Goal: Task Accomplishment & Management: Manage account settings

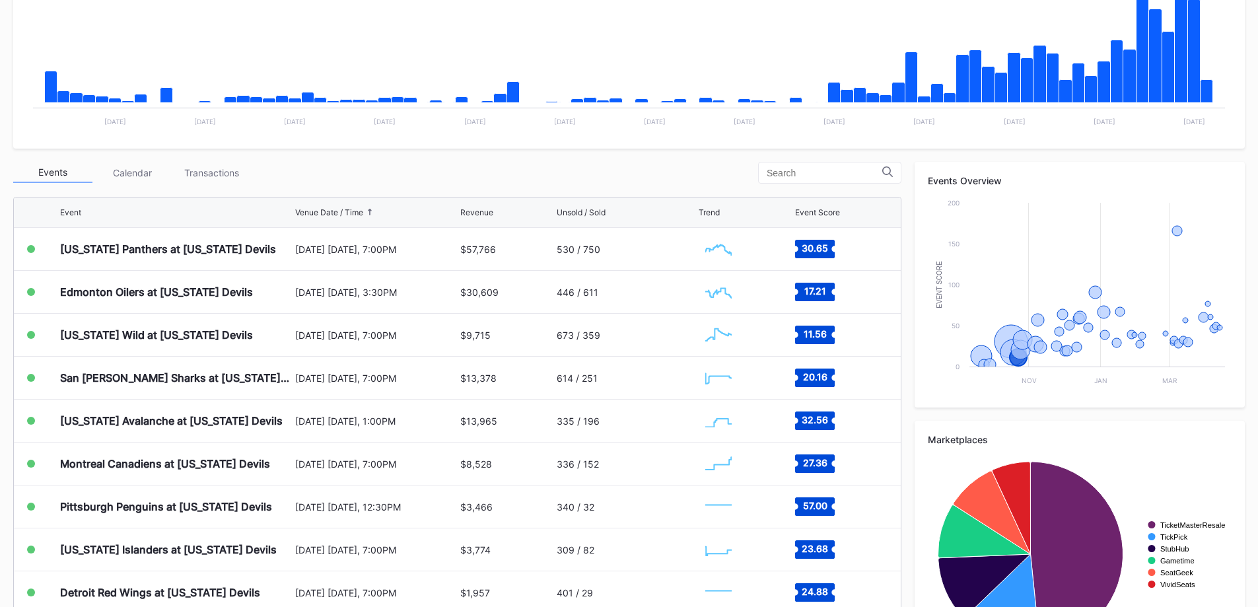
scroll to position [330, 0]
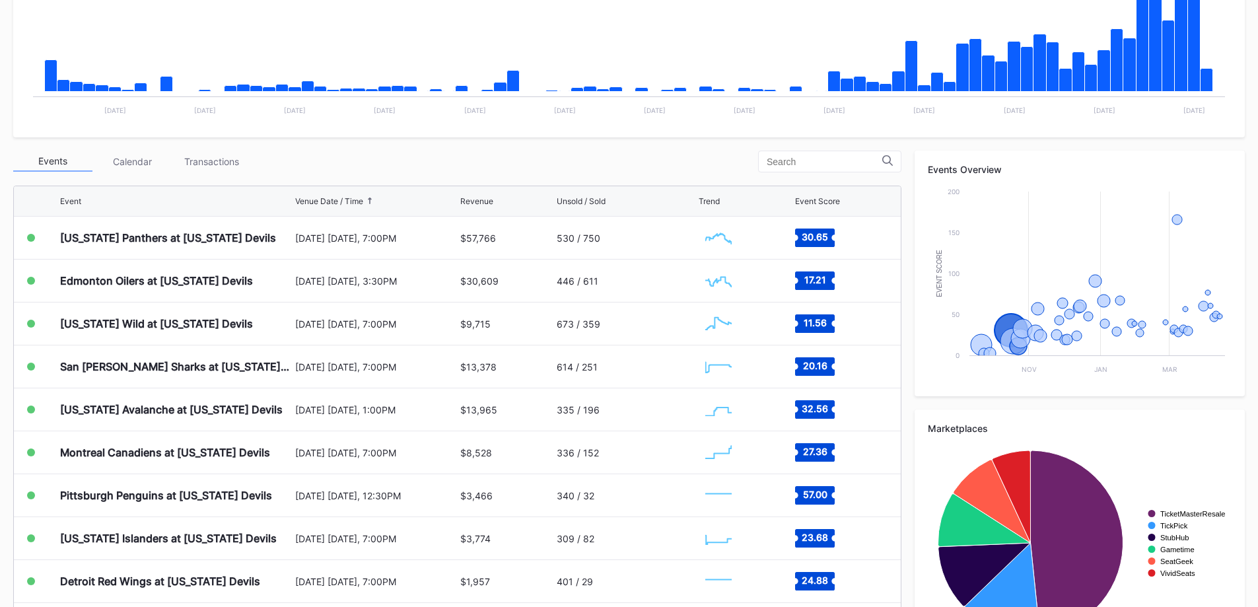
click at [230, 155] on div "Transactions" at bounding box center [211, 161] width 79 height 20
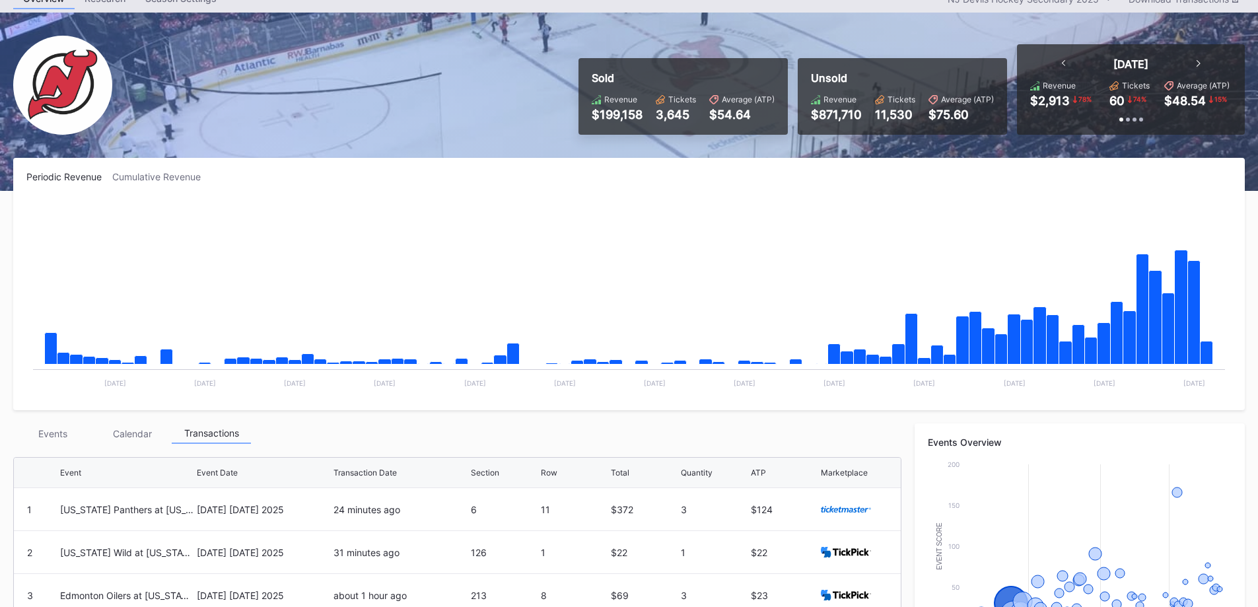
scroll to position [0, 0]
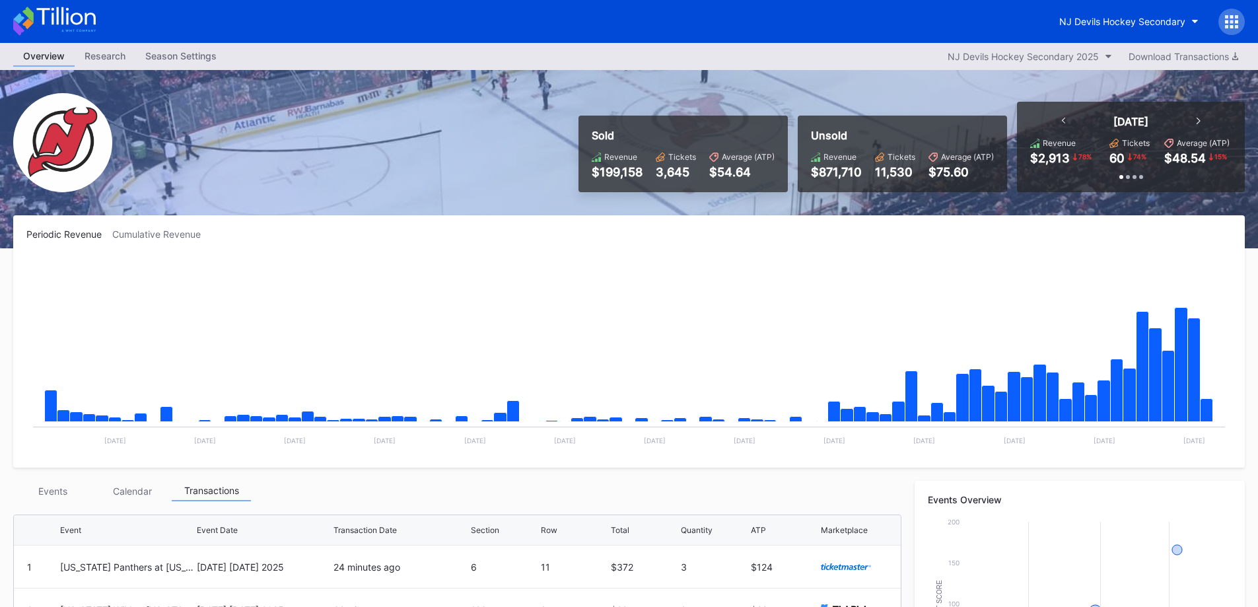
click at [1169, 26] on div "NJ Devils Hockey Secondary" at bounding box center [1122, 21] width 126 height 11
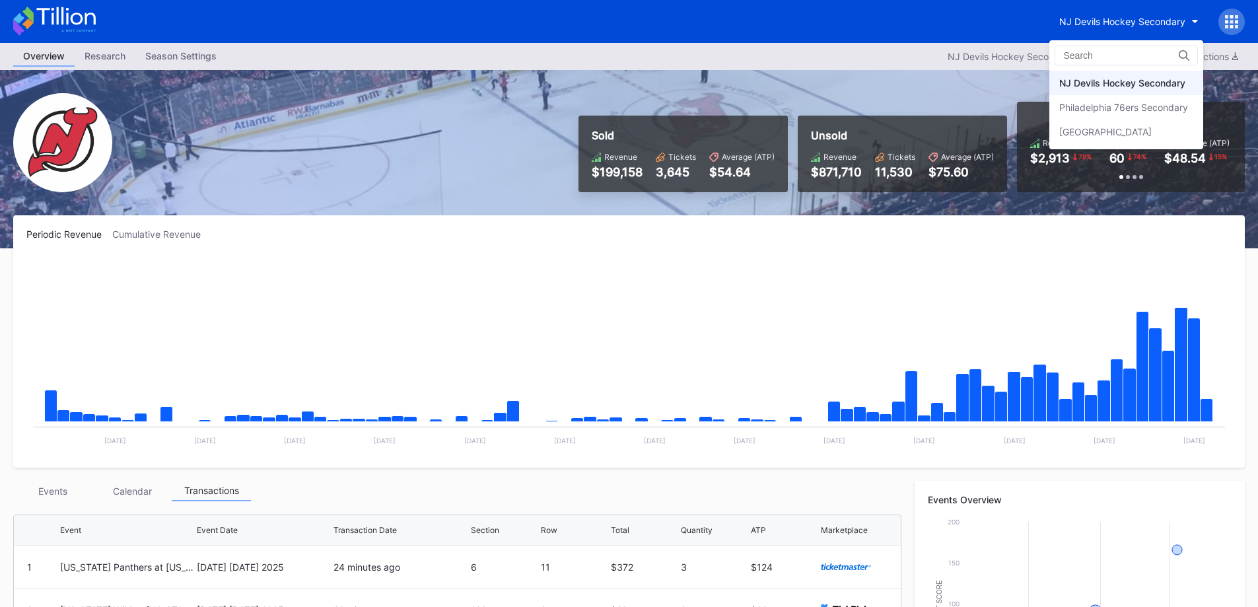
click at [1156, 98] on div "Philadelphia 76ers Secondary" at bounding box center [1126, 107] width 154 height 24
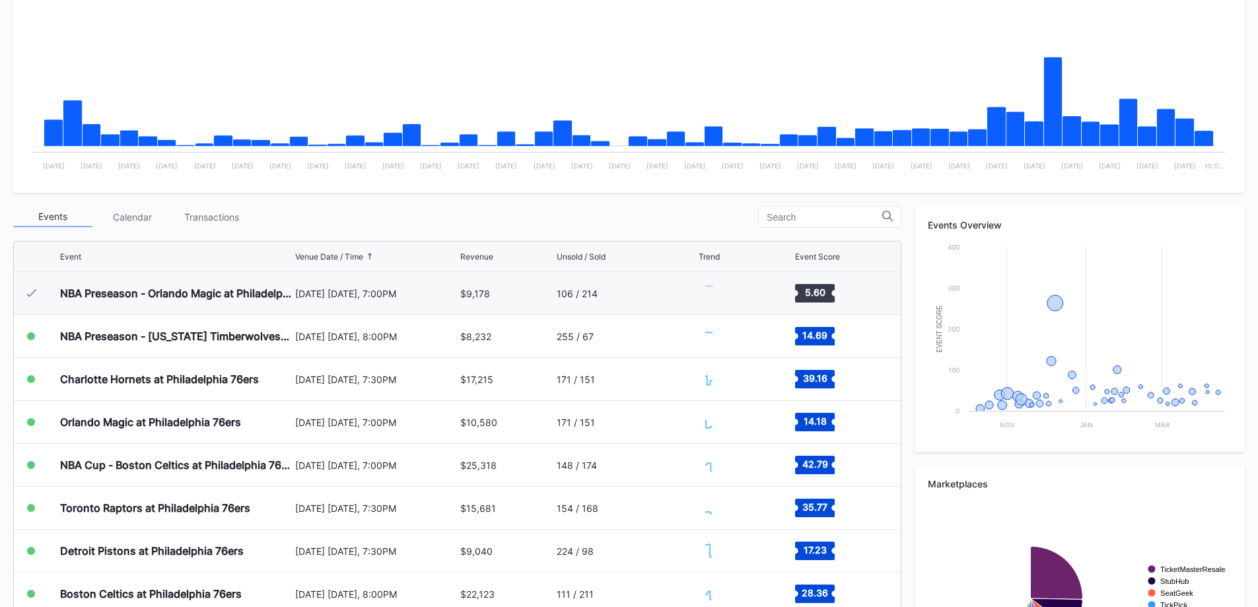
scroll to position [43, 0]
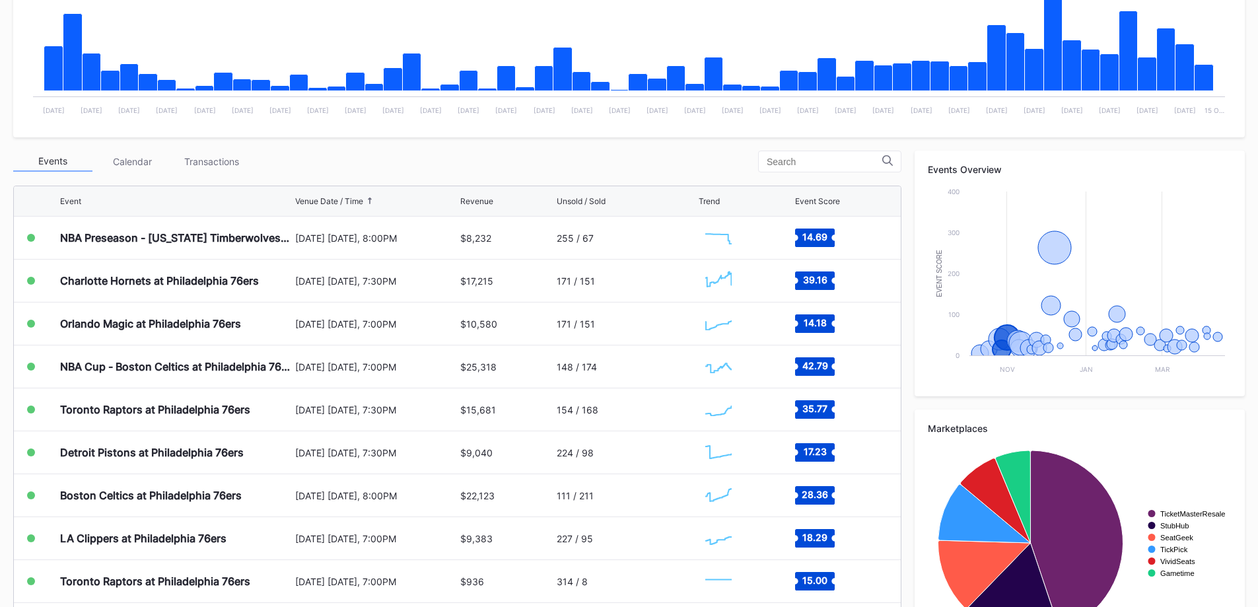
click at [202, 408] on div "Toronto Raptors at Philadelphia 76ers" at bounding box center [155, 409] width 190 height 13
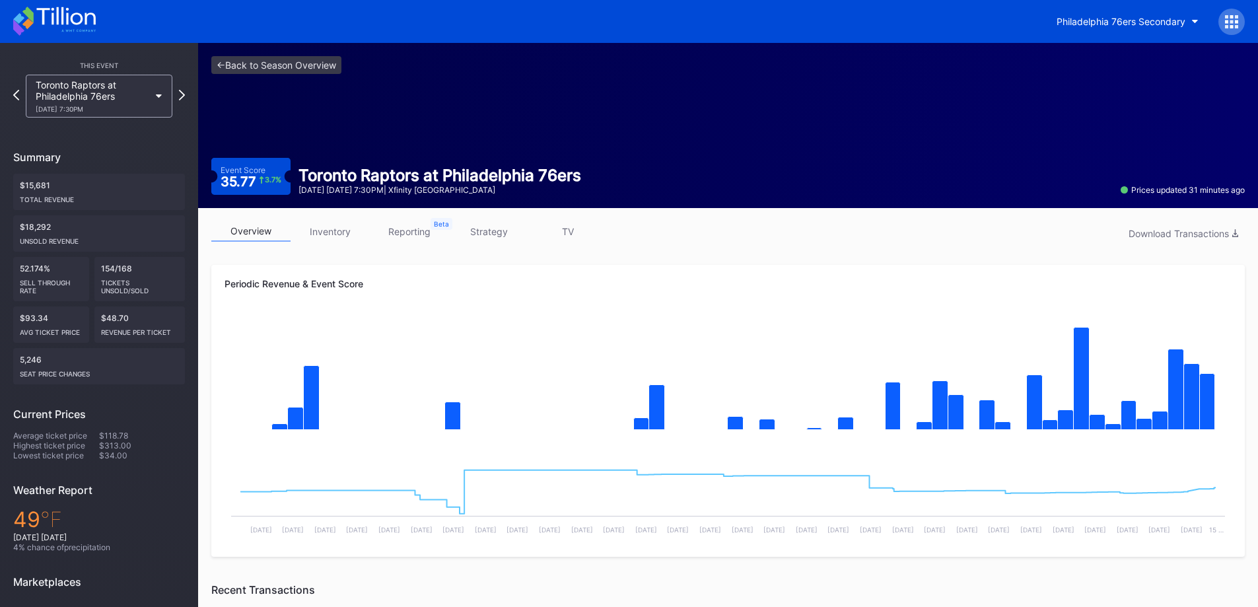
click at [358, 241] on link "inventory" at bounding box center [330, 231] width 79 height 20
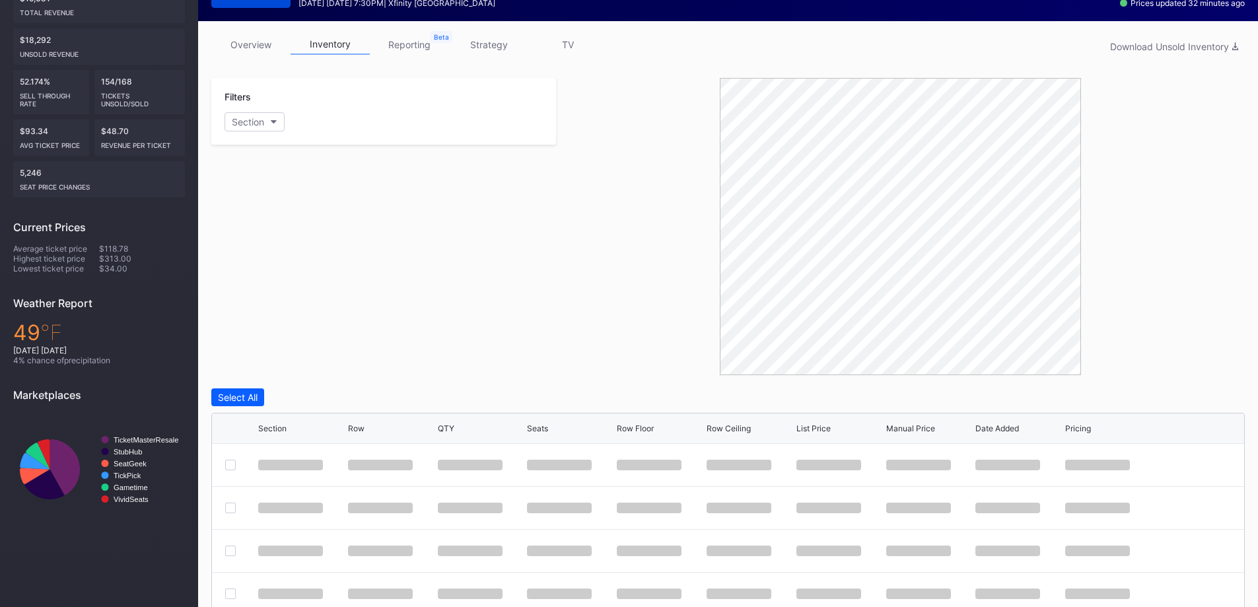
scroll to position [330, 0]
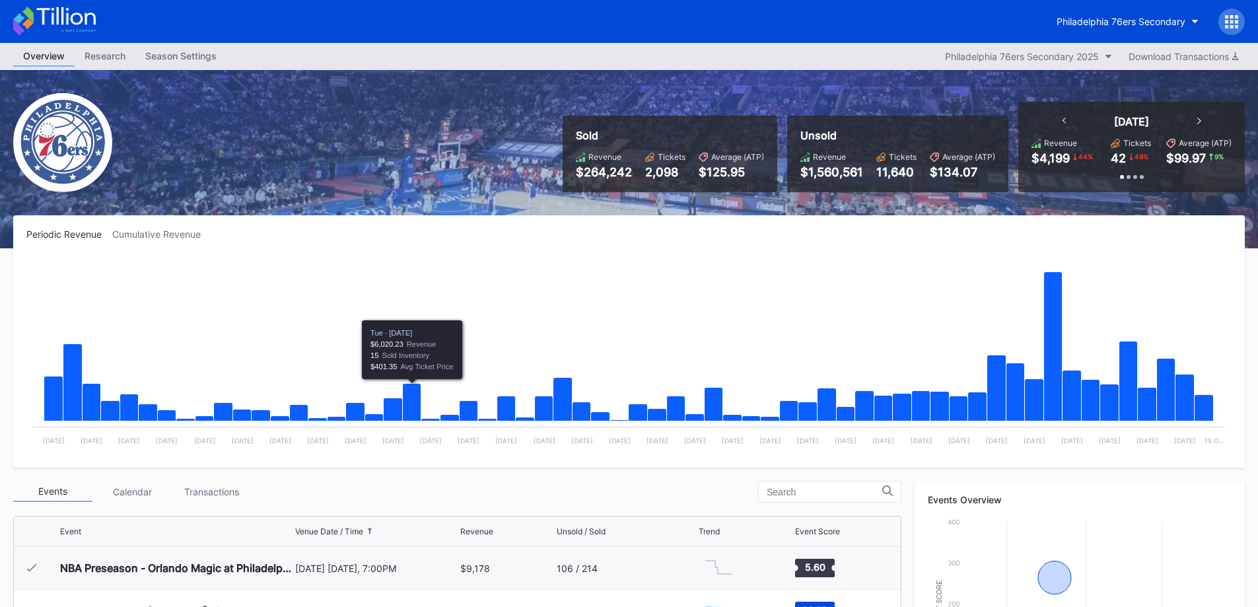
scroll to position [43, 0]
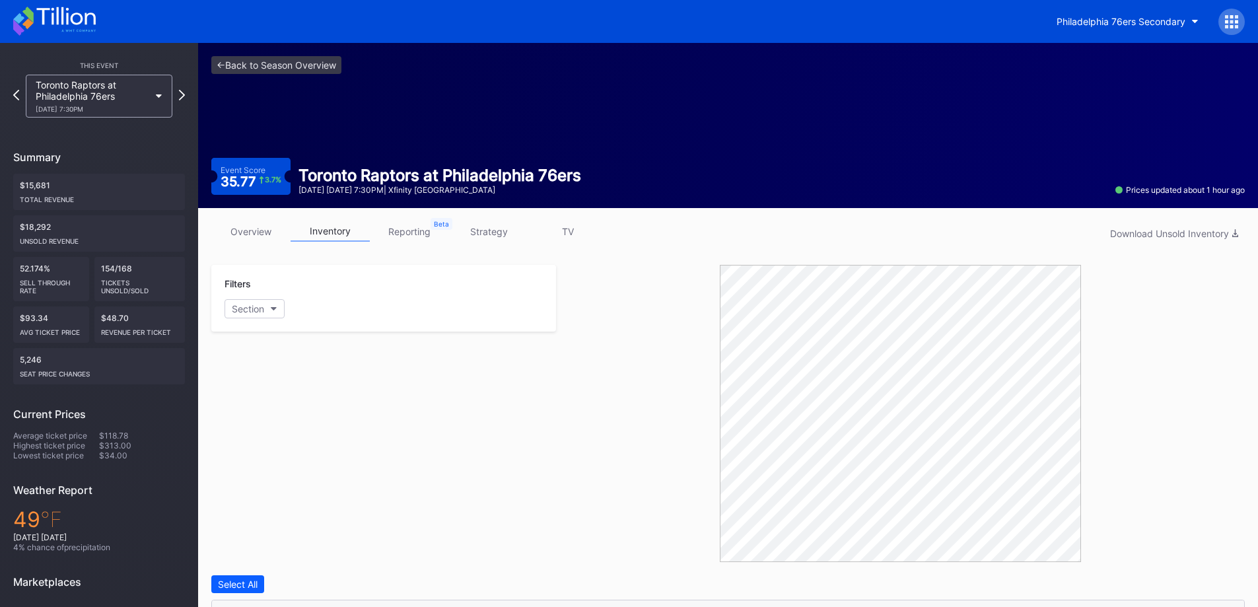
click at [528, 425] on div "Filters Section" at bounding box center [383, 413] width 345 height 297
click at [368, 408] on div "Filters Section" at bounding box center [383, 413] width 345 height 297
click at [87, 102] on div "Toronto Raptors at Philadelphia 76ers 11/8 Saturday 7:30PM" at bounding box center [93, 96] width 114 height 34
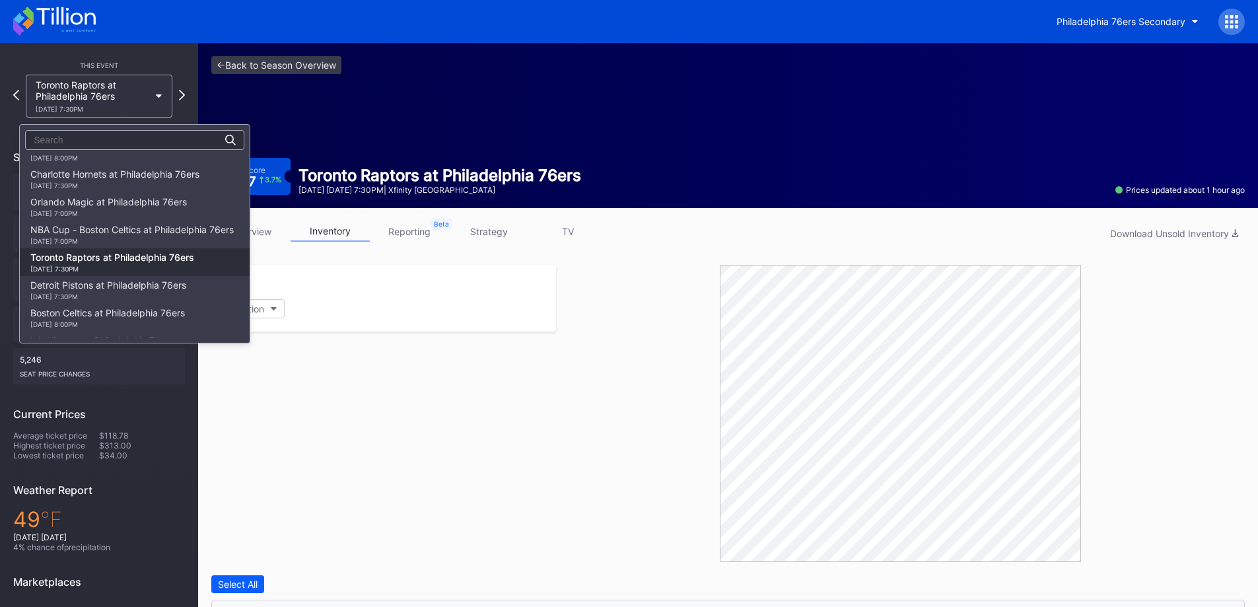
scroll to position [7, 0]
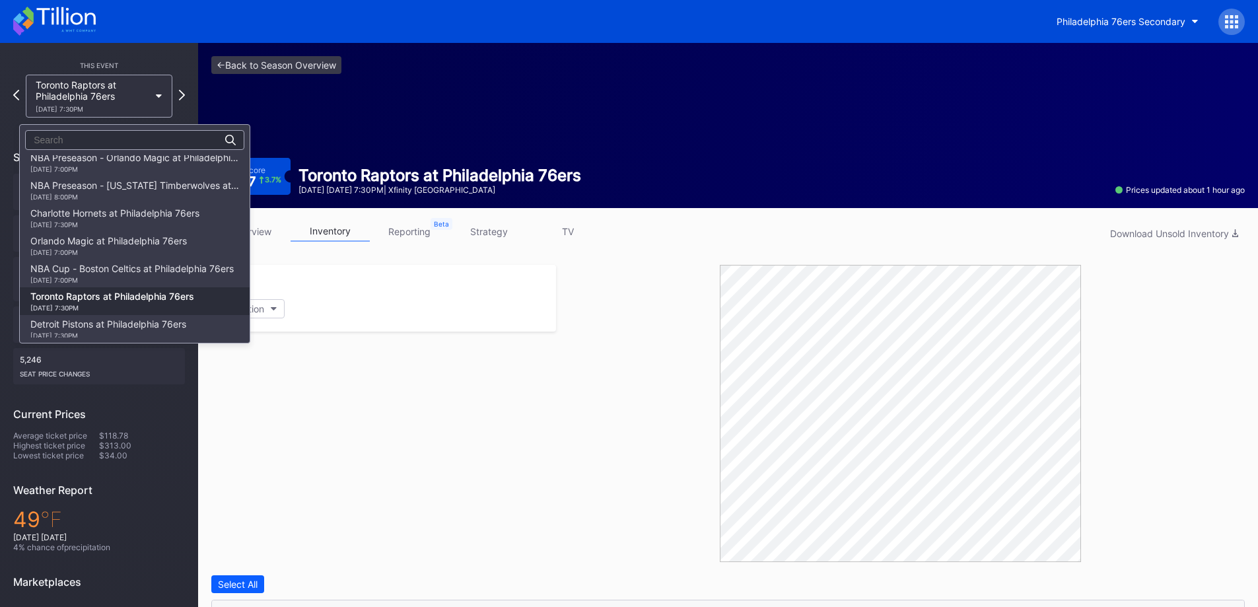
click at [146, 217] on div "Charlotte Hornets at Philadelphia 76ers 10/25 Saturday 7:30PM" at bounding box center [114, 217] width 169 height 21
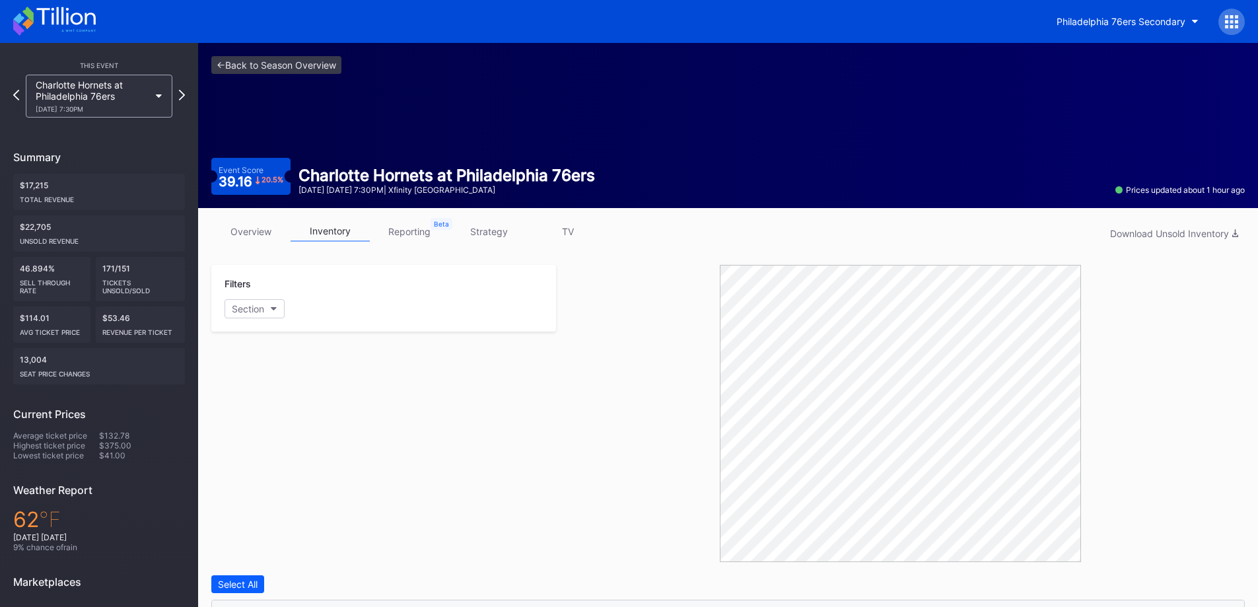
click at [244, 229] on link "overview" at bounding box center [250, 231] width 79 height 20
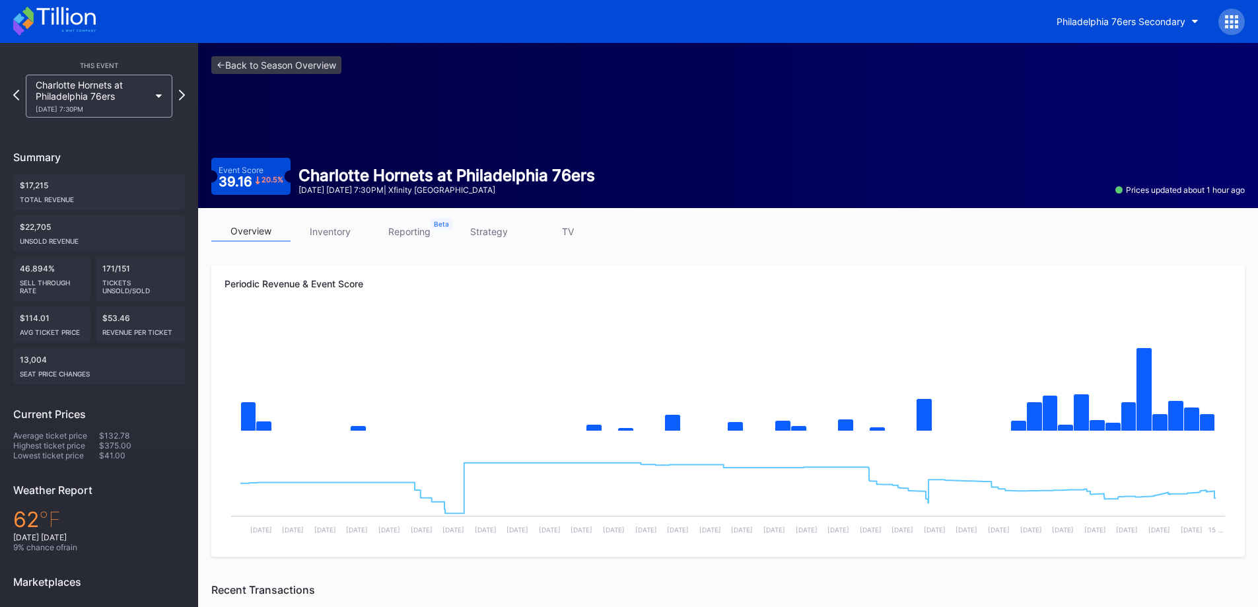
click at [1144, 30] on button "Philadelphia 76ers Secondary" at bounding box center [1128, 21] width 162 height 24
click at [221, 60] on link "<- Back to Season Overview" at bounding box center [276, 65] width 130 height 18
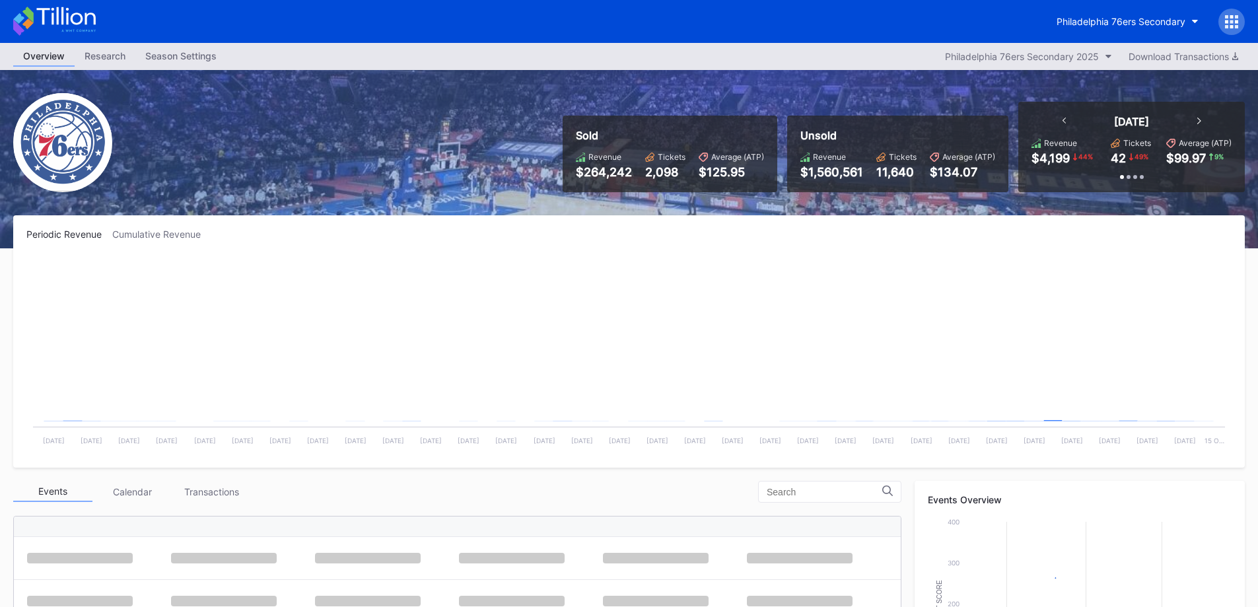
scroll to position [43, 0]
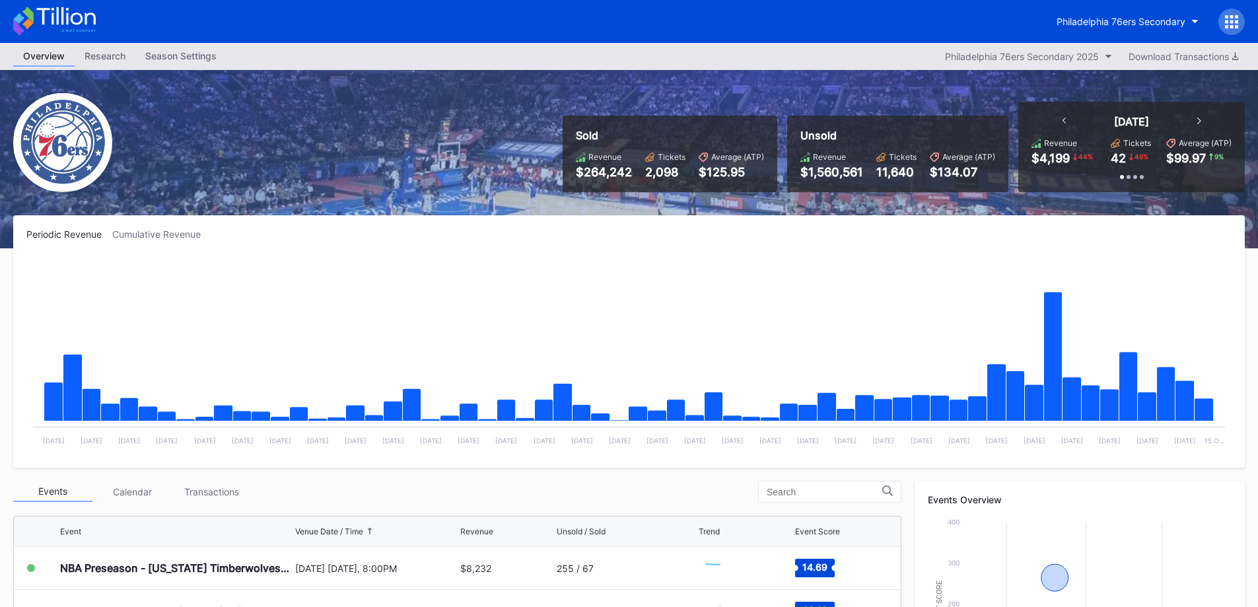
click at [1088, 57] on div "Philadelphia 76ers Secondary 2025" at bounding box center [1022, 56] width 154 height 11
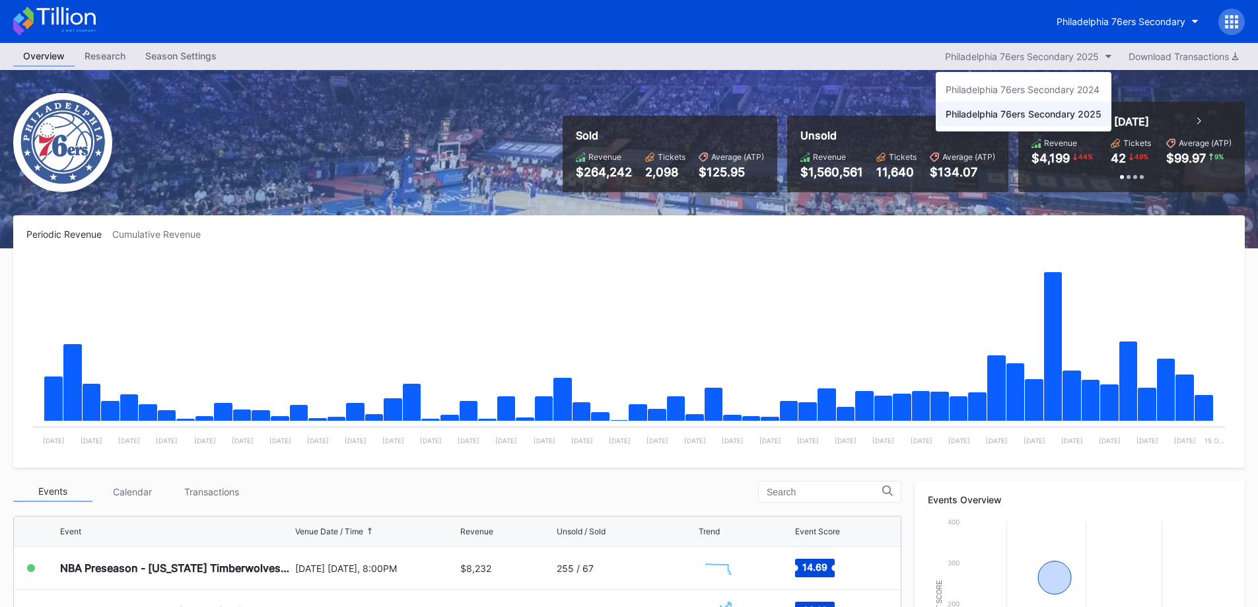
click at [1078, 95] on div "Philadelphia 76ers Secondary 2024" at bounding box center [1024, 89] width 176 height 24
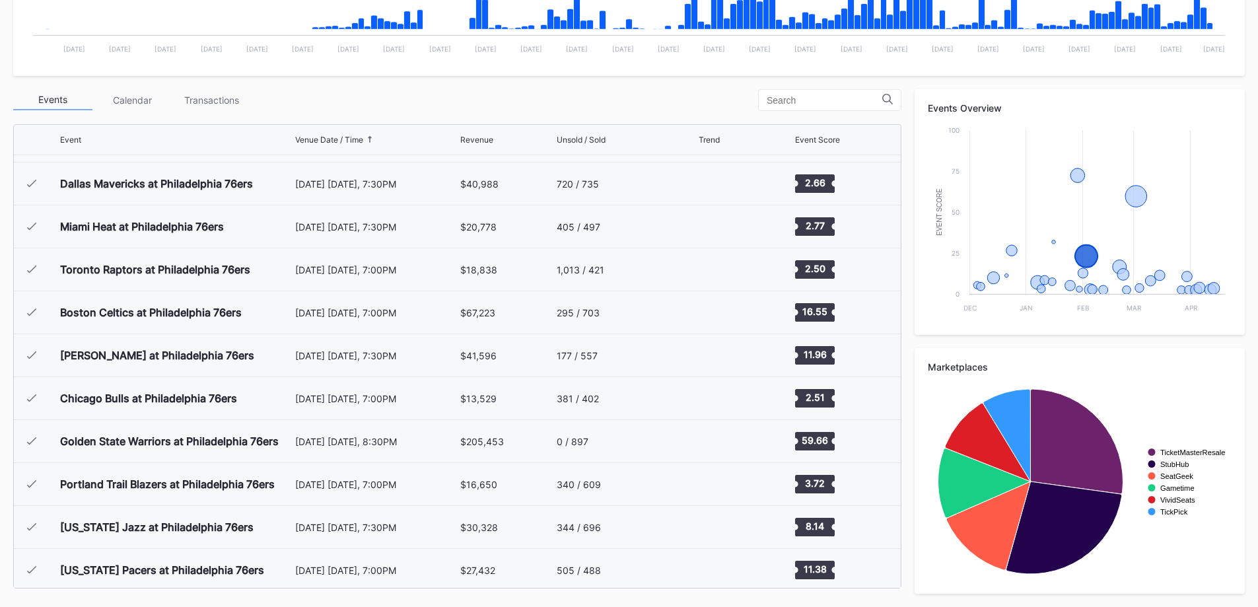
scroll to position [637, 0]
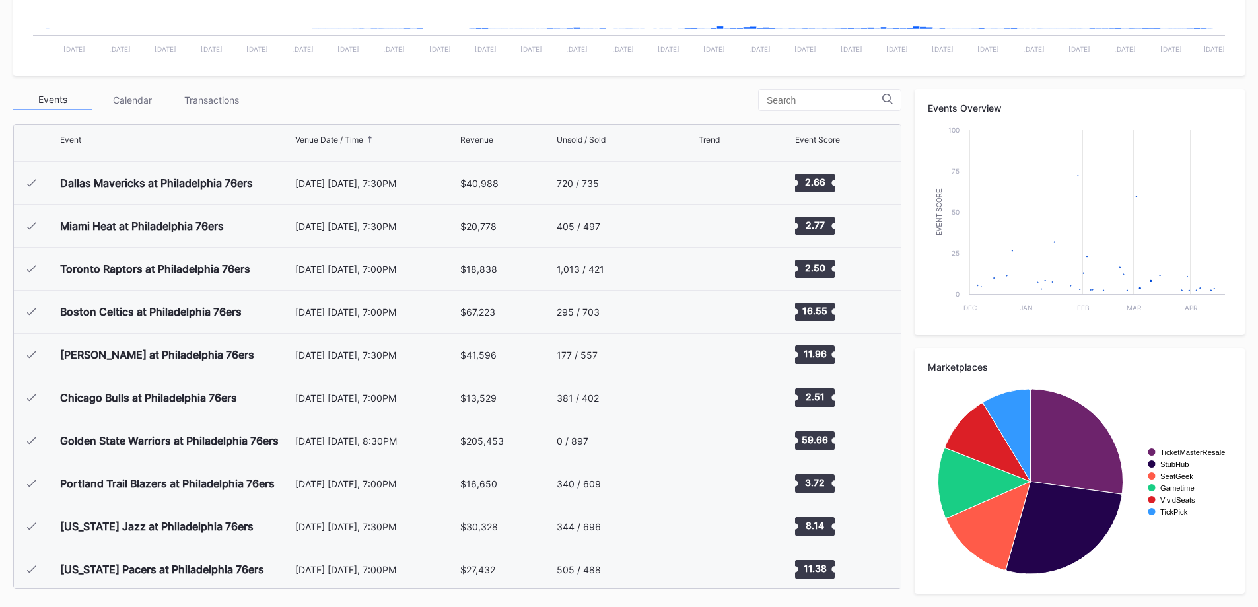
click at [269, 485] on div "Portland Trail Blazers at Philadelphia 76ers" at bounding box center [167, 483] width 215 height 13
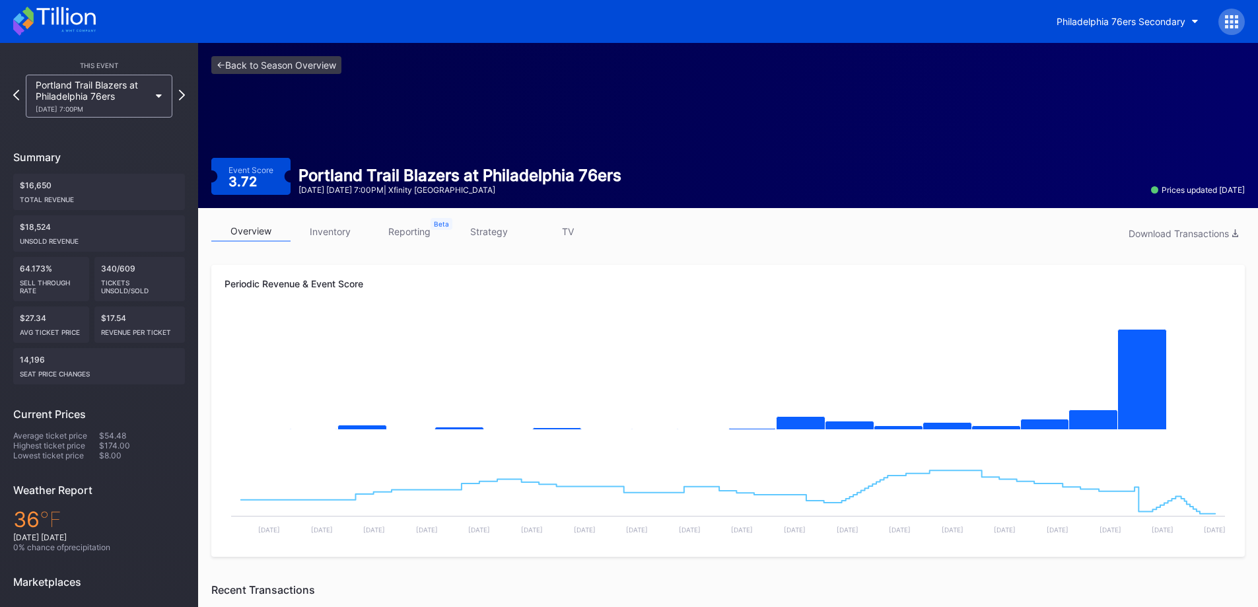
click at [59, 13] on icon at bounding box center [54, 21] width 83 height 29
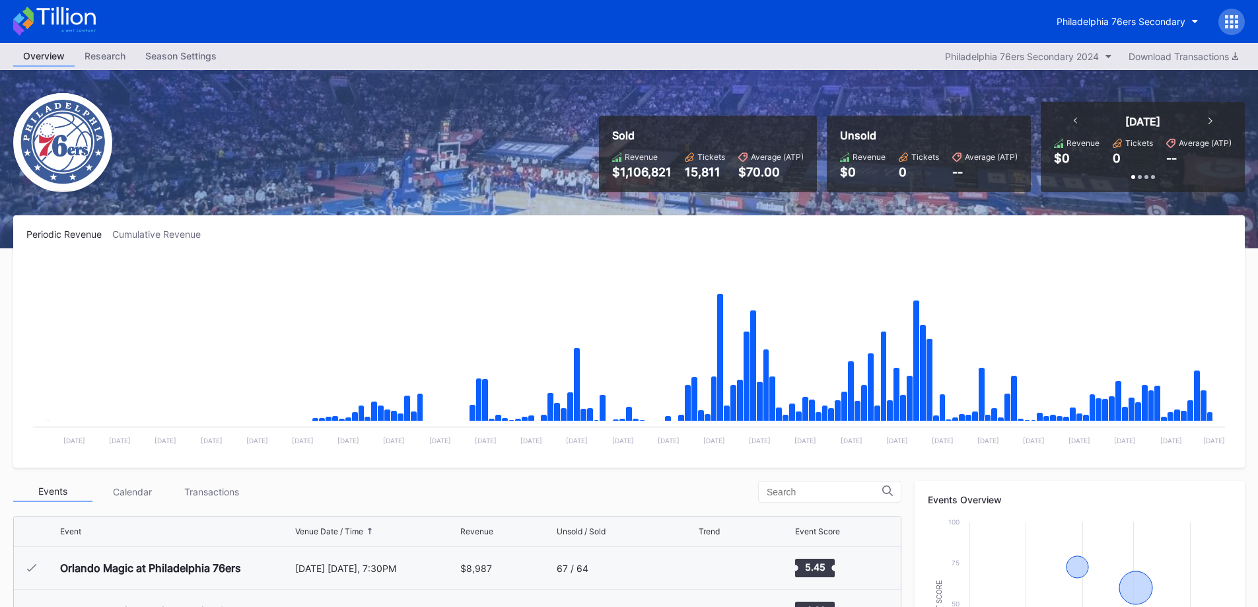
click at [1039, 65] on button "Philadelphia 76ers Secondary 2024" at bounding box center [1028, 57] width 180 height 18
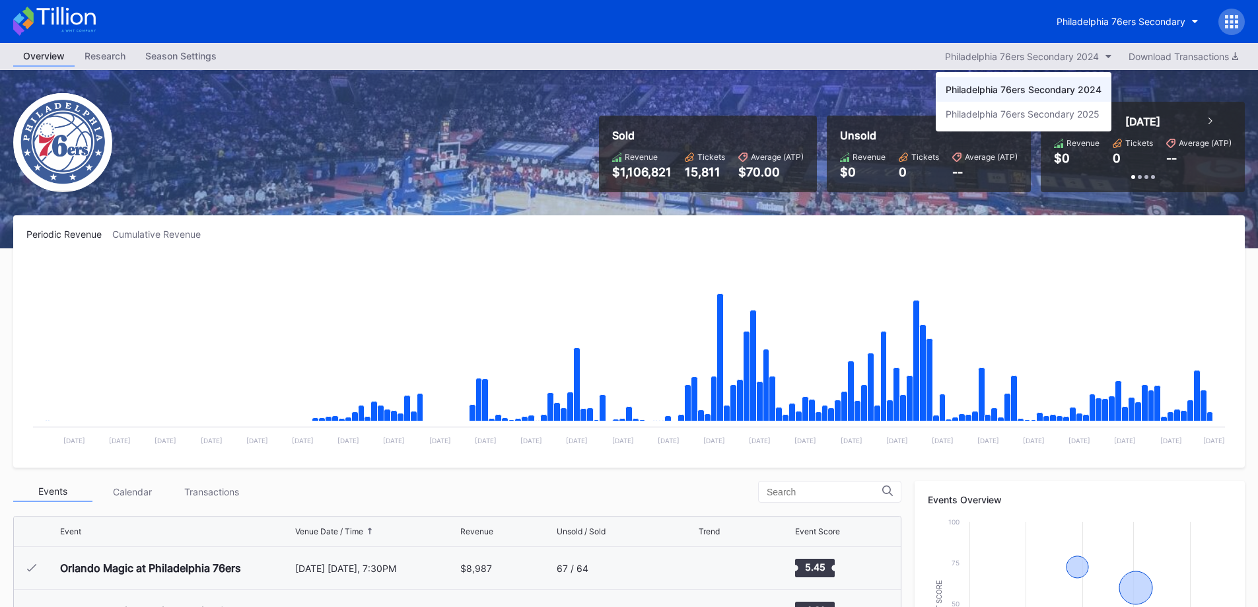
click at [1035, 111] on div "Philadelphia 76ers Secondary 2025" at bounding box center [1023, 113] width 154 height 11
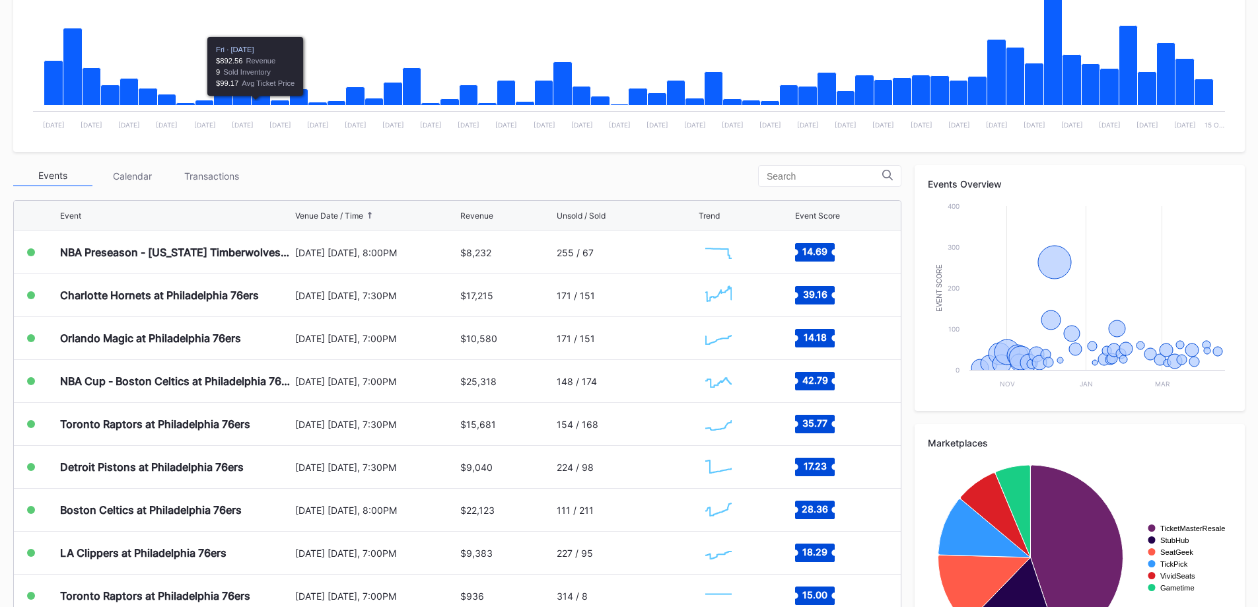
scroll to position [330, 0]
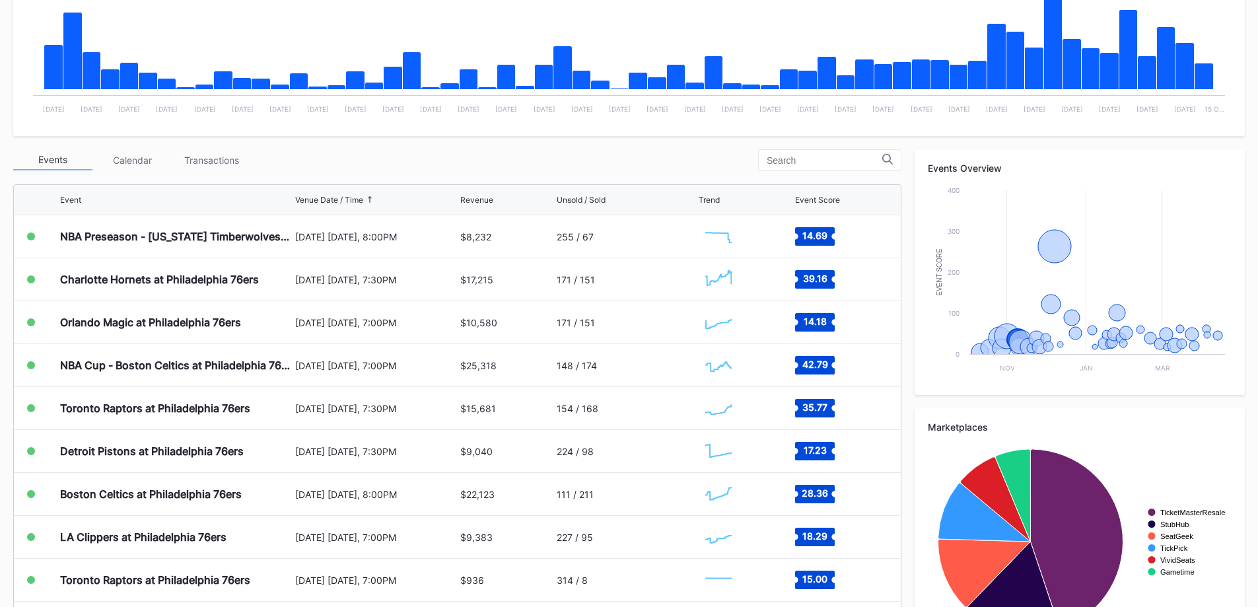
click at [209, 287] on div "Charlotte Hornets at Philadelphia 76ers" at bounding box center [176, 279] width 232 height 42
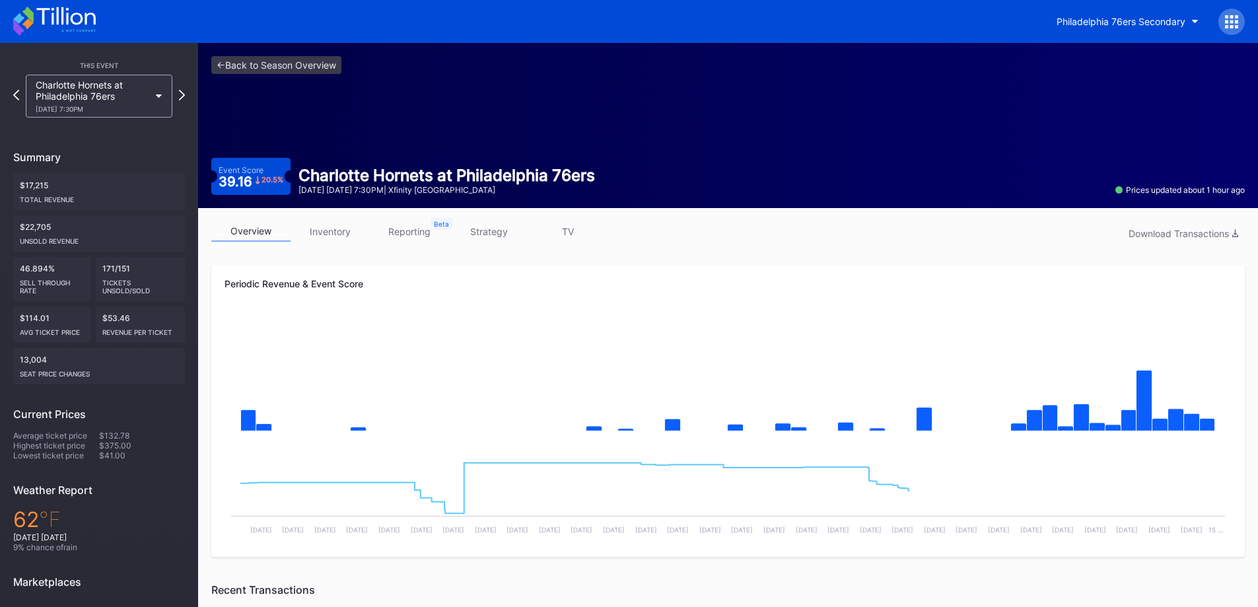
click at [341, 232] on link "inventory" at bounding box center [330, 231] width 79 height 20
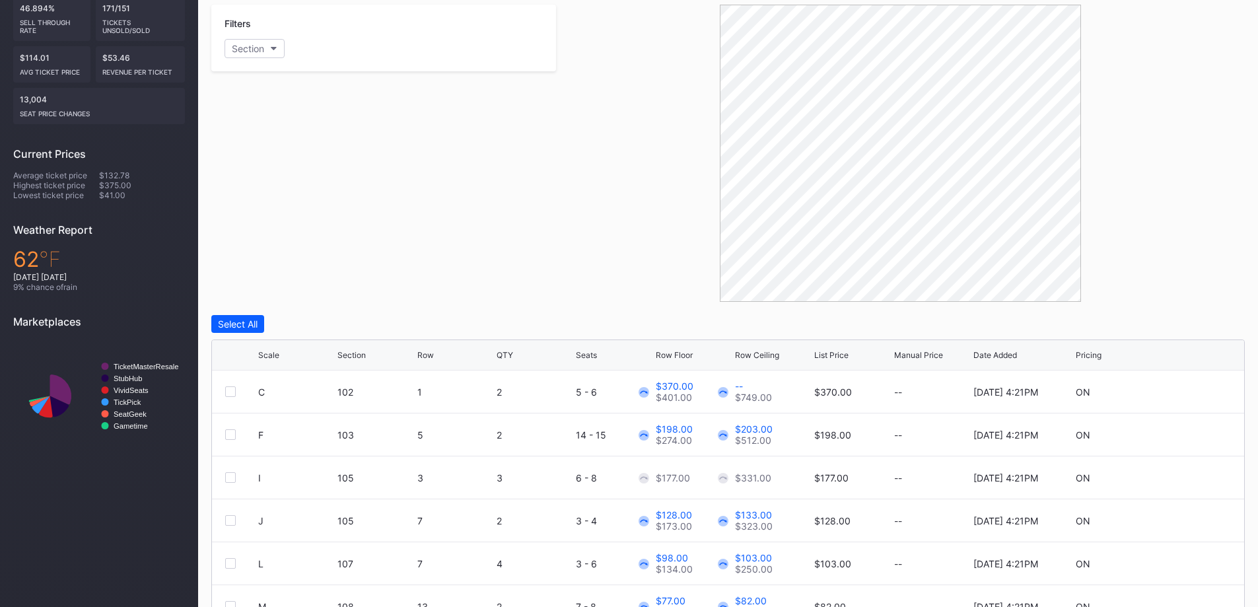
scroll to position [370, 0]
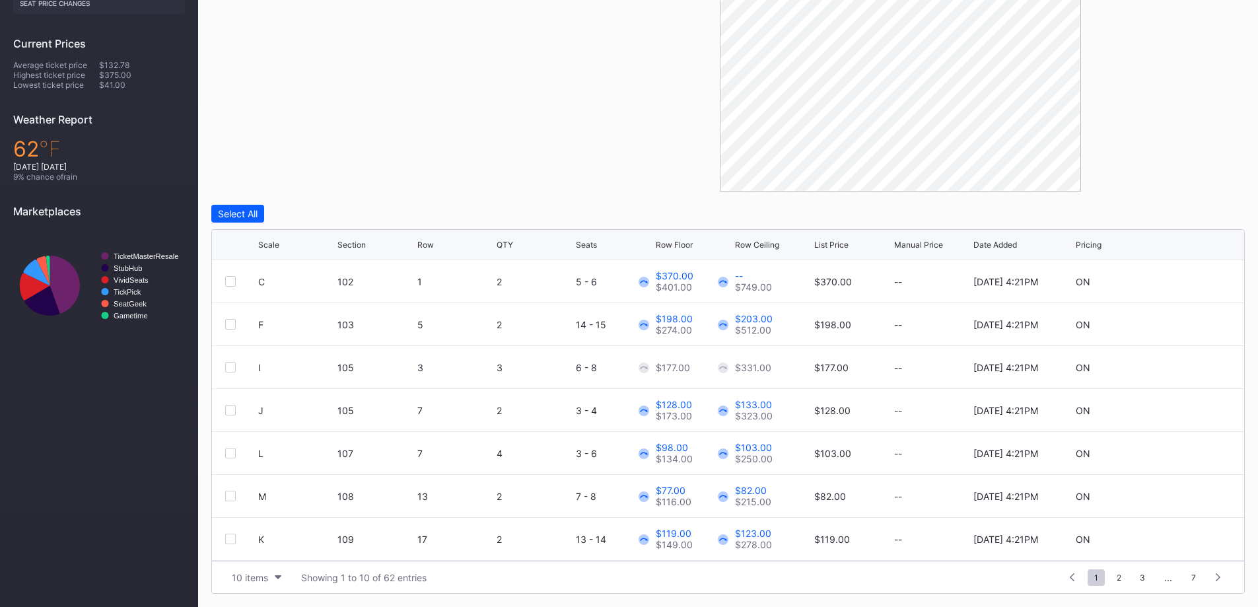
click at [666, 247] on div "Row Floor" at bounding box center [674, 245] width 37 height 10
click at [672, 149] on div at bounding box center [900, 42] width 689 height 297
click at [274, 572] on button "10 items" at bounding box center [256, 578] width 63 height 18
click at [272, 549] on div "200 items" at bounding box center [256, 544] width 43 height 11
click at [674, 243] on div "Row Floor" at bounding box center [674, 245] width 37 height 10
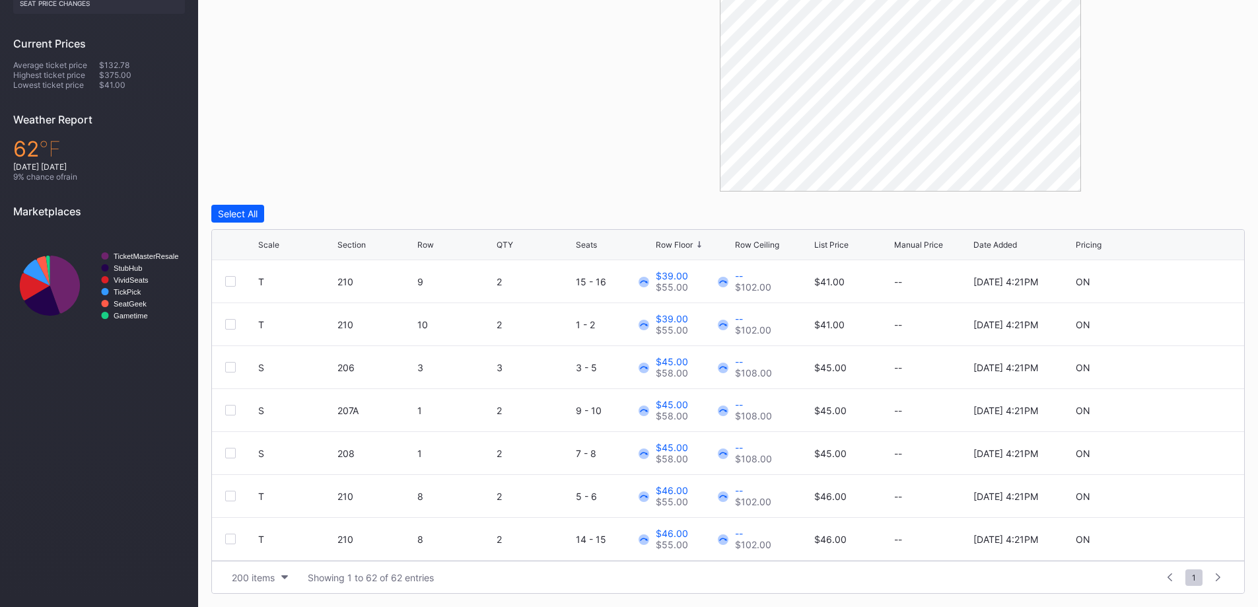
click at [674, 244] on div "Row Floor" at bounding box center [674, 245] width 37 height 10
click at [676, 244] on div "Row Floor" at bounding box center [674, 245] width 37 height 10
click at [823, 244] on div "List Price" at bounding box center [831, 245] width 34 height 10
click at [830, 243] on div "List Price" at bounding box center [831, 245] width 34 height 10
click at [832, 243] on div "List Price" at bounding box center [831, 245] width 34 height 10
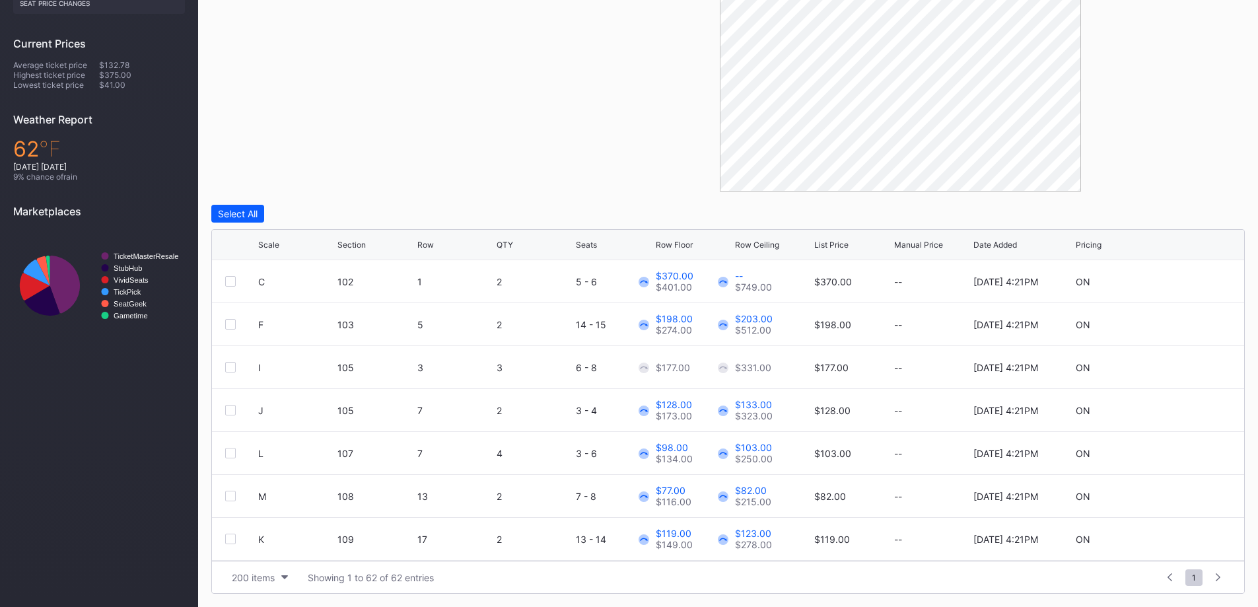
click at [834, 243] on div "List Price" at bounding box center [831, 245] width 34 height 10
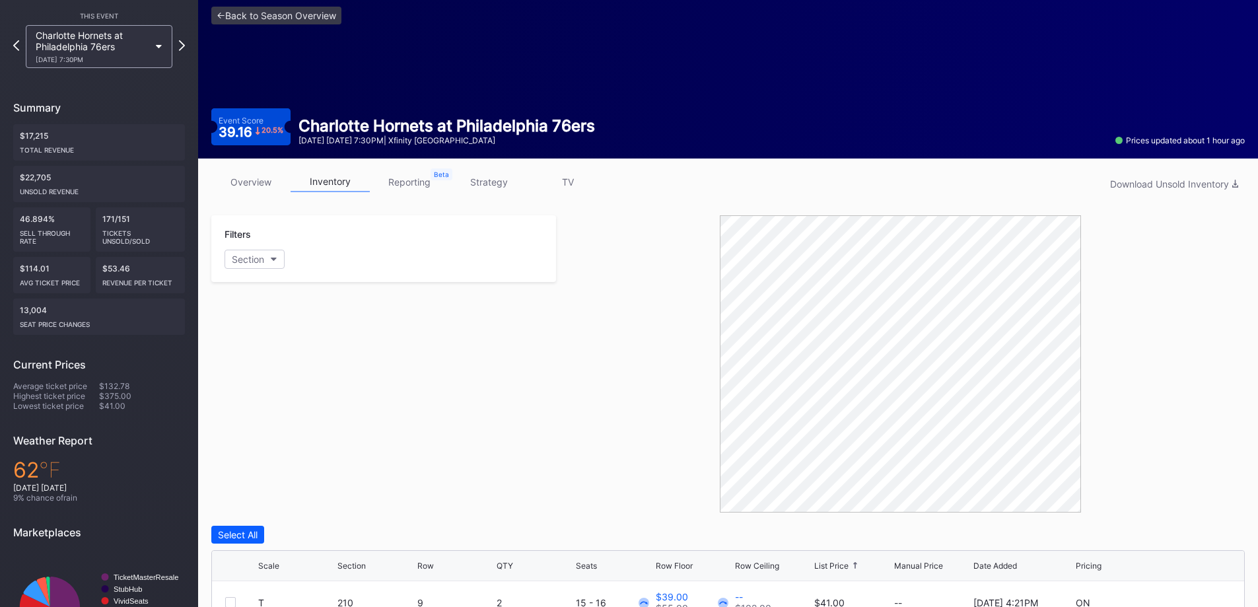
scroll to position [0, 0]
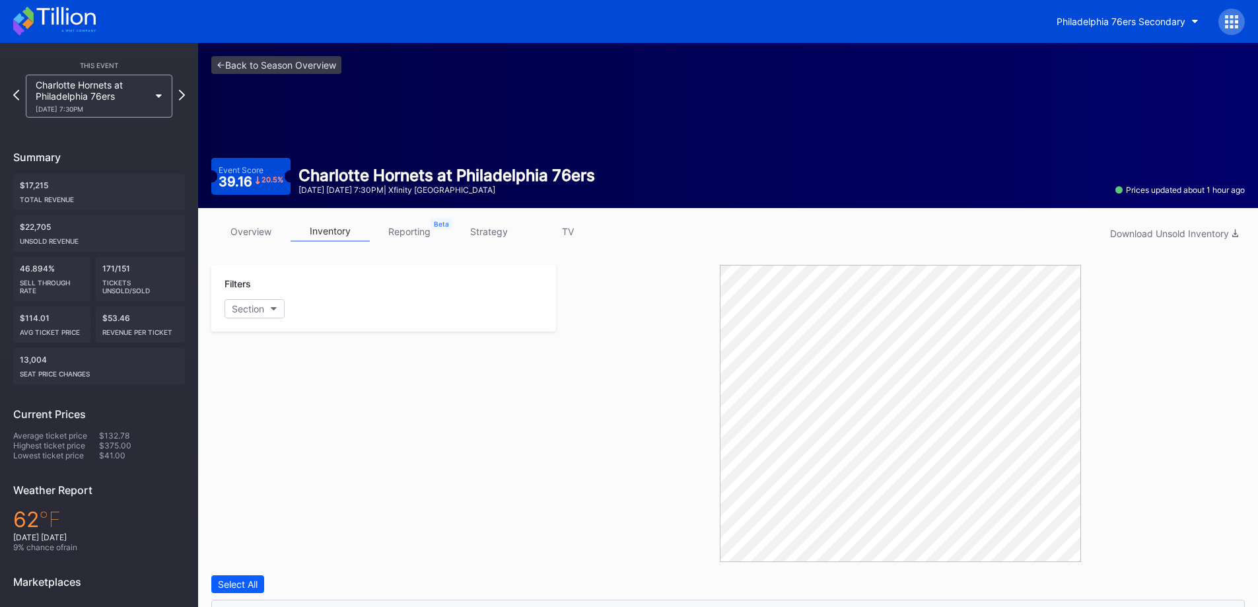
click at [44, 19] on icon at bounding box center [65, 16] width 59 height 18
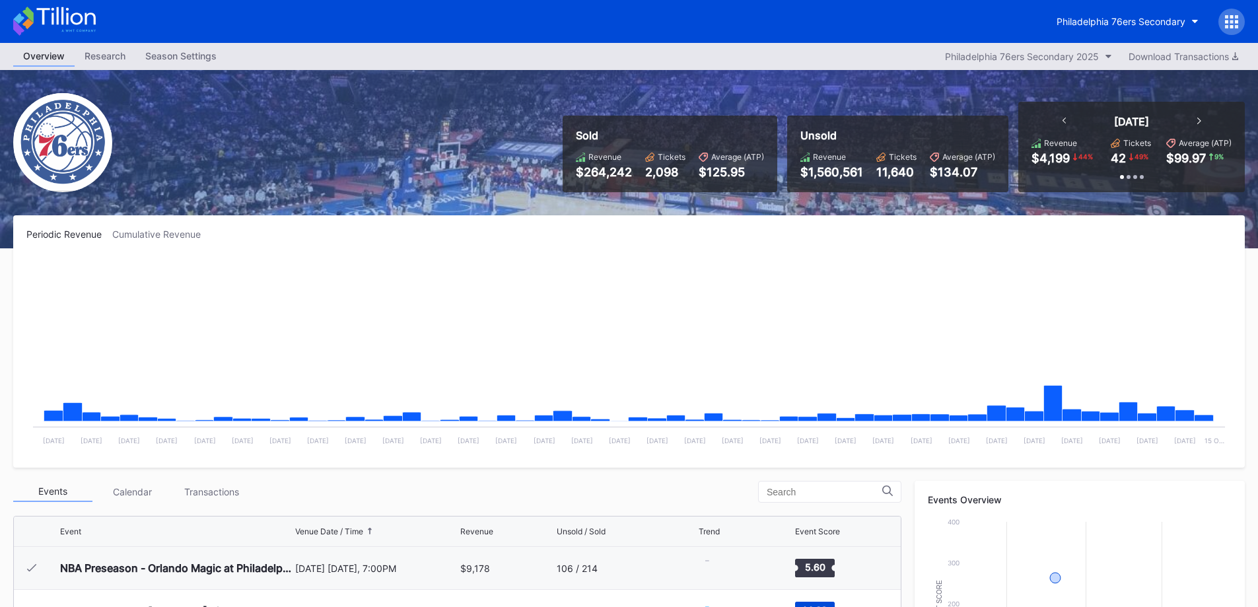
scroll to position [43, 0]
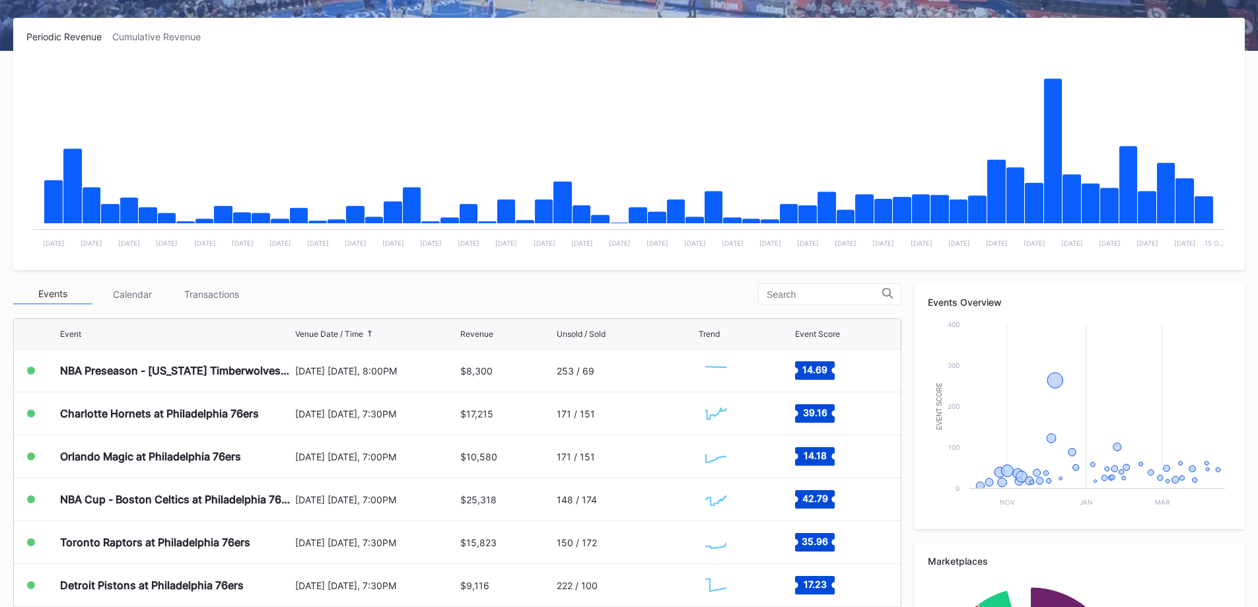
scroll to position [198, 0]
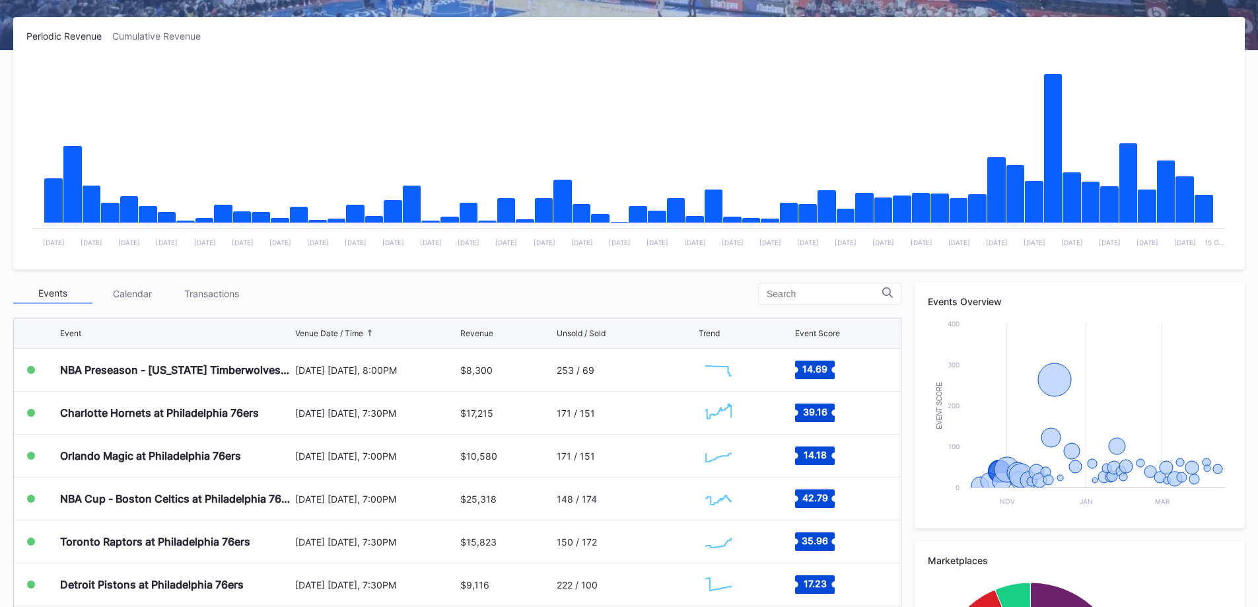
click at [265, 407] on div "Charlotte Hornets at Philadelphia 76ers" at bounding box center [176, 413] width 232 height 42
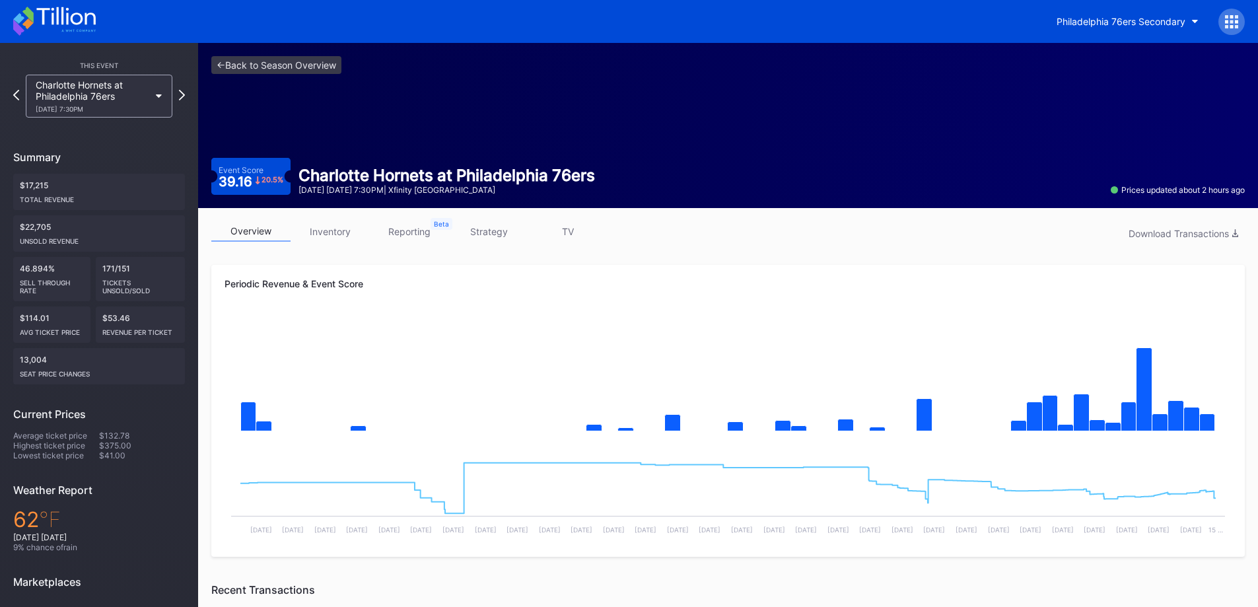
click at [75, 33] on icon at bounding box center [54, 21] width 83 height 29
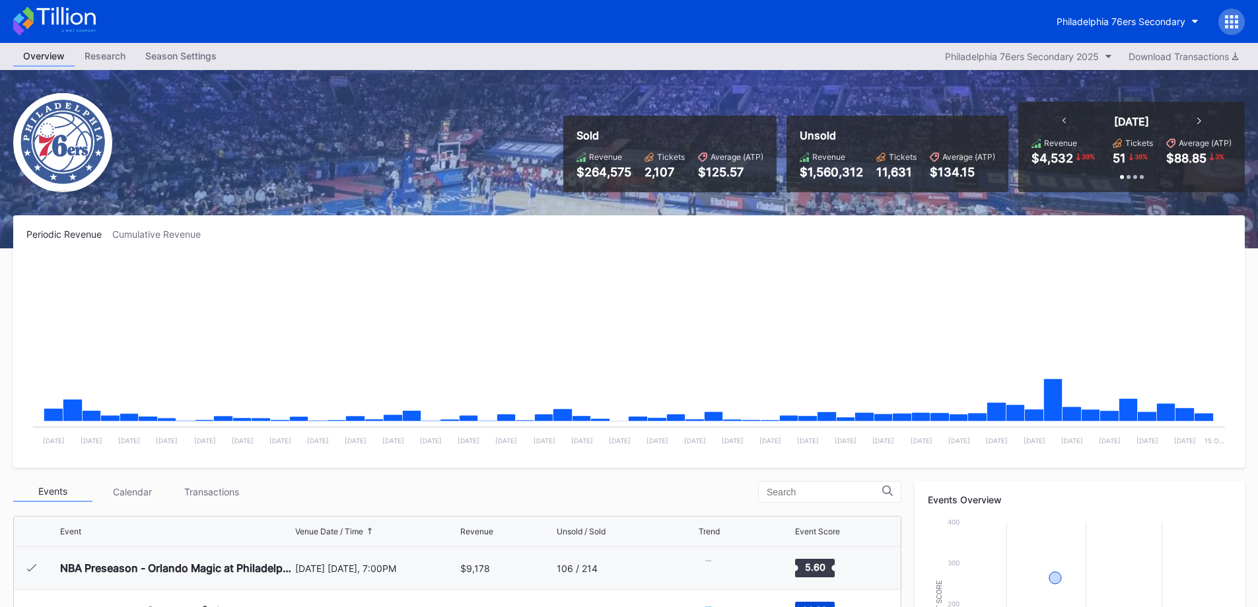
scroll to position [43, 0]
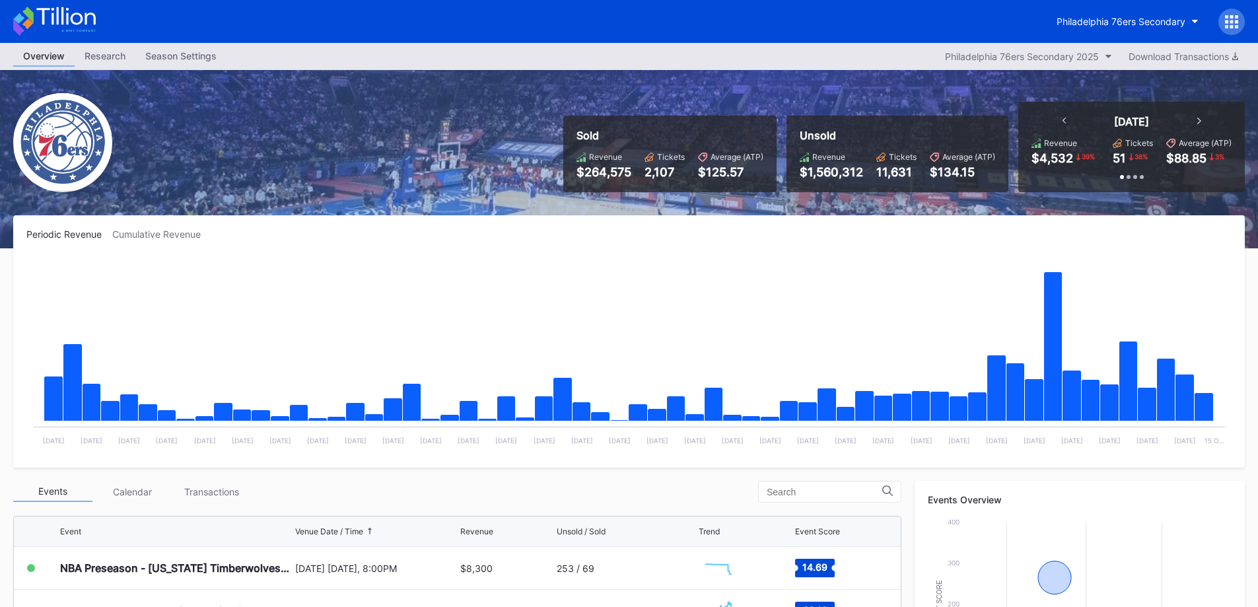
click at [1115, 28] on button "Philadelphia 76ers Secondary" at bounding box center [1128, 21] width 162 height 24
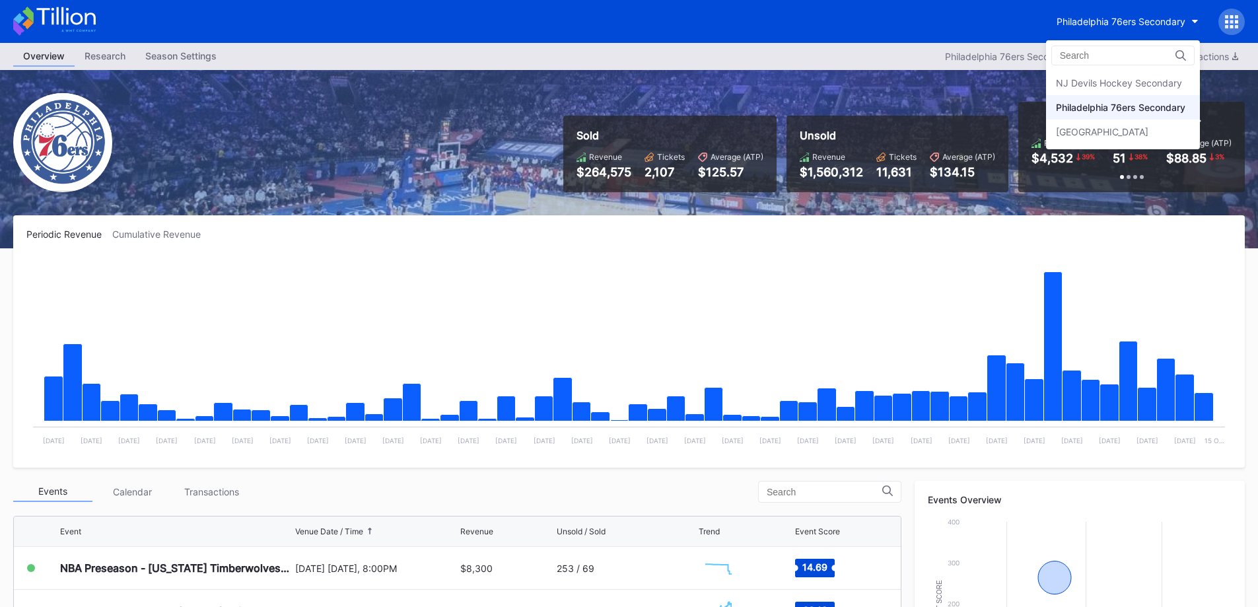
click at [1121, 81] on div "NJ Devils Hockey Secondary" at bounding box center [1119, 82] width 126 height 11
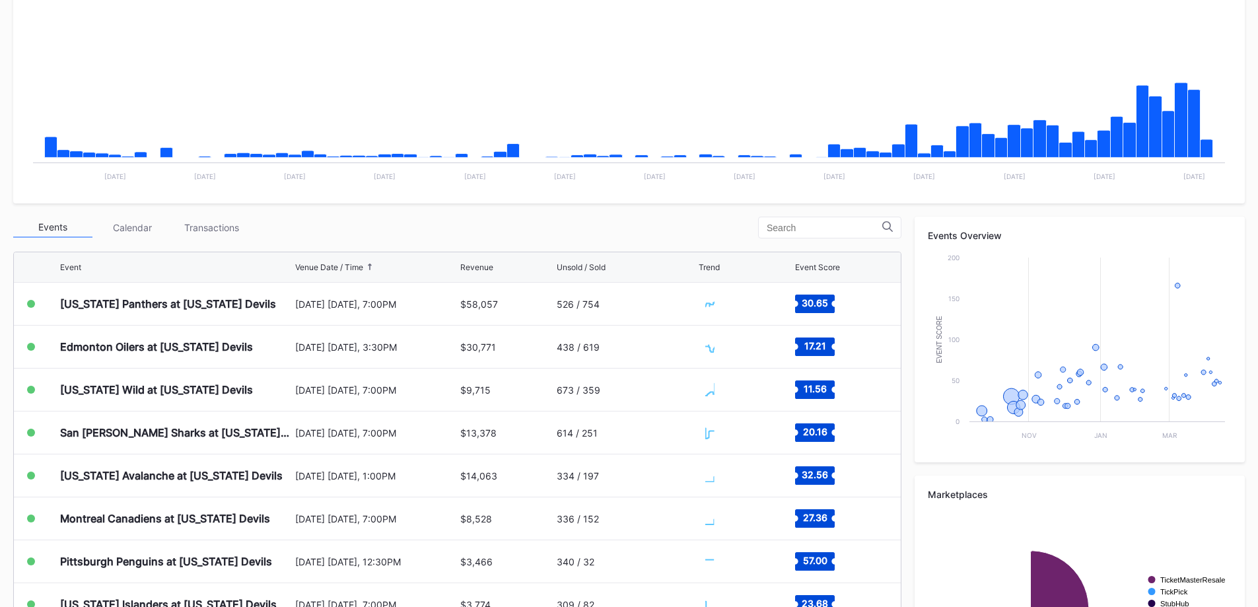
scroll to position [392, 0]
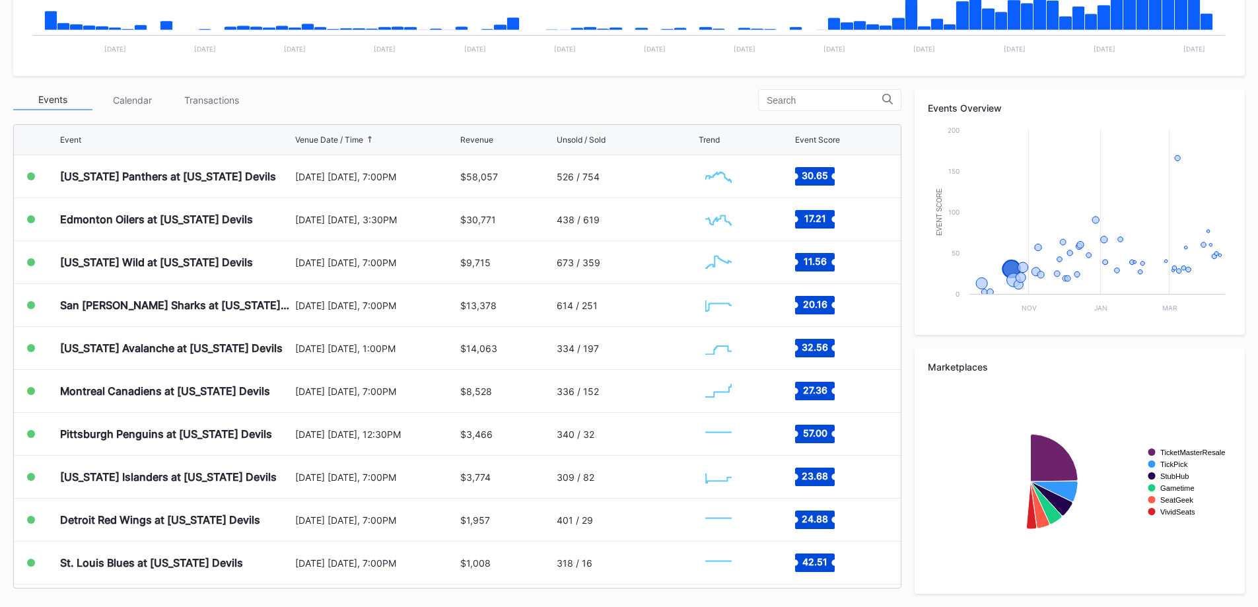
click at [228, 110] on div "Events Calendar Transactions" at bounding box center [457, 100] width 888 height 22
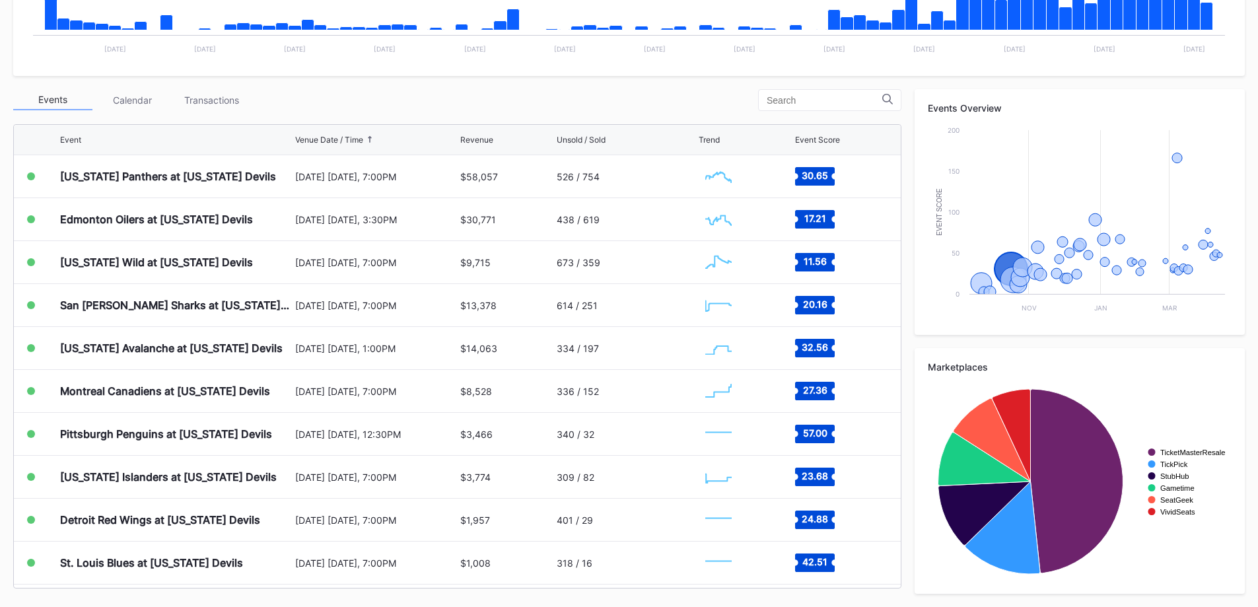
click at [228, 100] on div "Transactions" at bounding box center [211, 100] width 79 height 20
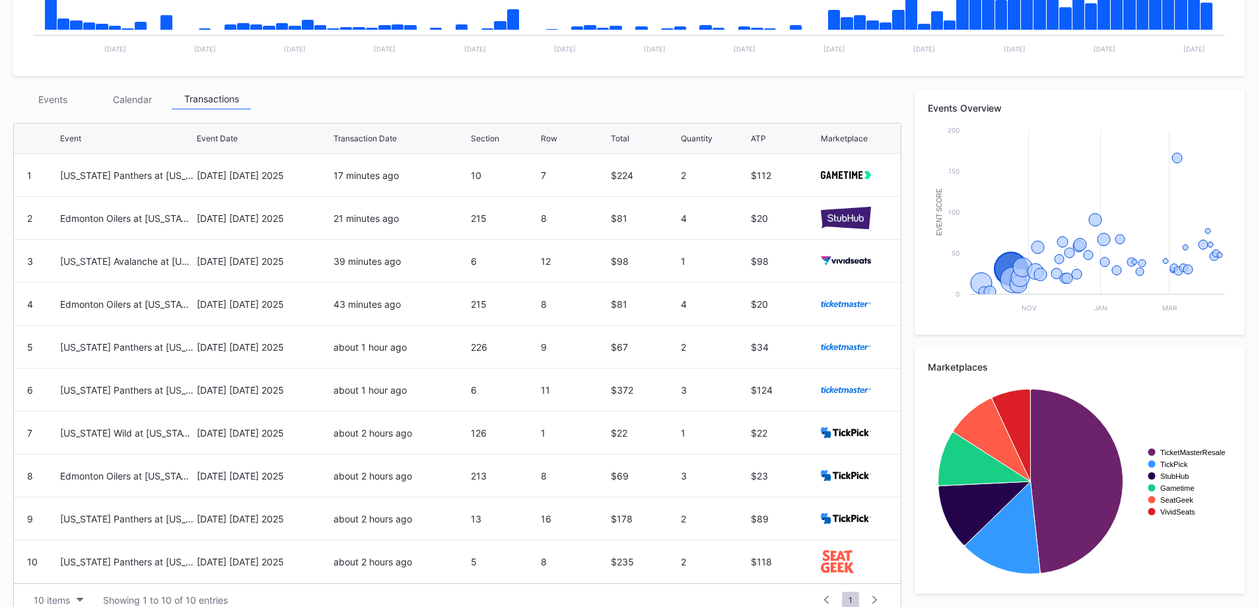
click at [57, 107] on div "Events" at bounding box center [52, 99] width 79 height 20
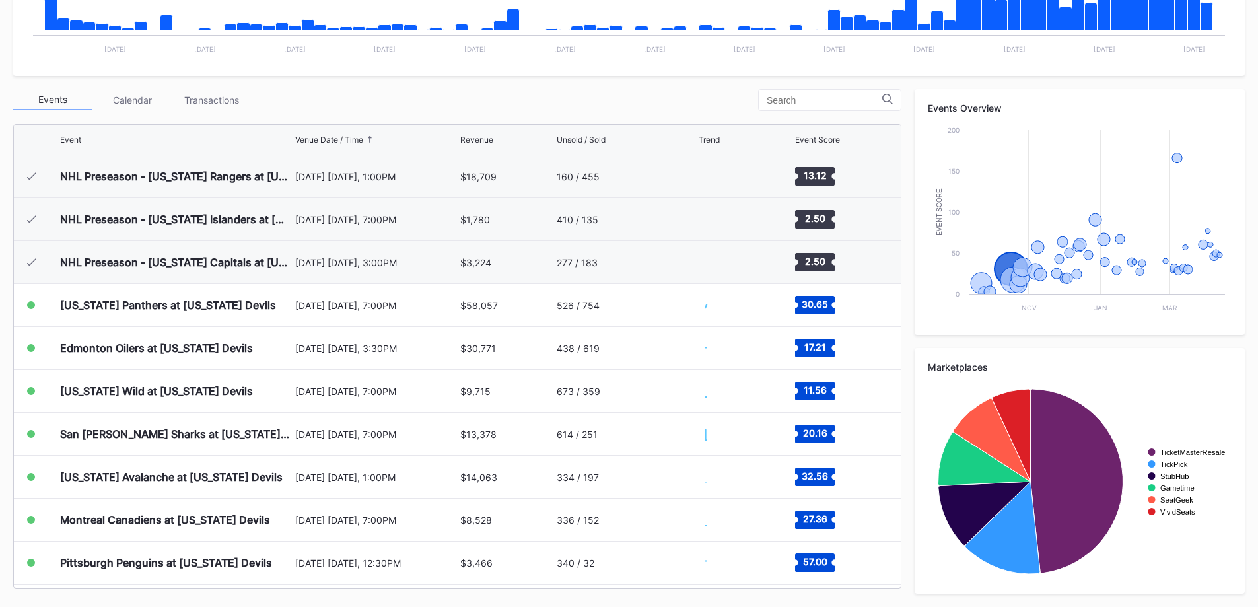
scroll to position [129, 0]
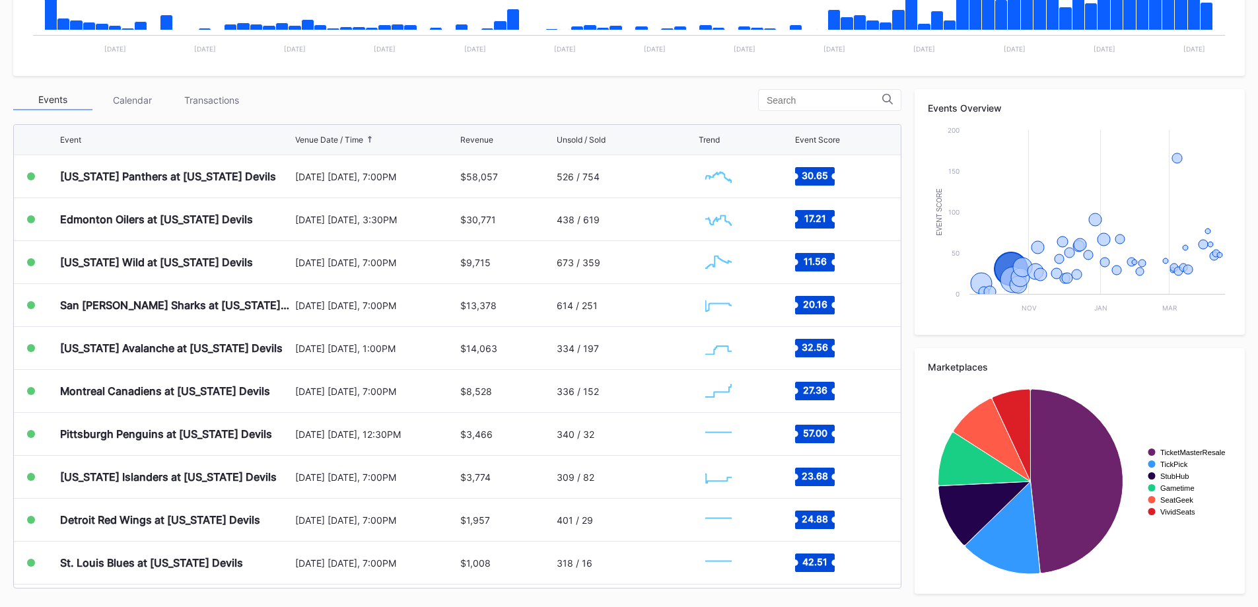
click at [235, 168] on div "[US_STATE] Panthers at [US_STATE] Devils" at bounding box center [176, 176] width 232 height 42
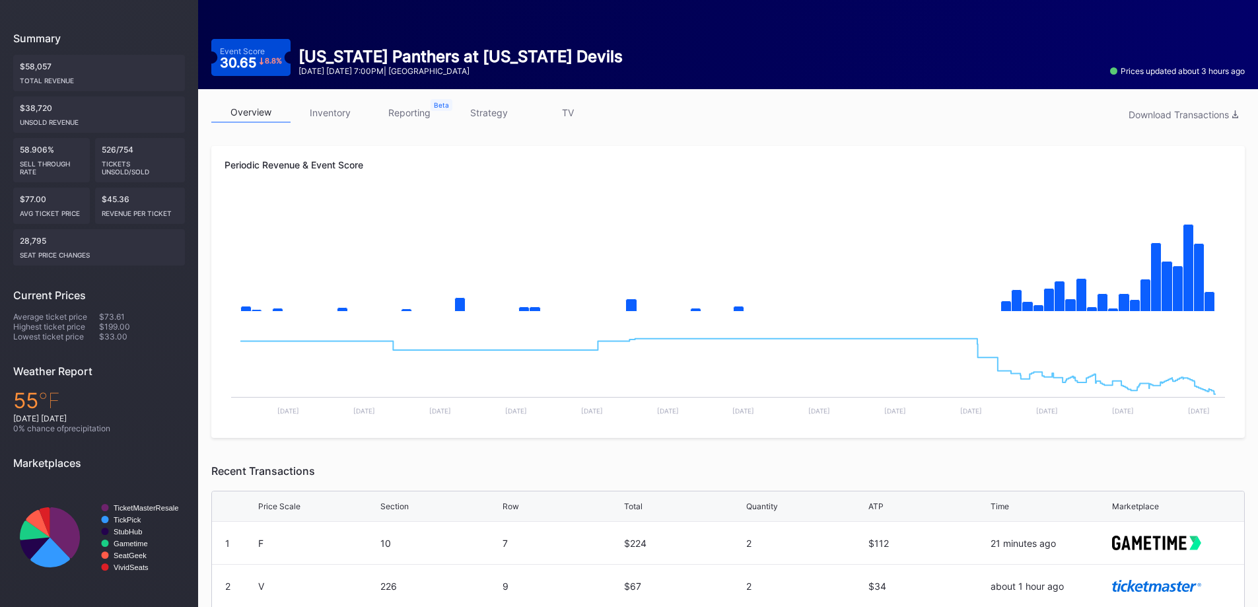
scroll to position [132, 0]
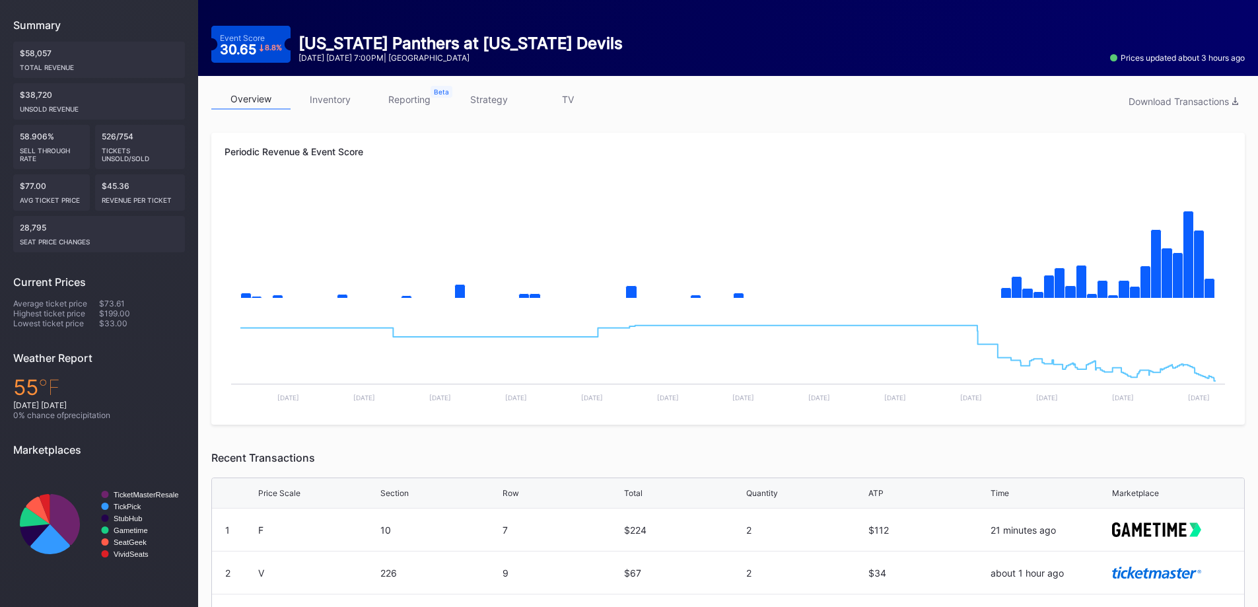
click at [339, 104] on link "inventory" at bounding box center [330, 99] width 79 height 20
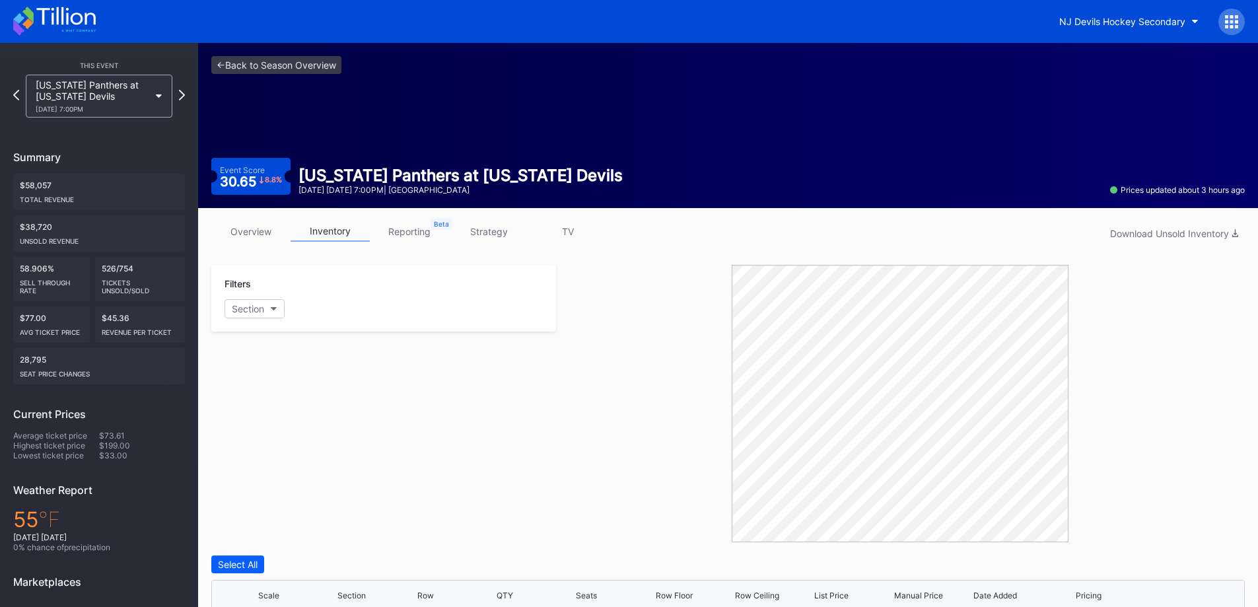
scroll to position [351, 0]
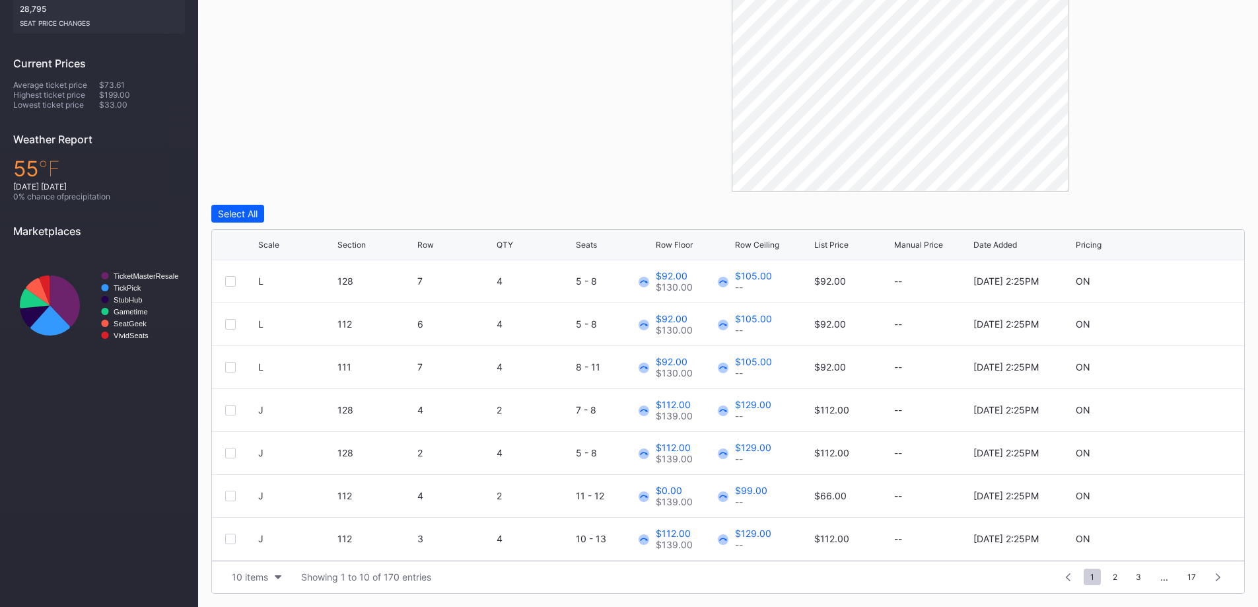
click at [268, 583] on button "10 items" at bounding box center [256, 577] width 63 height 18
drag, startPoint x: 266, startPoint y: 541, endPoint x: 281, endPoint y: 522, distance: 23.5
click at [267, 541] on div "200 items" at bounding box center [256, 543] width 43 height 11
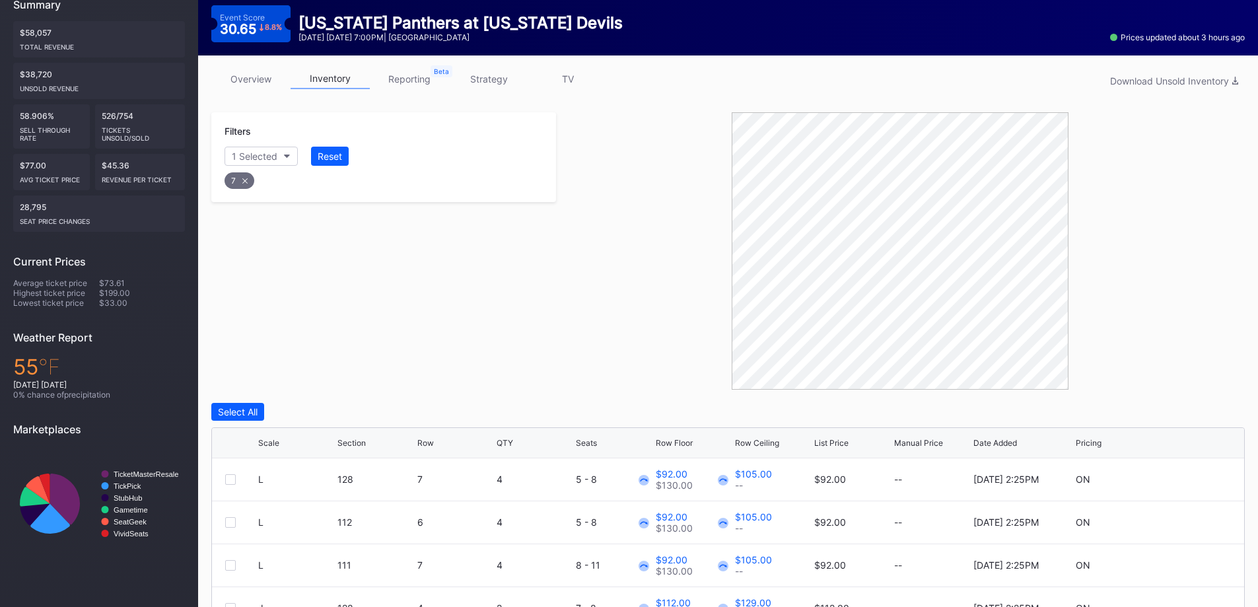
scroll to position [136, 0]
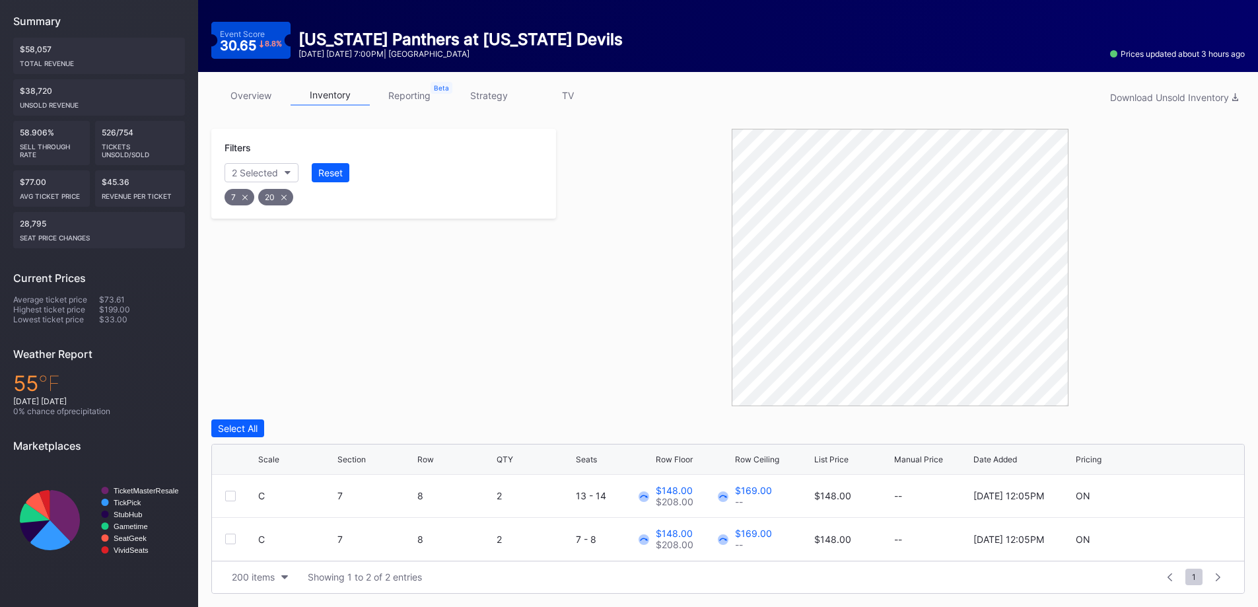
click at [1192, 490] on div "C 7 8 2 13 - 14 $148.00 $208.00 $169.00 -- $148.00 -- 9/24/2025 12:05PM ON" at bounding box center [728, 496] width 1032 height 43
click at [1192, 499] on icon at bounding box center [1192, 496] width 10 height 10
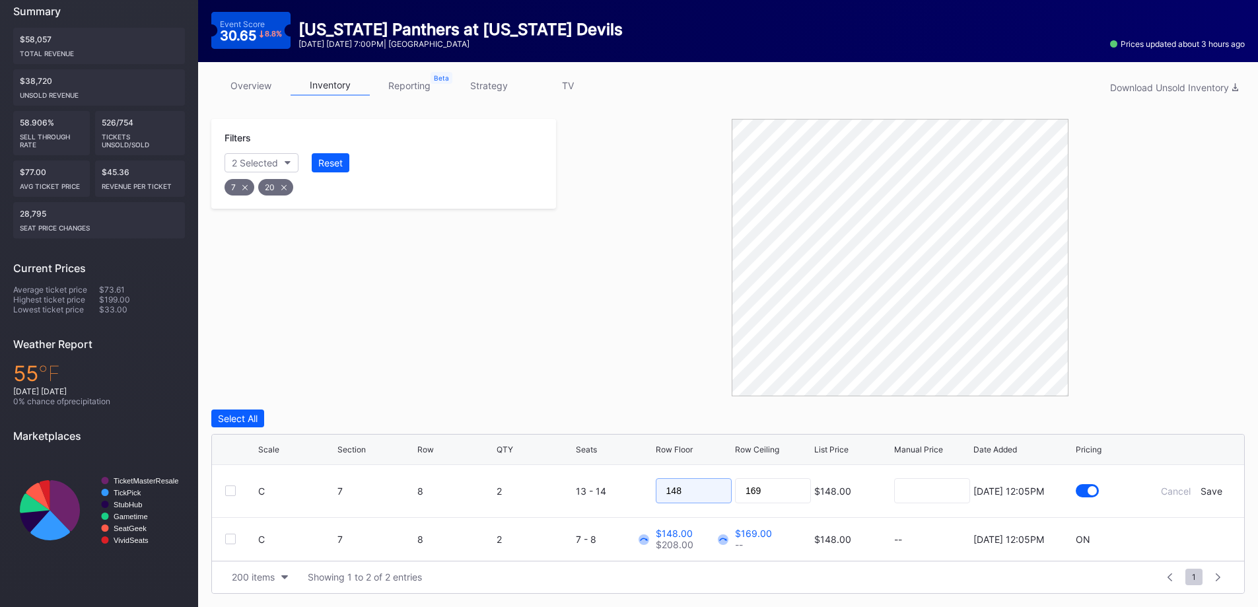
click at [707, 497] on input "148" at bounding box center [694, 490] width 76 height 25
type input "150"
click at [1214, 492] on div "Save" at bounding box center [1211, 490] width 22 height 11
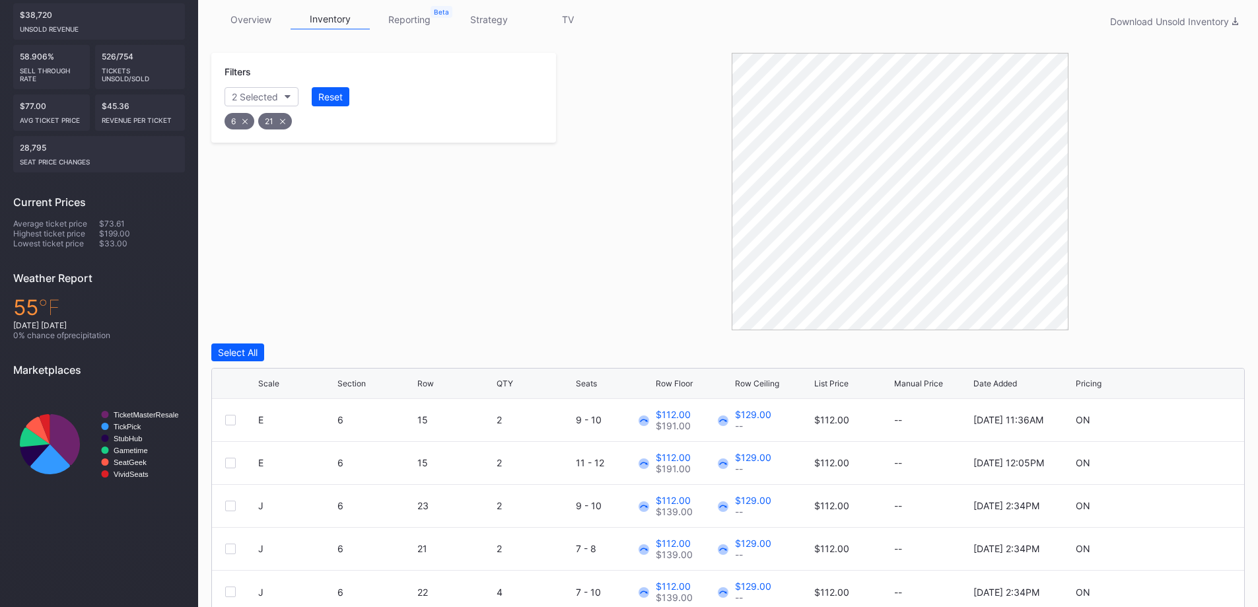
scroll to position [265, 0]
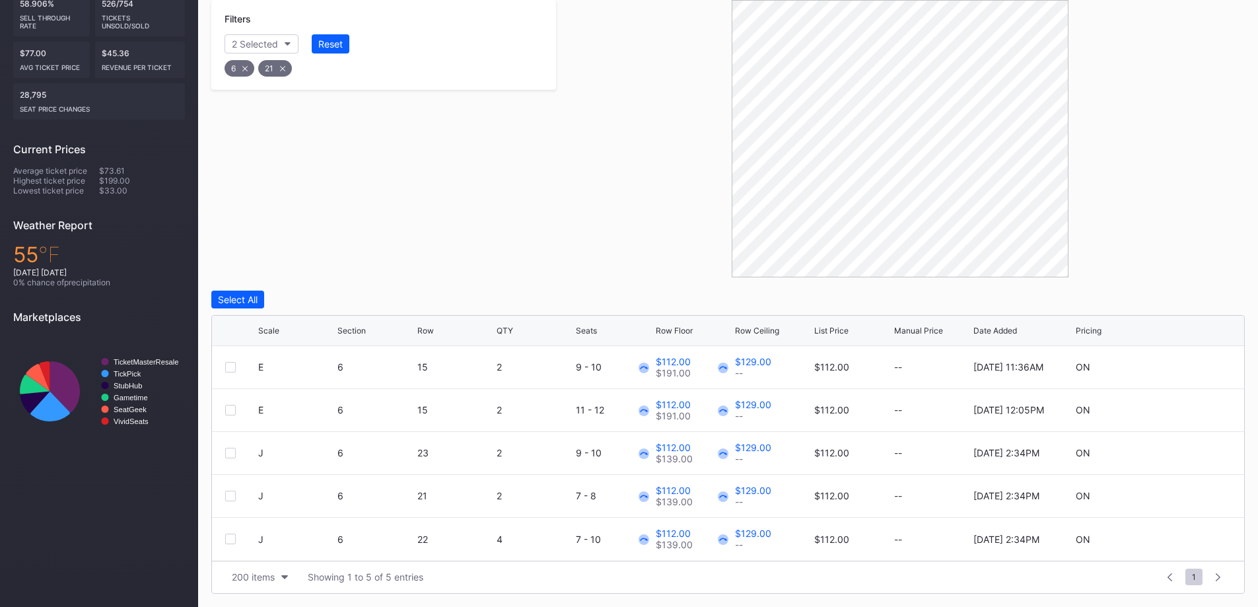
click at [231, 535] on div at bounding box center [230, 539] width 11 height 11
click at [233, 497] on div at bounding box center [230, 496] width 11 height 11
click at [238, 452] on div at bounding box center [241, 453] width 33 height 11
click at [230, 453] on div at bounding box center [230, 453] width 11 height 11
click at [1193, 452] on icon at bounding box center [1192, 453] width 10 height 10
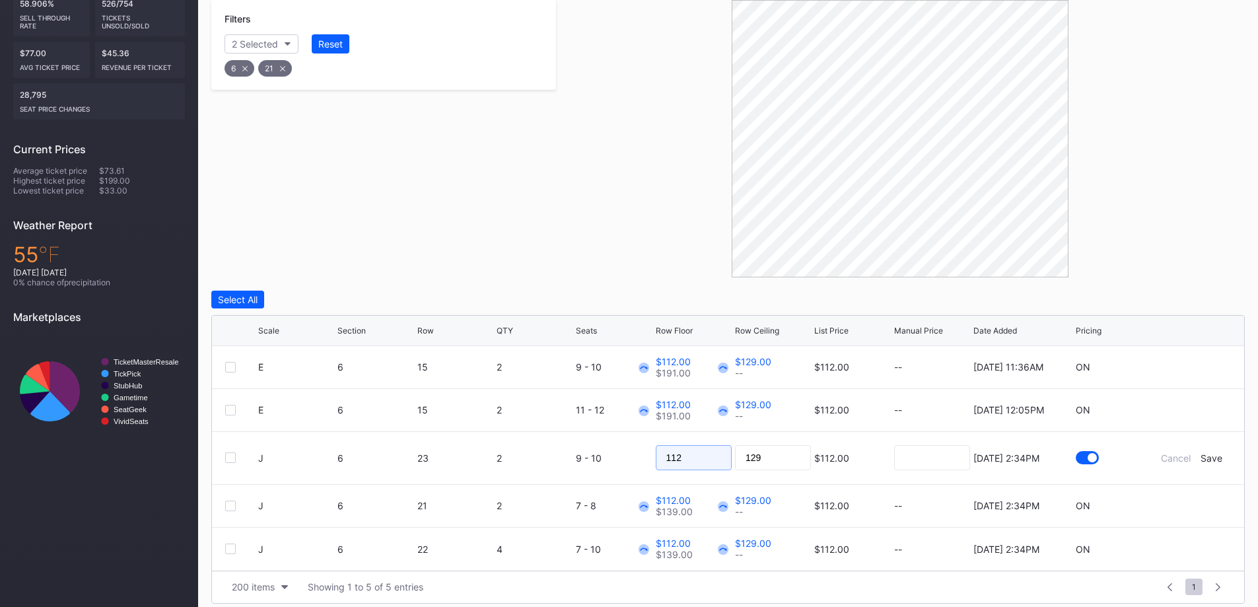
click at [711, 457] on input "112" at bounding box center [694, 457] width 76 height 25
type input "90"
type input "95"
click at [1216, 454] on div "Save" at bounding box center [1211, 457] width 22 height 11
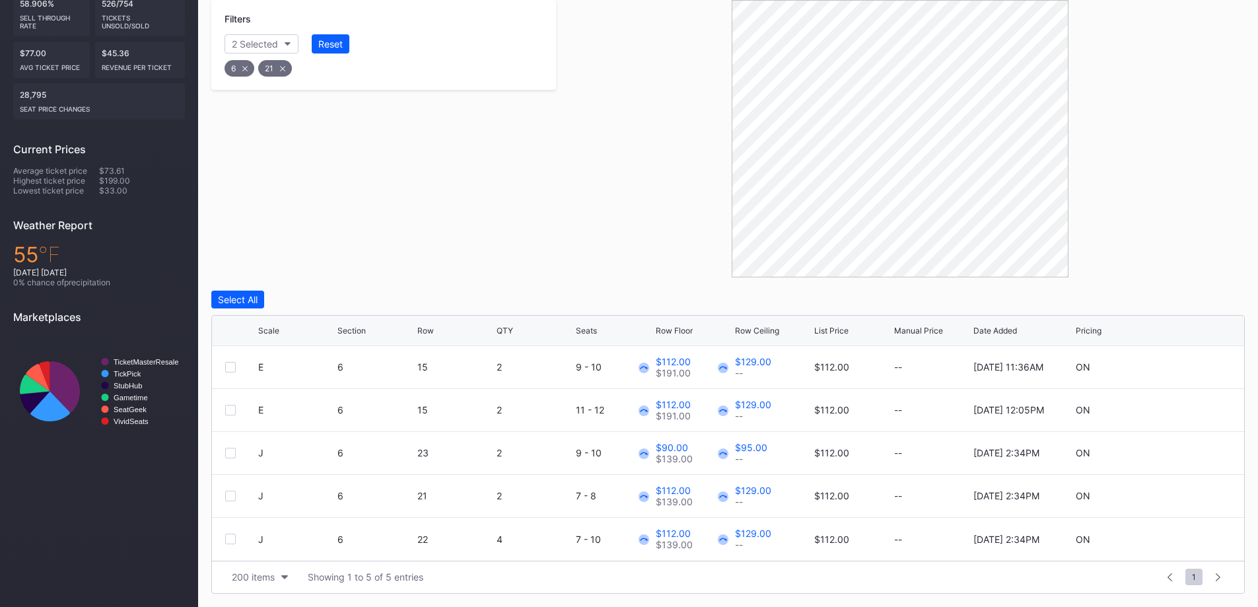
click at [1193, 494] on icon at bounding box center [1192, 496] width 10 height 10
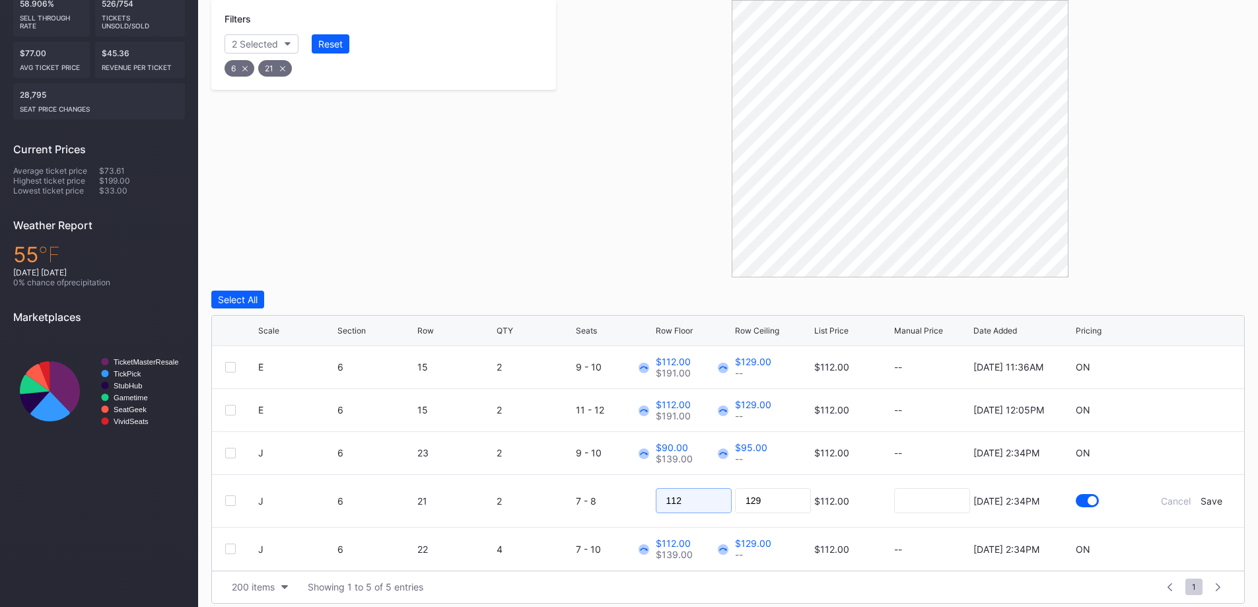
click at [725, 501] on input "112" at bounding box center [694, 500] width 76 height 25
type input "92"
type input "97"
click at [1212, 496] on div "Save" at bounding box center [1211, 500] width 22 height 11
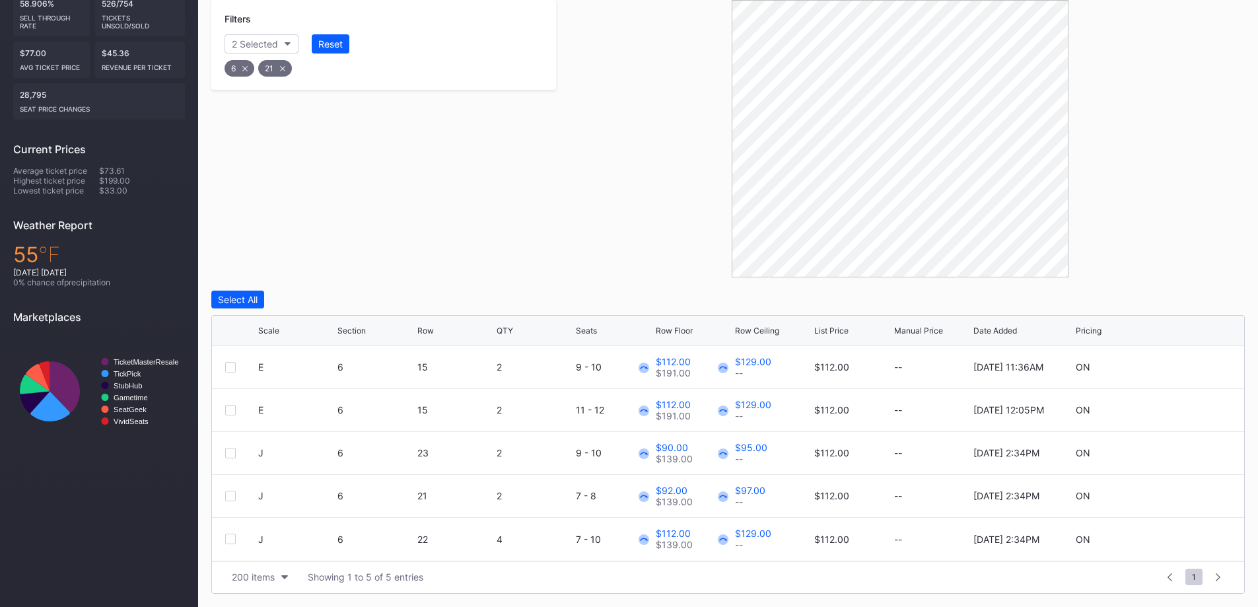
click at [1194, 534] on icon at bounding box center [1192, 539] width 10 height 10
click at [725, 547] on input "112" at bounding box center [694, 544] width 76 height 25
type input "95"
type input "99"
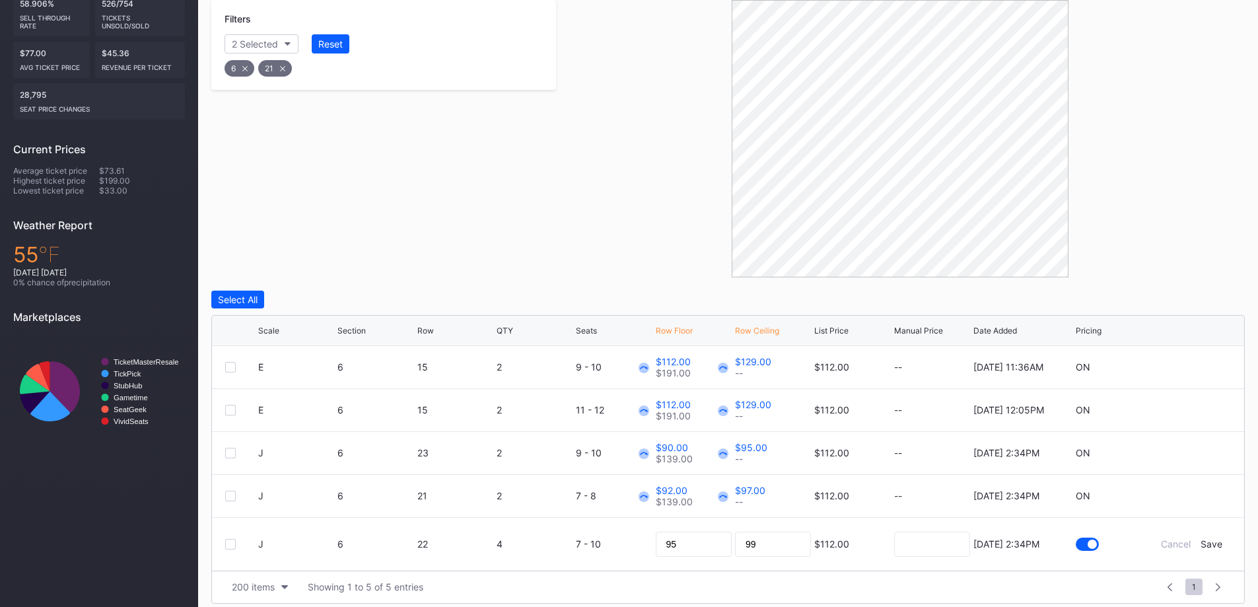
click at [1208, 539] on div "Save" at bounding box center [1211, 543] width 22 height 11
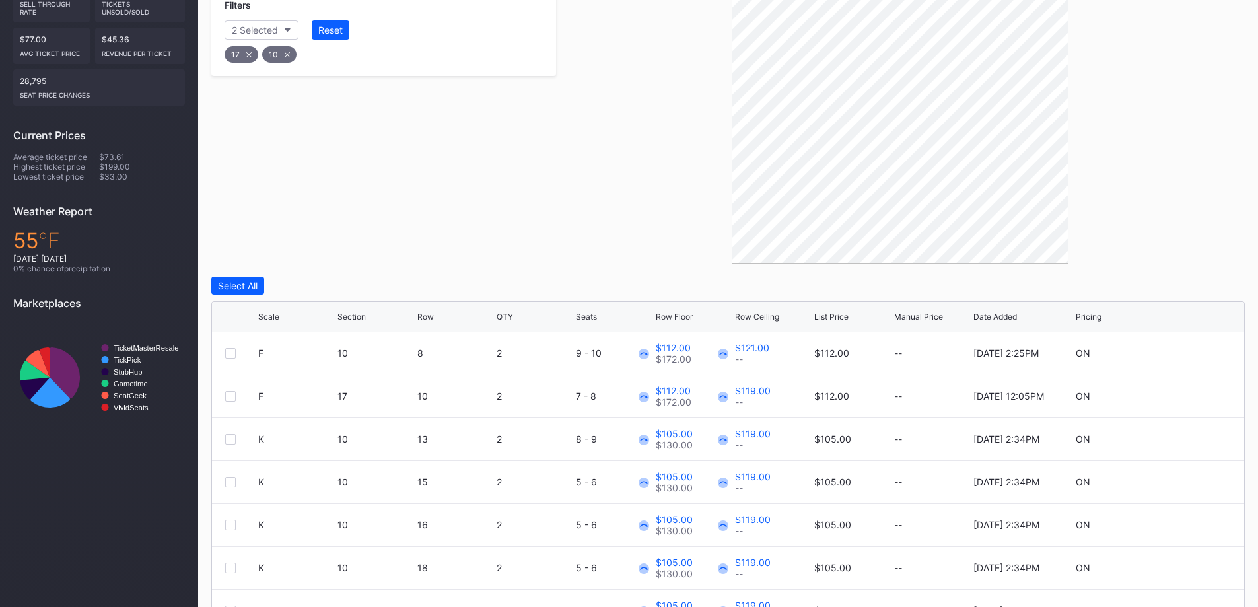
scroll to position [351, 0]
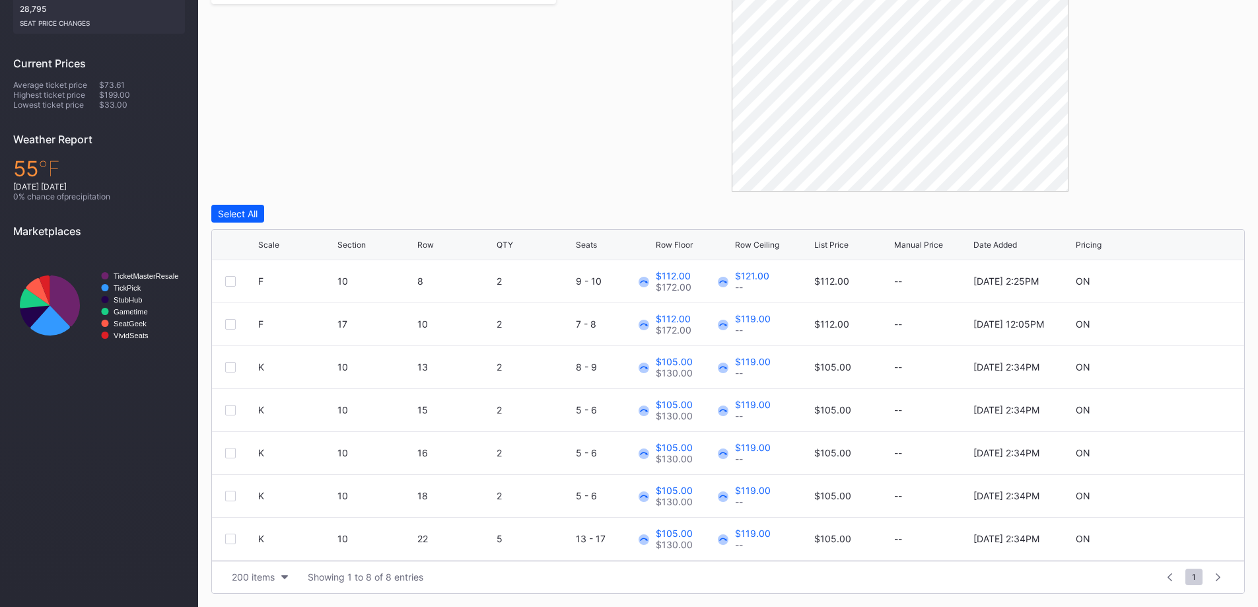
click at [274, 238] on div "Scale Section Row QTY Seats Row Floor Row Ceiling List Price Manual Price Date …" at bounding box center [728, 245] width 1032 height 30
click at [280, 242] on div "Scale" at bounding box center [296, 245] width 76 height 10
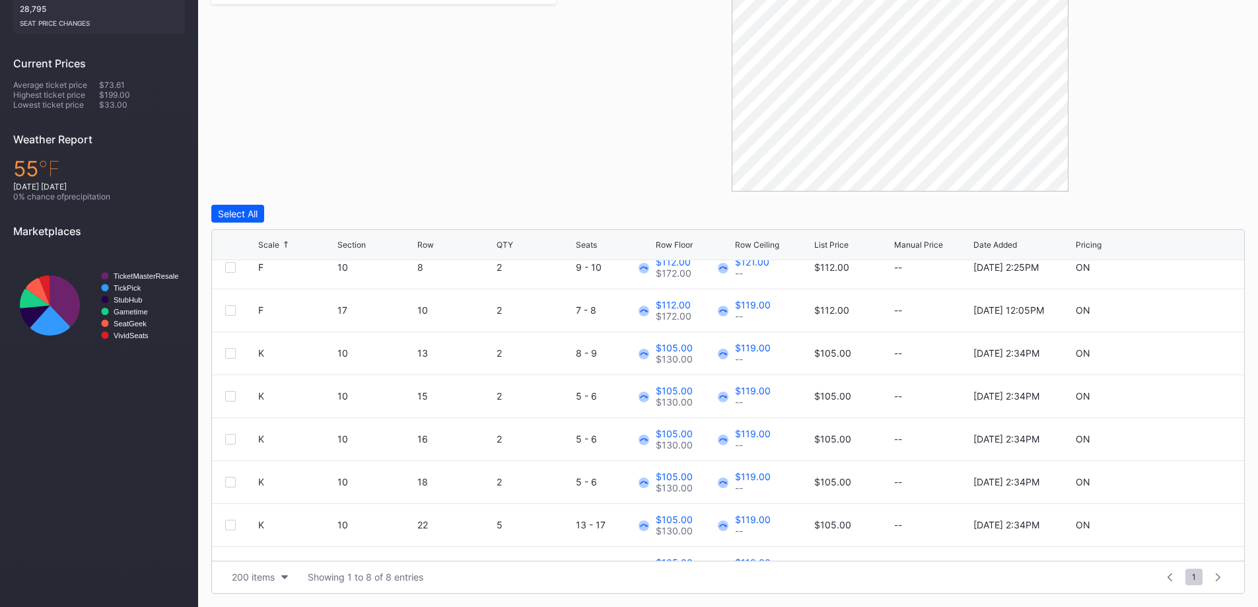
scroll to position [0, 0]
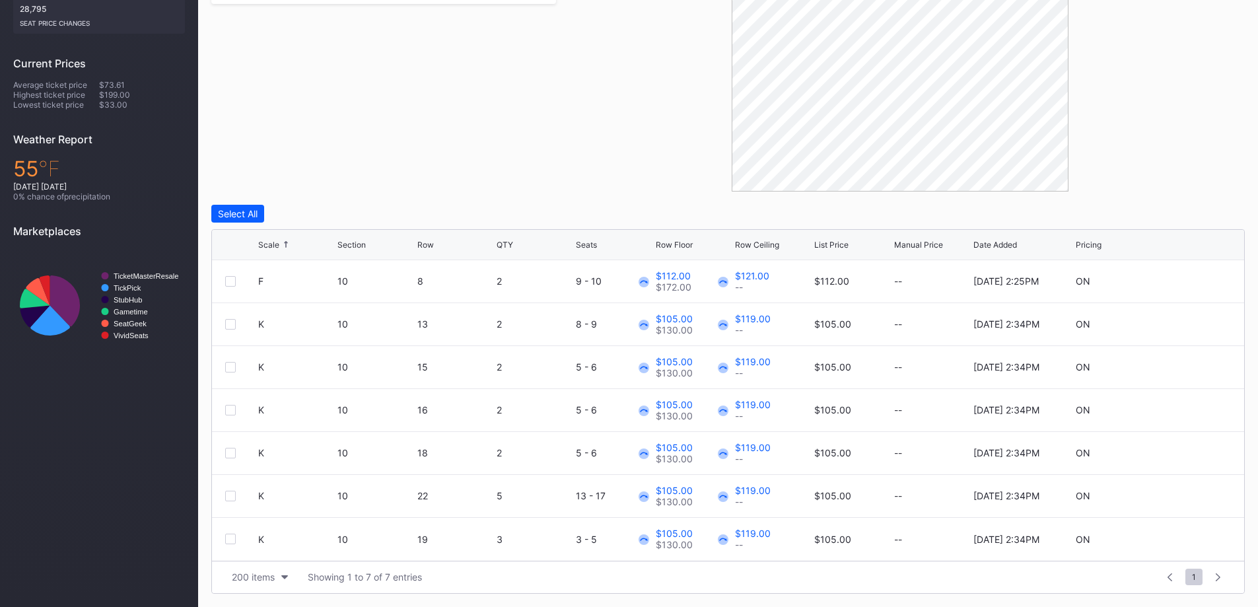
click at [420, 238] on div "Scale Section Row QTY Seats Row Floor Row Ceiling List Price Manual Price Date …" at bounding box center [728, 245] width 1032 height 30
click at [426, 248] on div "Row" at bounding box center [425, 245] width 17 height 10
click at [422, 248] on div "Row" at bounding box center [425, 245] width 17 height 10
click at [1193, 278] on icon at bounding box center [1192, 281] width 10 height 10
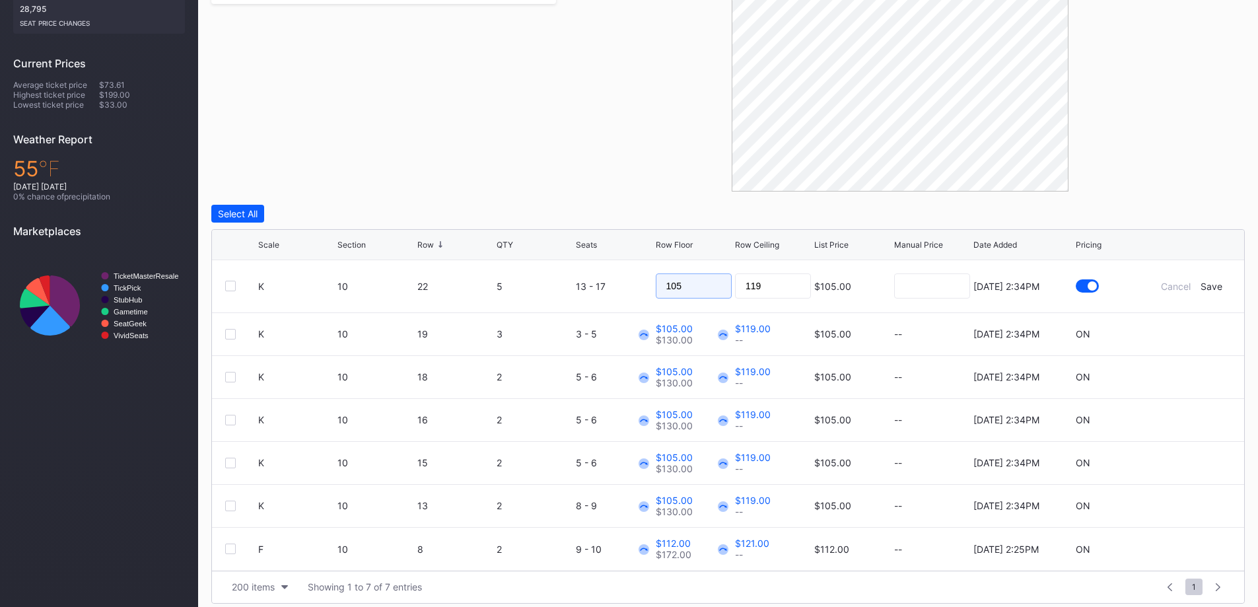
drag, startPoint x: 702, startPoint y: 283, endPoint x: 577, endPoint y: 275, distance: 125.0
click at [577, 275] on form "K 10 22 5 13 - 17 105 119 $105.00 10/10/2025 2:34PM Cancel Save" at bounding box center [744, 286] width 973 height 52
type input "85"
type input "89"
click at [1210, 290] on div "Save" at bounding box center [1211, 286] width 22 height 11
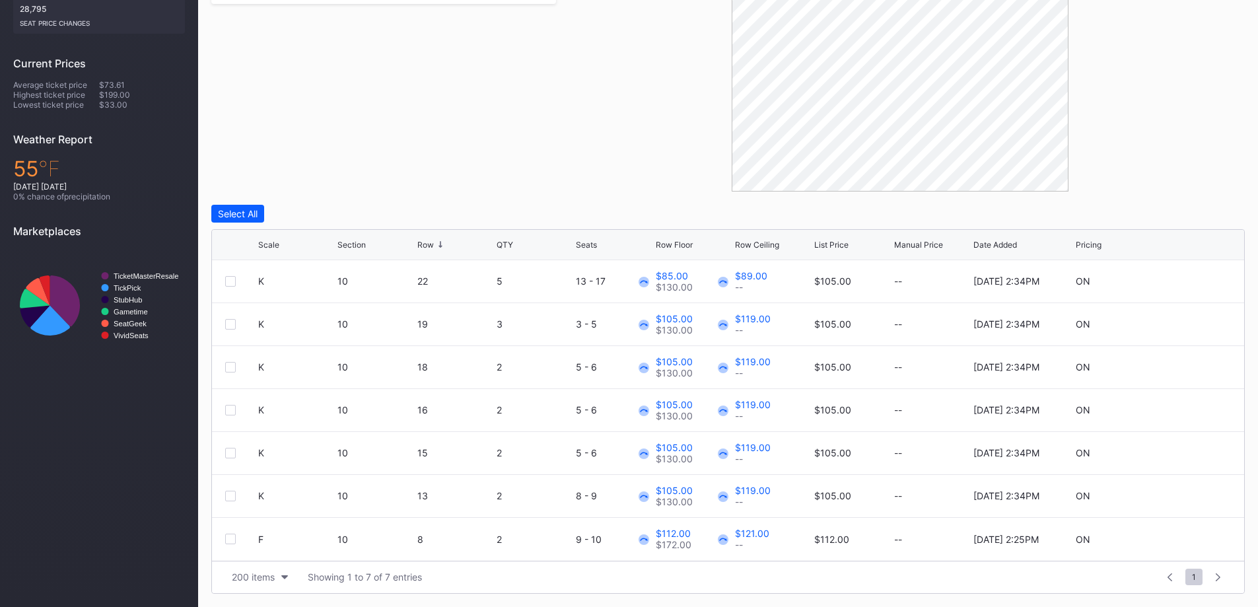
click at [1193, 325] on icon at bounding box center [1192, 324] width 10 height 10
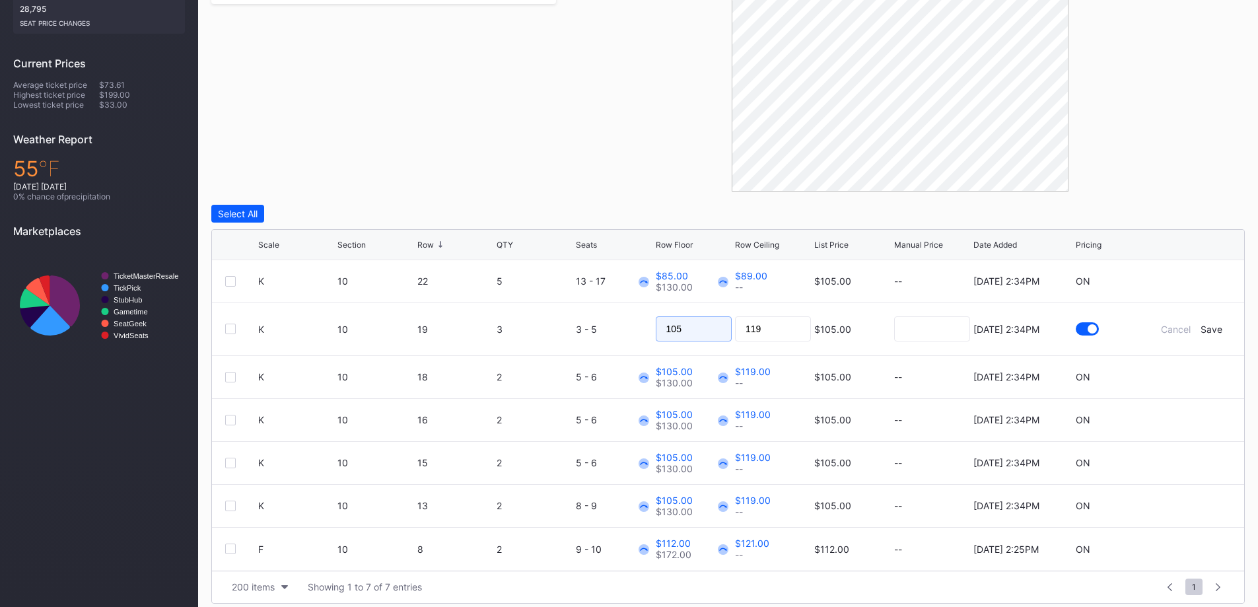
click at [706, 325] on input "105" at bounding box center [694, 328] width 76 height 25
type input "86"
type input "90"
click at [1214, 335] on form "K 10 19 3 3 - 5 86 90 $105.00 10/10/2025 2:34PM Cancel Save" at bounding box center [744, 329] width 973 height 52
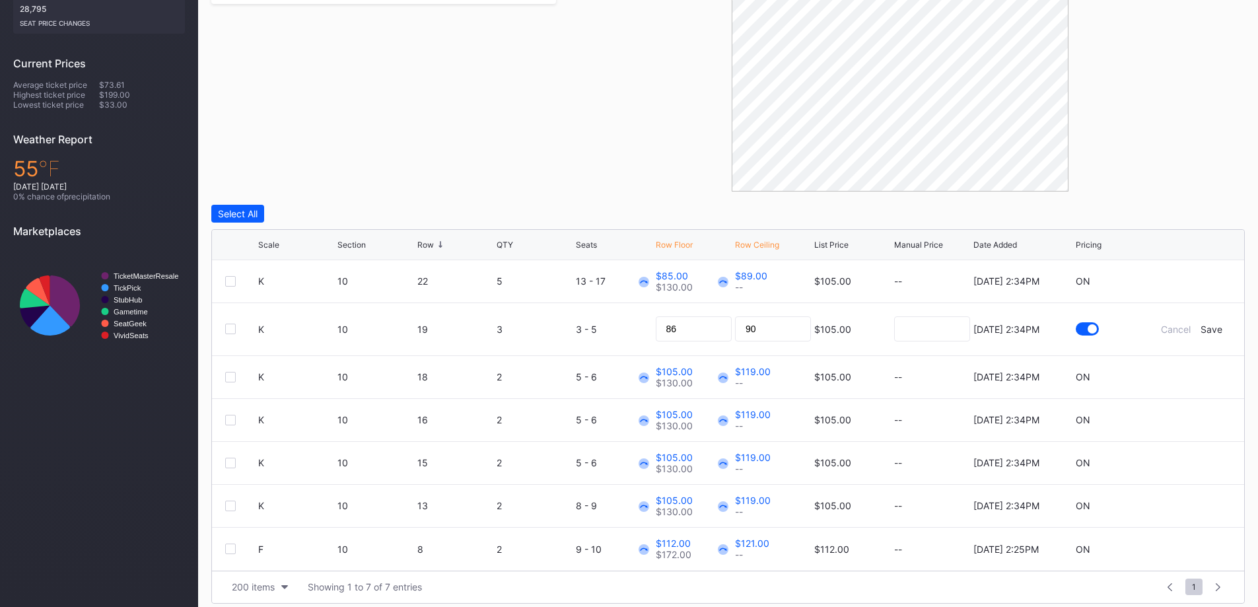
click at [1206, 328] on div "Save" at bounding box center [1211, 329] width 22 height 11
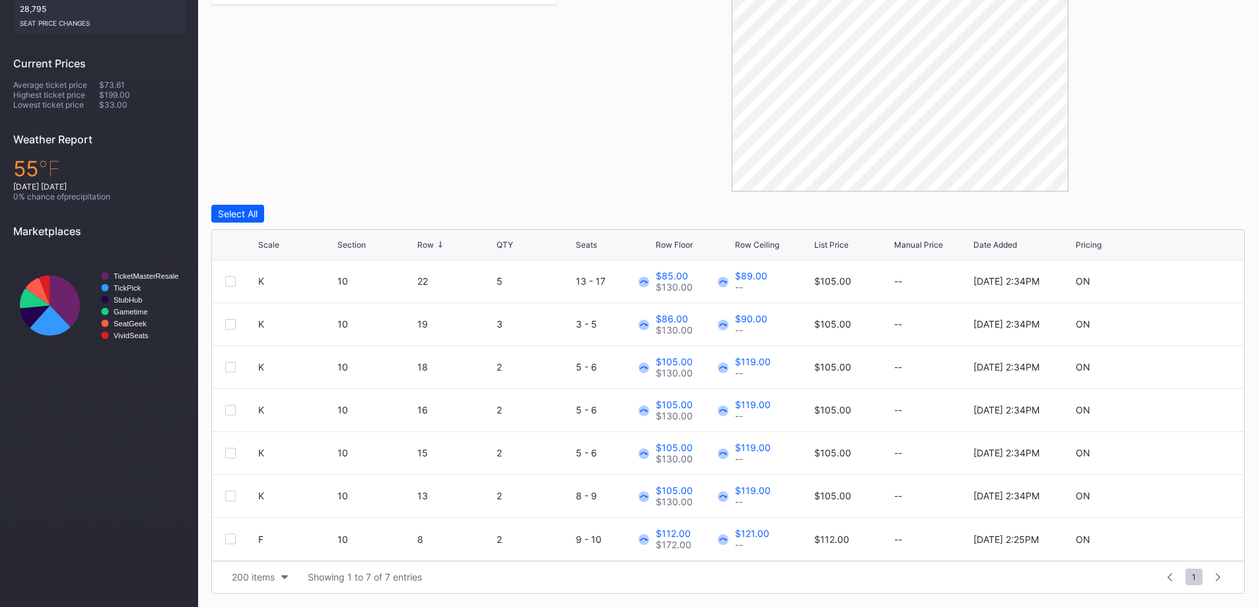
click at [1189, 364] on icon at bounding box center [1192, 367] width 10 height 10
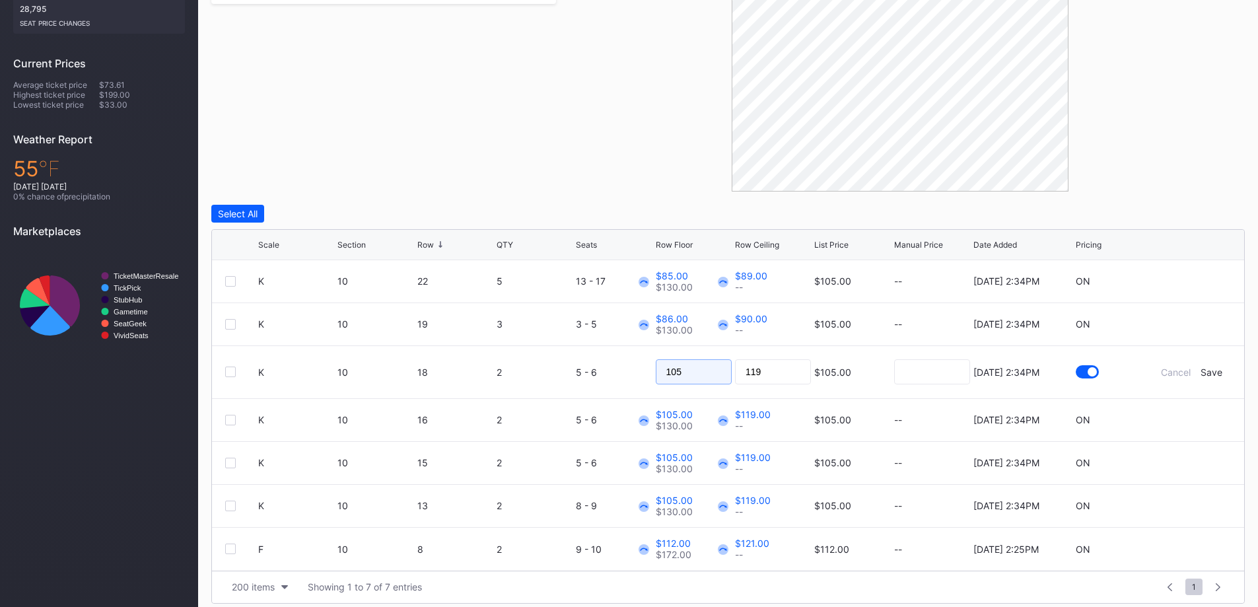
click at [721, 376] on input "105" at bounding box center [694, 371] width 76 height 25
type input "87"
type input "91"
click at [1216, 374] on div "Save" at bounding box center [1211, 371] width 22 height 11
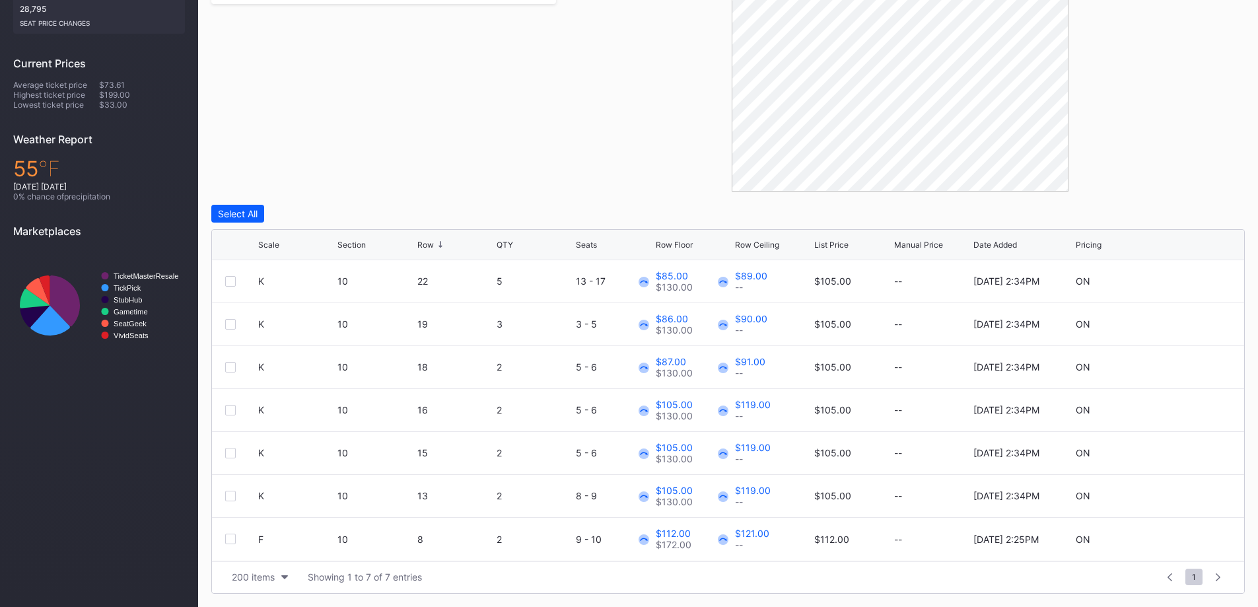
click at [1192, 416] on div "K 10 16 2 5 - 6 $105.00 $130.00 $119.00 -- $105.00 -- 10/10/2025 2:34PM ON" at bounding box center [728, 410] width 1032 height 43
click at [1189, 411] on icon at bounding box center [1192, 410] width 10 height 10
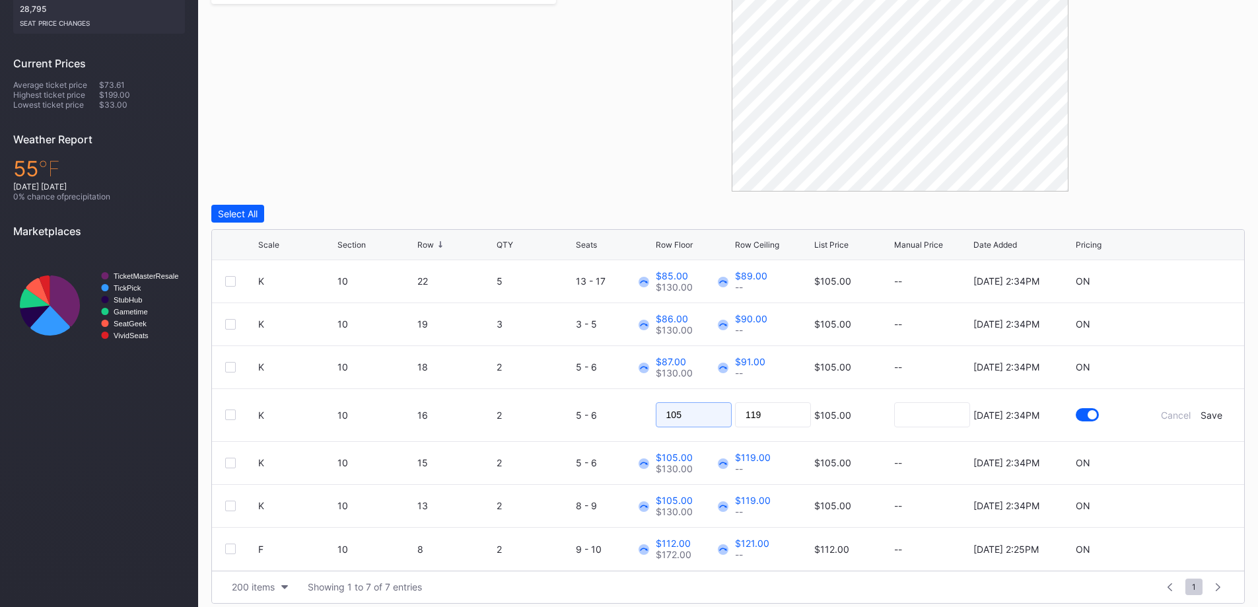
click at [704, 415] on input "105" at bounding box center [694, 414] width 76 height 25
type input "90"
type input "95"
click at [1209, 415] on div "Save" at bounding box center [1211, 414] width 22 height 11
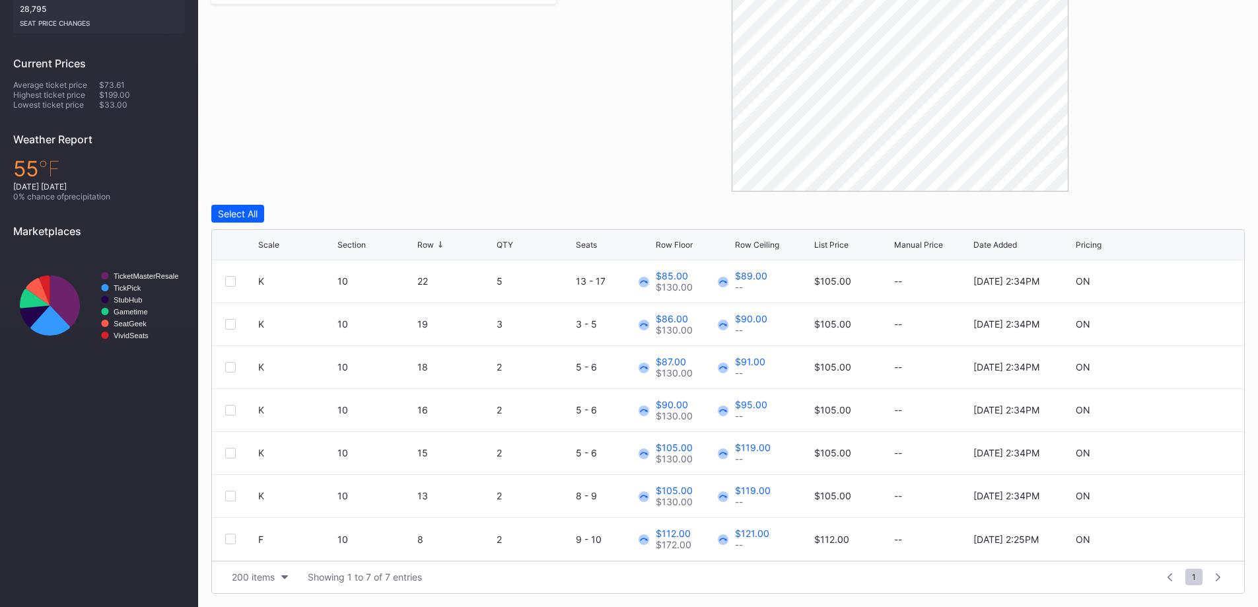
click at [1189, 453] on icon at bounding box center [1192, 453] width 10 height 10
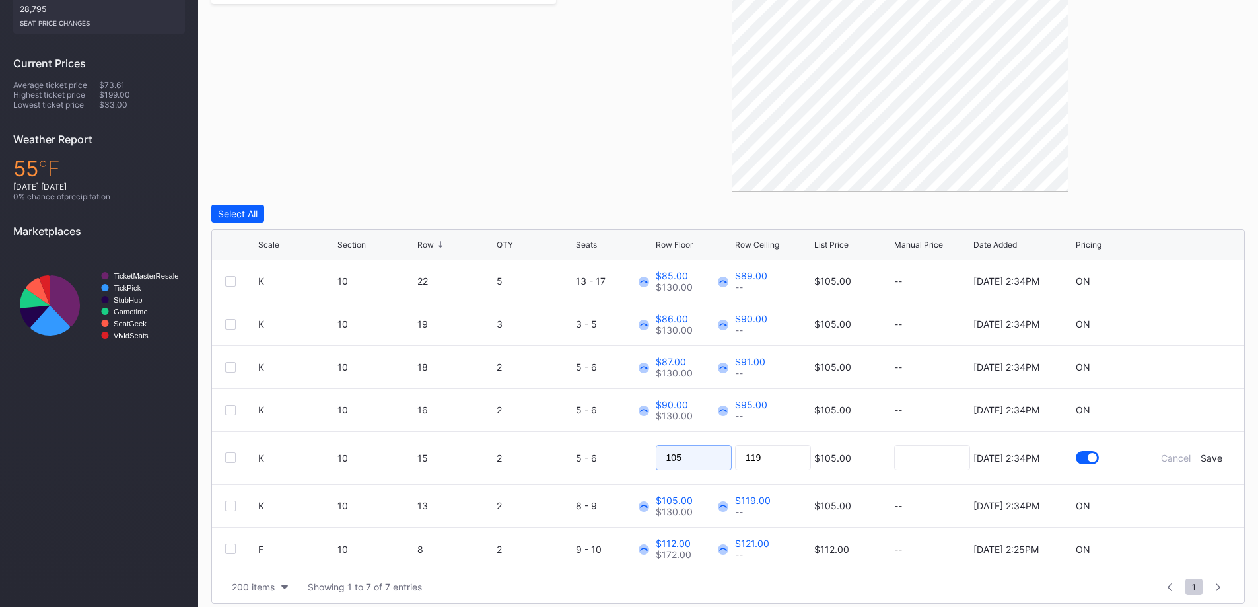
click at [714, 449] on input "105" at bounding box center [694, 457] width 76 height 25
type input "92"
type input "99"
click at [1216, 458] on div "Save" at bounding box center [1211, 457] width 22 height 11
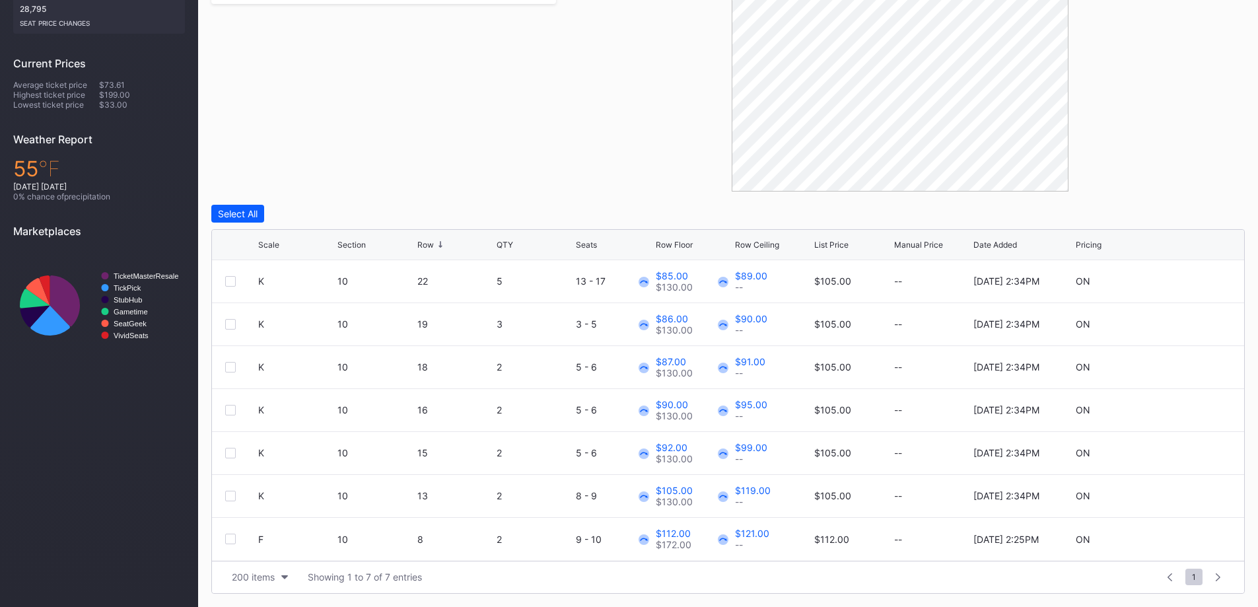
click at [1189, 497] on icon at bounding box center [1192, 496] width 10 height 10
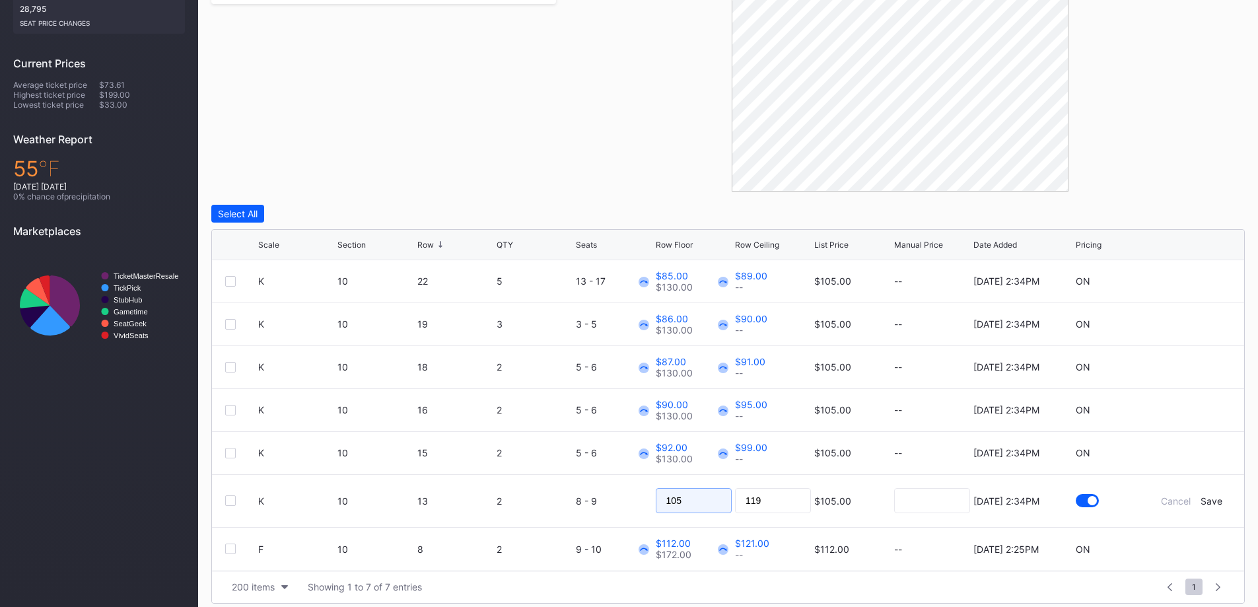
click at [716, 493] on input "105" at bounding box center [694, 500] width 76 height 25
type input "97"
type input "105"
click at [1206, 503] on div "Save" at bounding box center [1211, 500] width 22 height 11
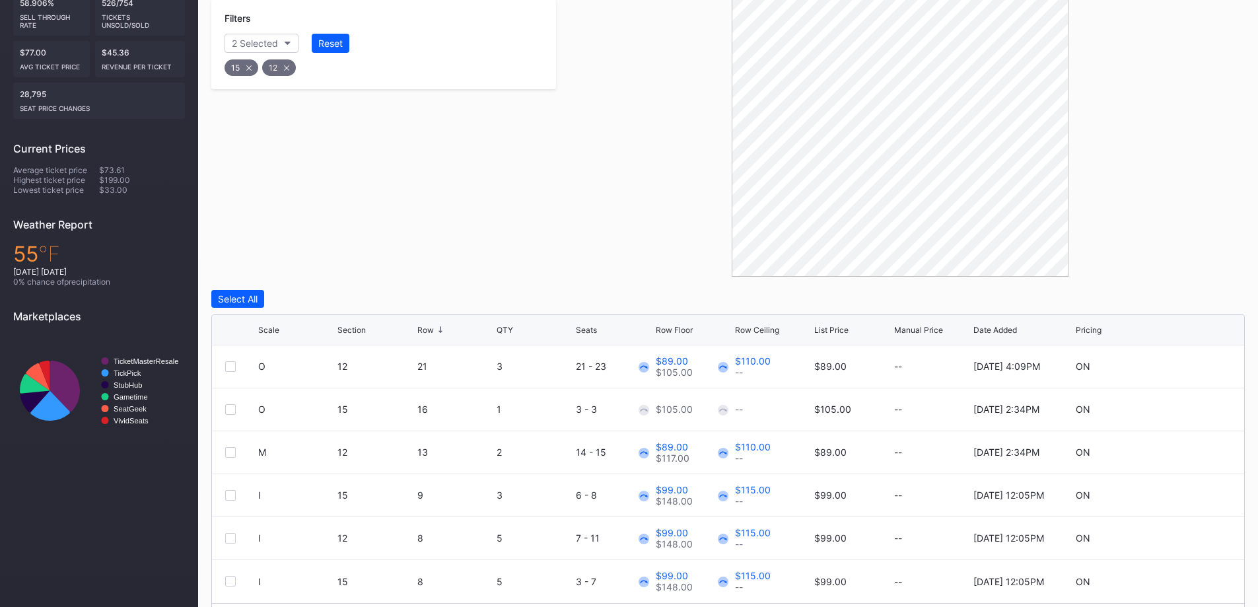
scroll to position [308, 0]
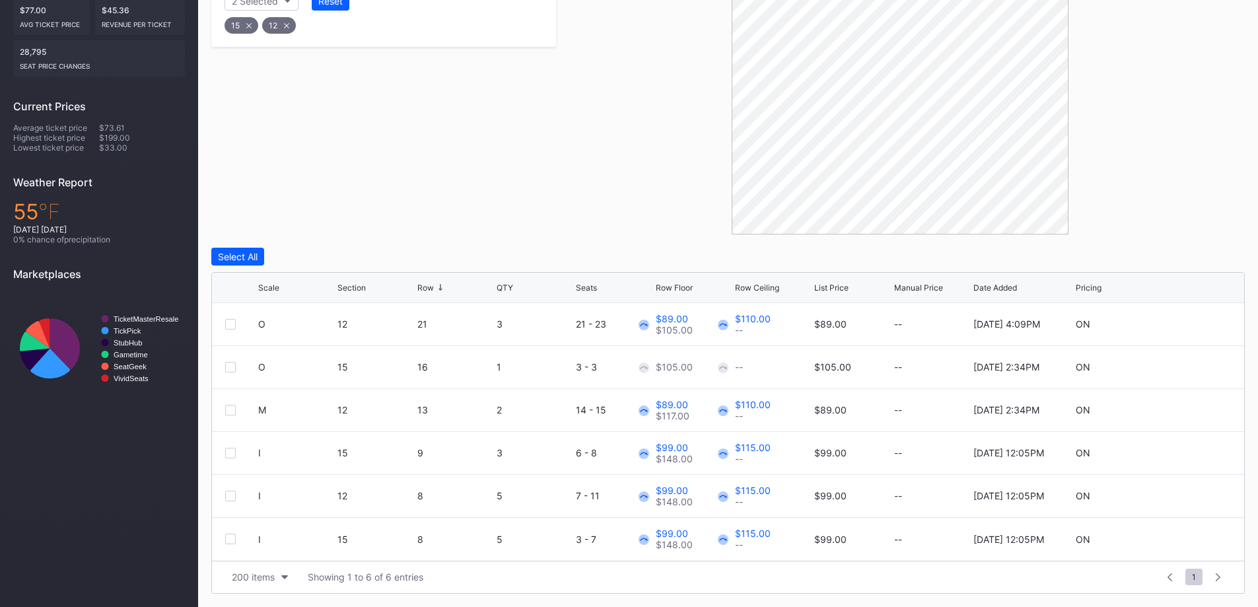
click at [518, 291] on div at bounding box center [519, 288] width 7 height 10
drag, startPoint x: 484, startPoint y: 294, endPoint x: 510, endPoint y: 298, distance: 26.0
click at [495, 294] on div "Scale Section Row QTY Seats Row Floor Row Ceiling List Price Manual Price Date …" at bounding box center [728, 288] width 1032 height 30
click at [509, 285] on div "QTY" at bounding box center [505, 288] width 17 height 10
click at [425, 285] on div "Row" at bounding box center [425, 288] width 17 height 10
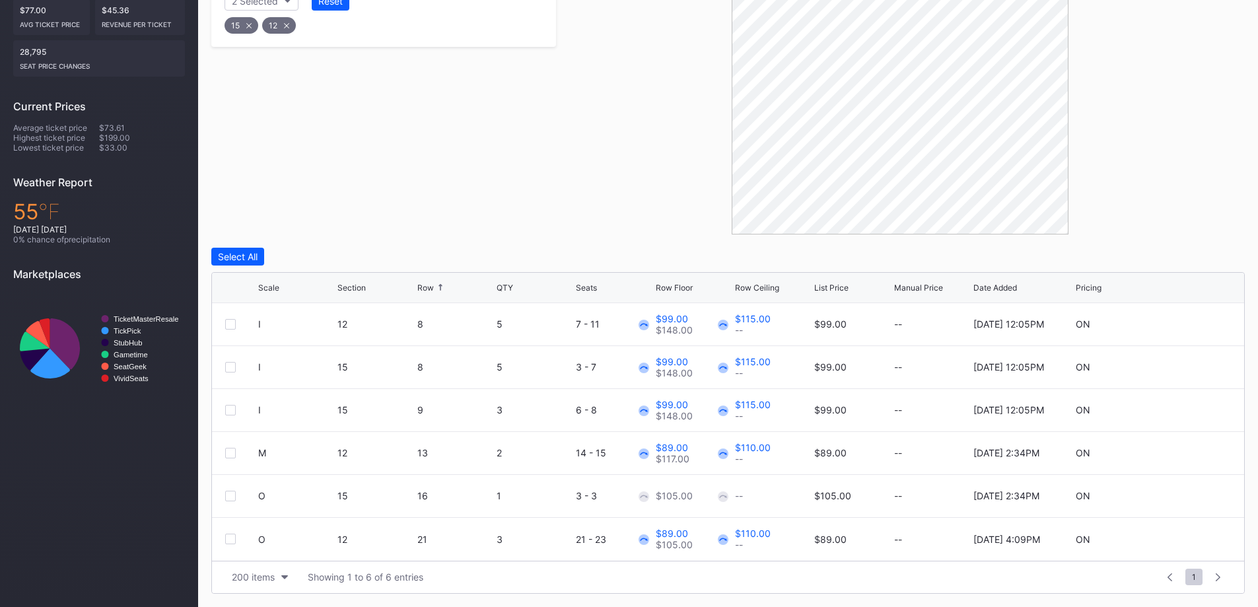
click at [425, 286] on div "Row" at bounding box center [425, 288] width 17 height 10
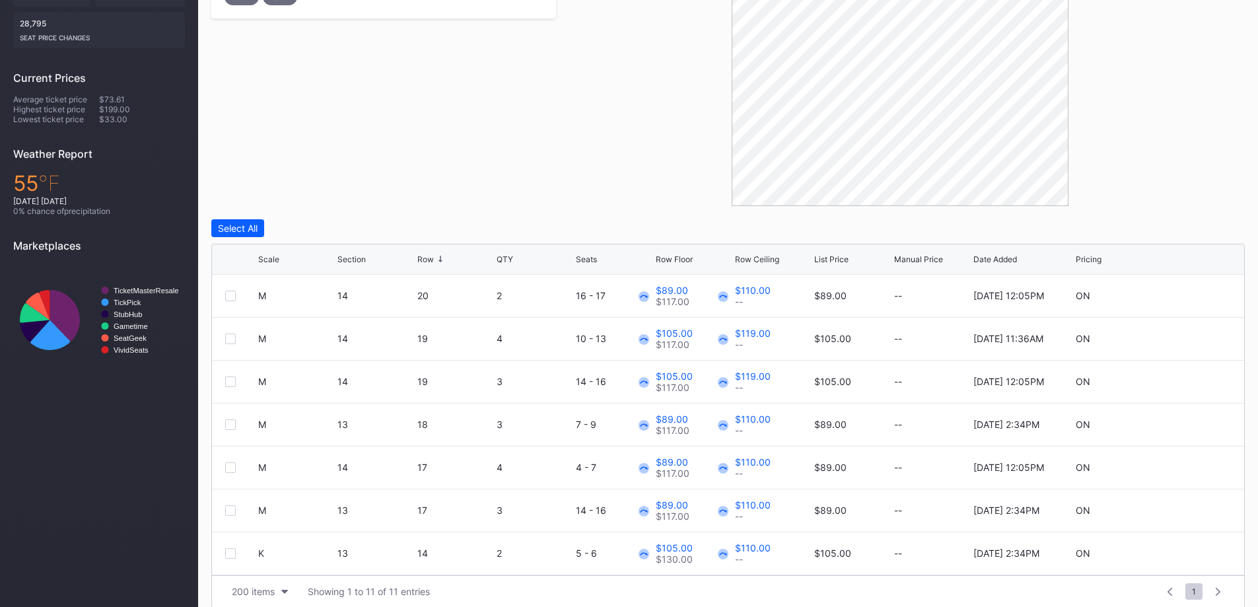
scroll to position [351, 0]
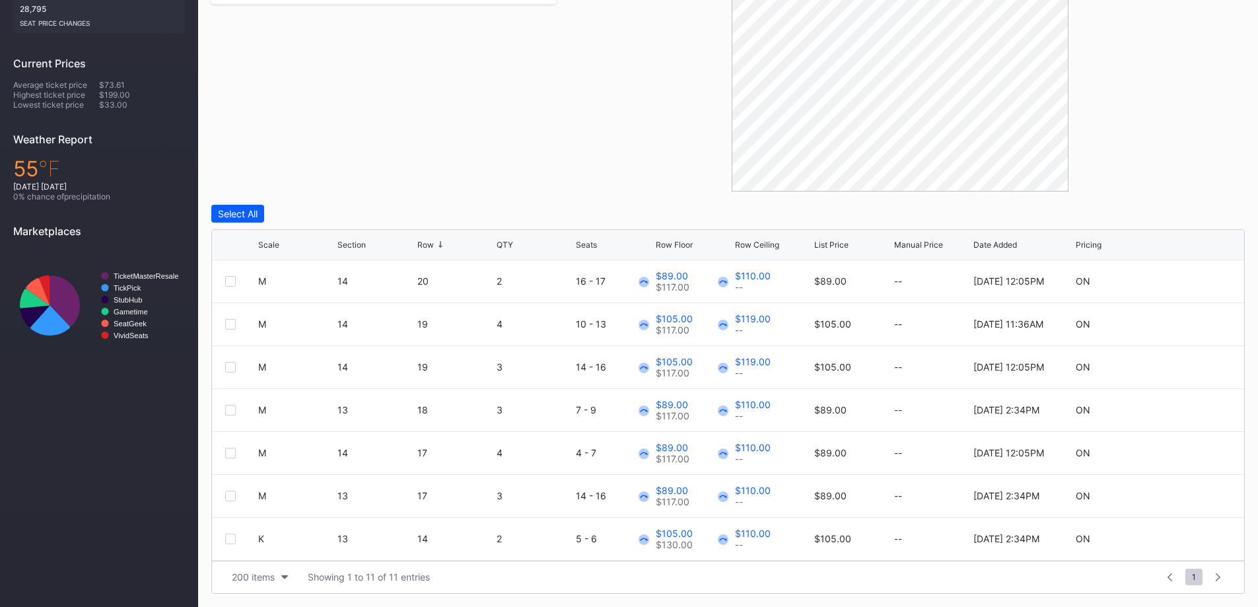
click at [489, 240] on div "Row" at bounding box center [455, 245] width 76 height 10
click at [265, 582] on div "200 items" at bounding box center [253, 576] width 43 height 11
click at [266, 550] on div "200 items" at bounding box center [257, 544] width 64 height 24
click at [532, 128] on div "Filters 2 Selected Reset 14 13" at bounding box center [383, 52] width 345 height 277
click at [431, 240] on div "Row" at bounding box center [425, 245] width 17 height 10
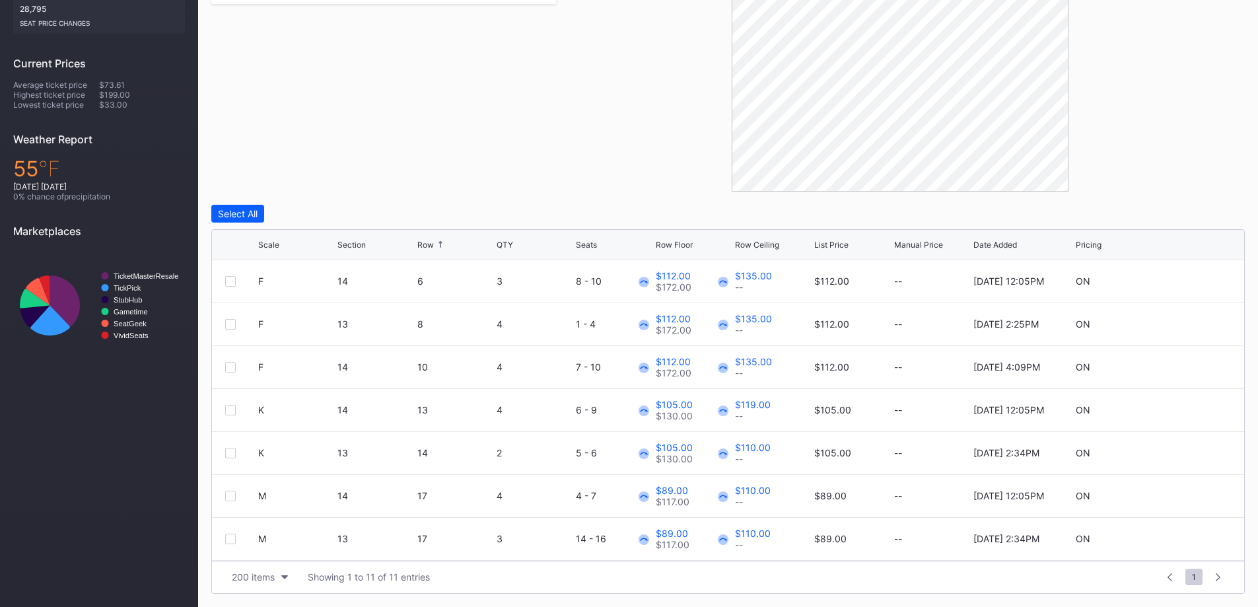
click at [431, 240] on div "Row" at bounding box center [425, 245] width 17 height 10
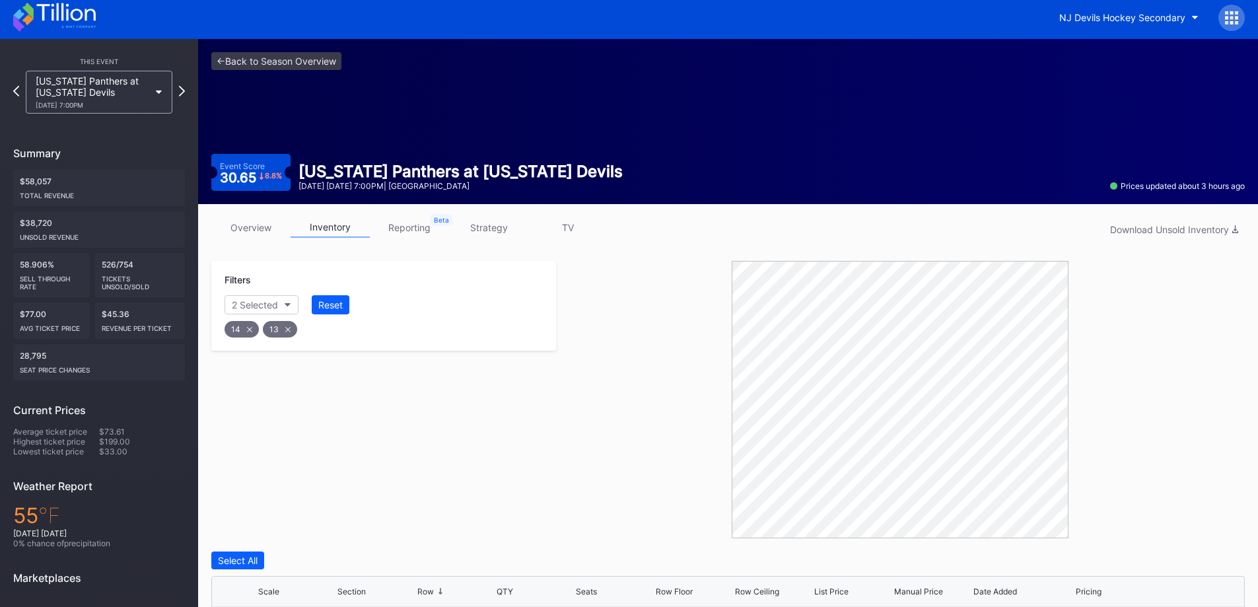
scroll to position [0, 0]
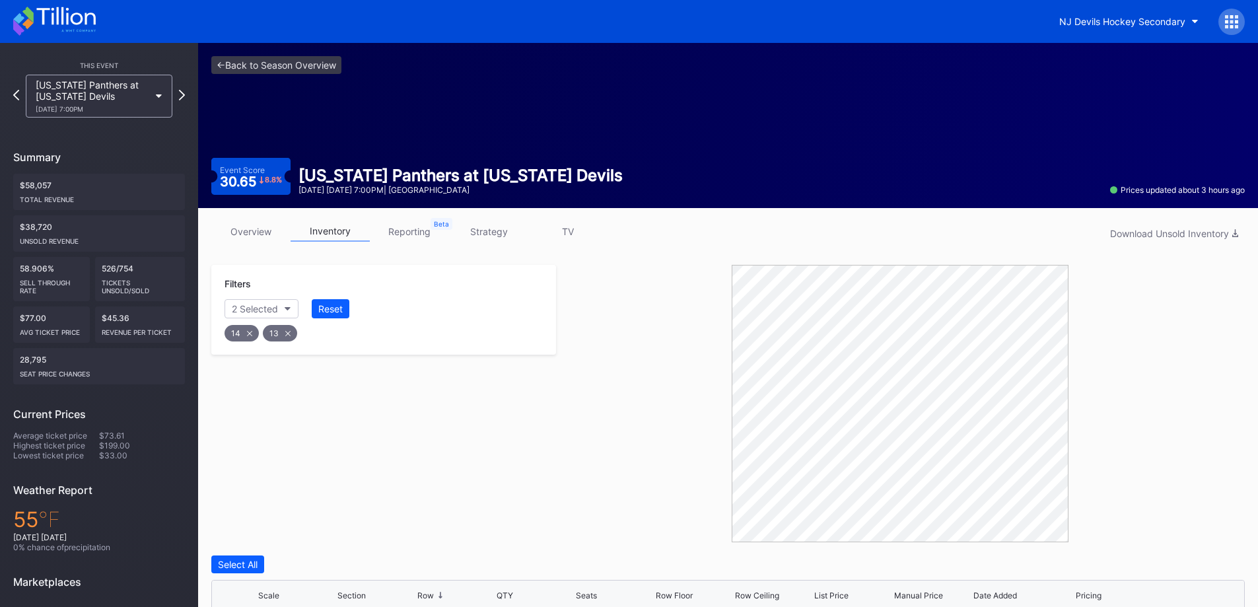
click at [331, 306] on div "Reset" at bounding box center [330, 308] width 24 height 11
click at [281, 238] on link "overview" at bounding box center [250, 231] width 79 height 20
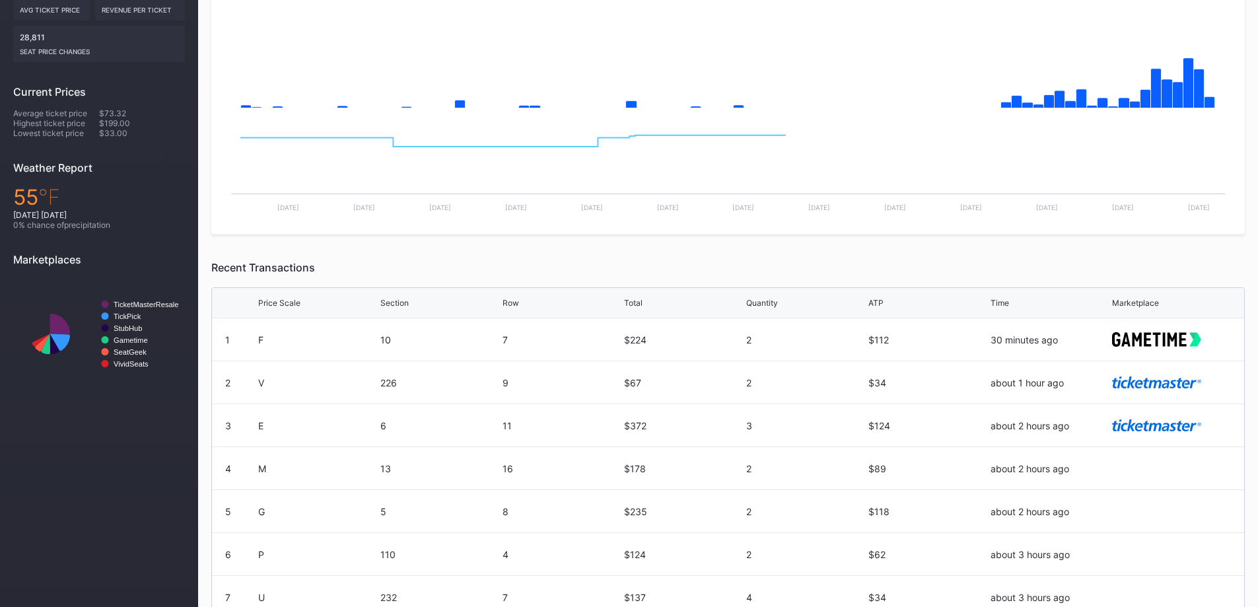
scroll to position [380, 0]
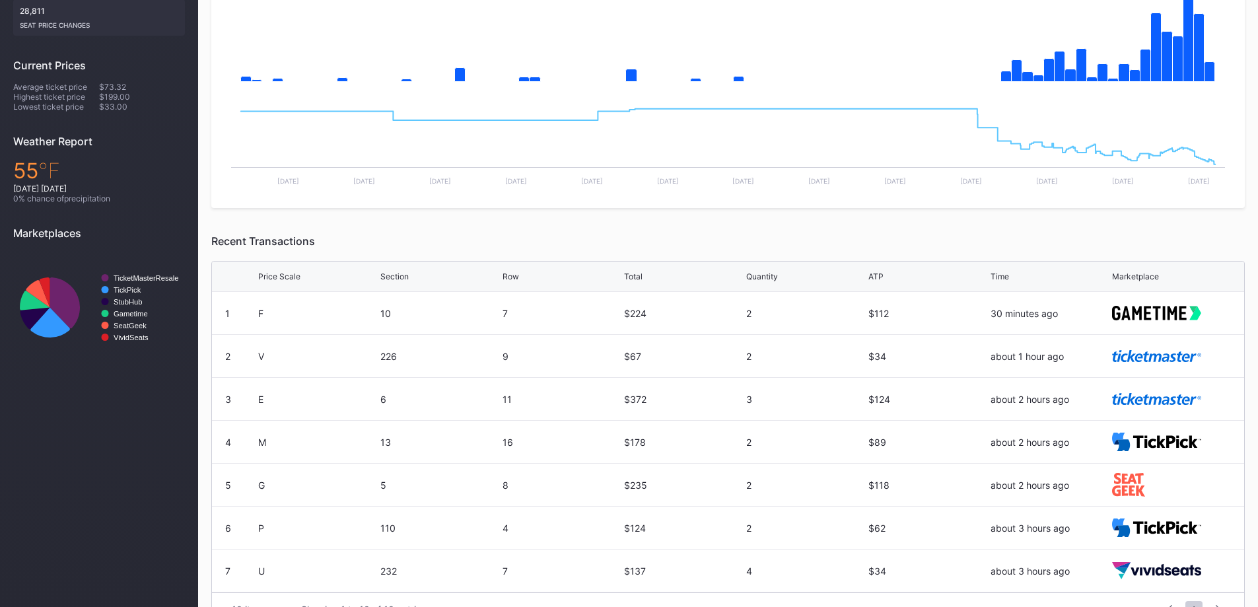
drag, startPoint x: 249, startPoint y: 256, endPoint x: 261, endPoint y: 250, distance: 13.0
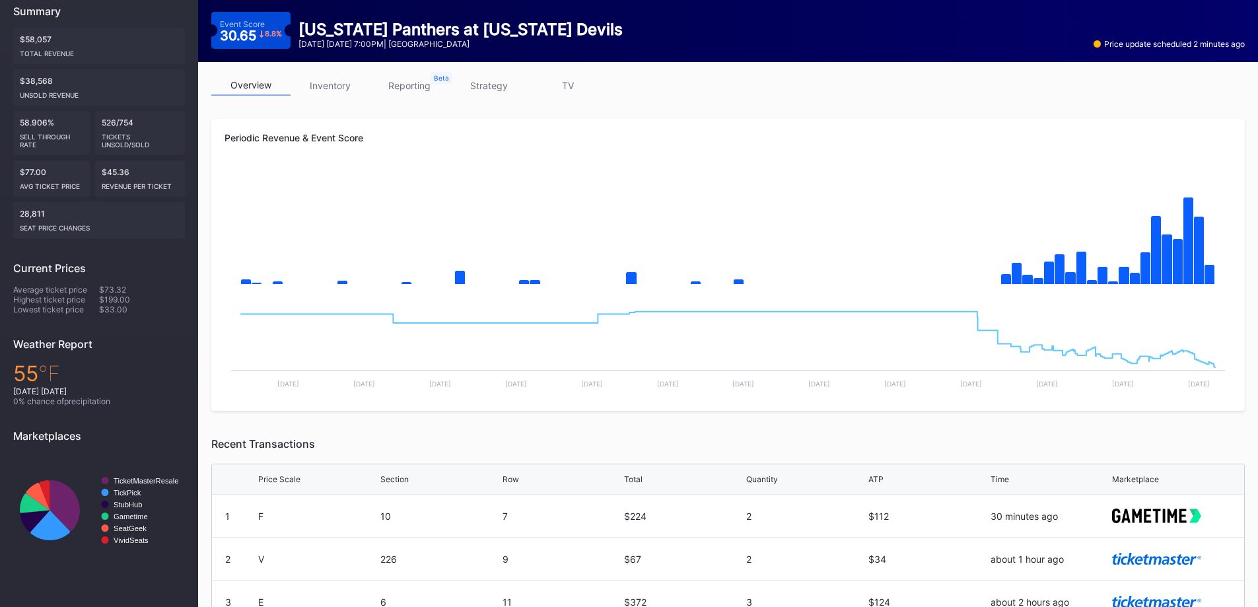
scroll to position [0, 0]
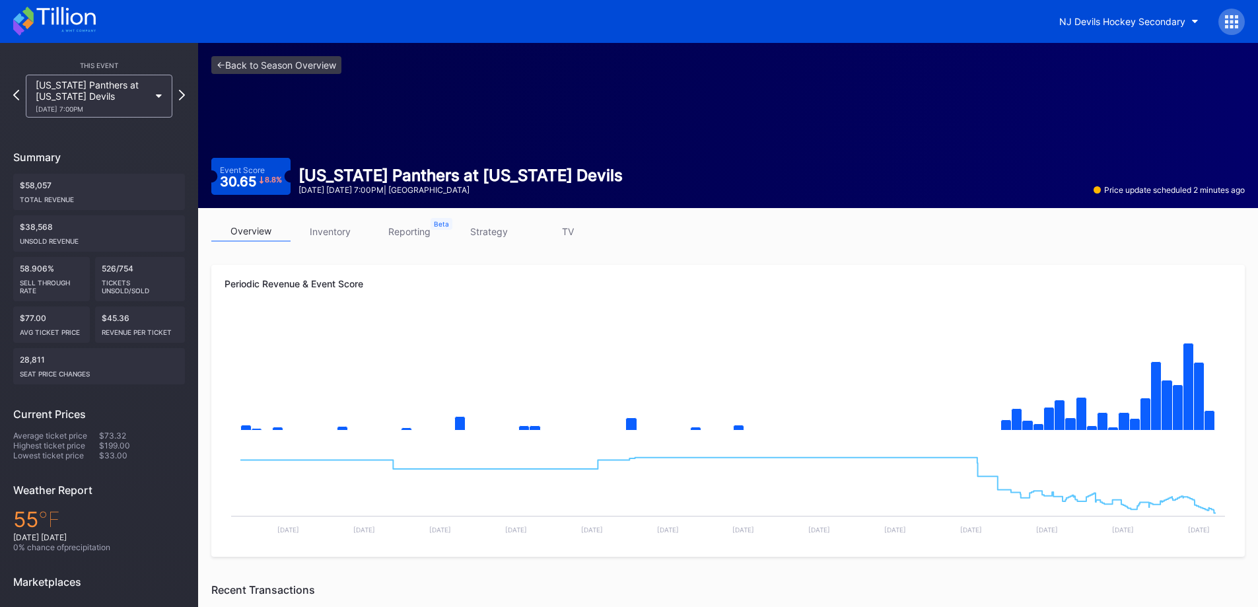
click at [247, 163] on div "Event Score 30.65 8.8 %" at bounding box center [250, 176] width 79 height 37
click at [98, 98] on div "[US_STATE] Panthers at [US_STATE] Devils [DATE] 7:00PM" at bounding box center [93, 96] width 114 height 34
click at [1154, 30] on button "NJ Devils Hockey Secondary" at bounding box center [1128, 21] width 159 height 24
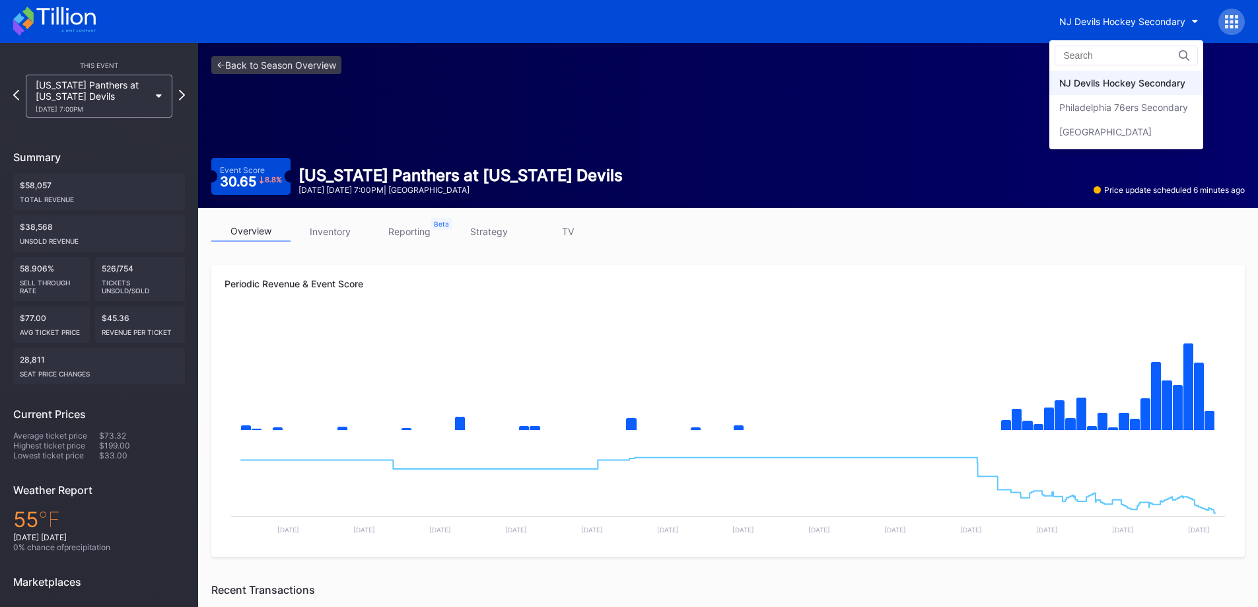
click at [1134, 105] on div "Philadelphia 76ers Secondary" at bounding box center [1123, 107] width 129 height 11
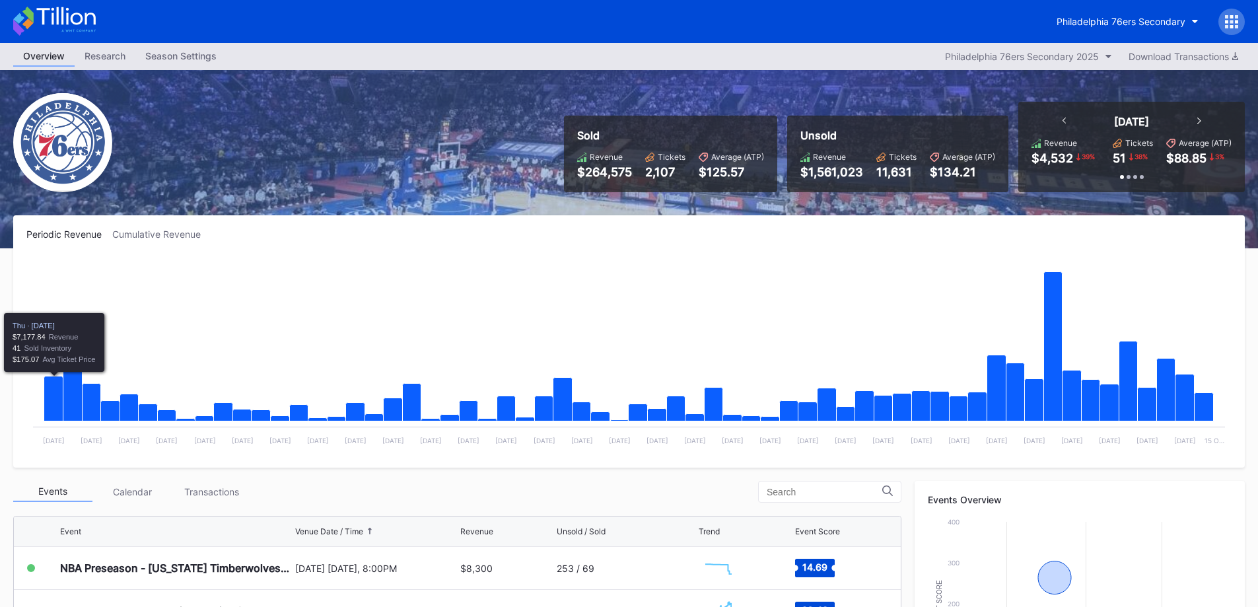
scroll to position [66, 0]
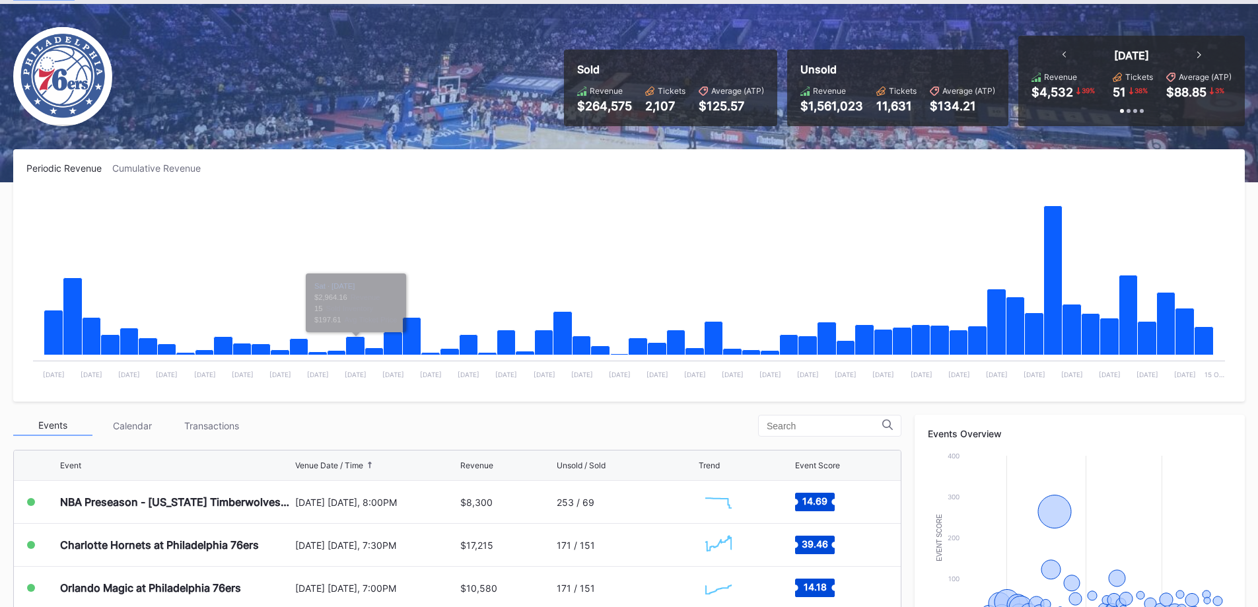
click at [237, 427] on div "Transactions" at bounding box center [211, 425] width 79 height 20
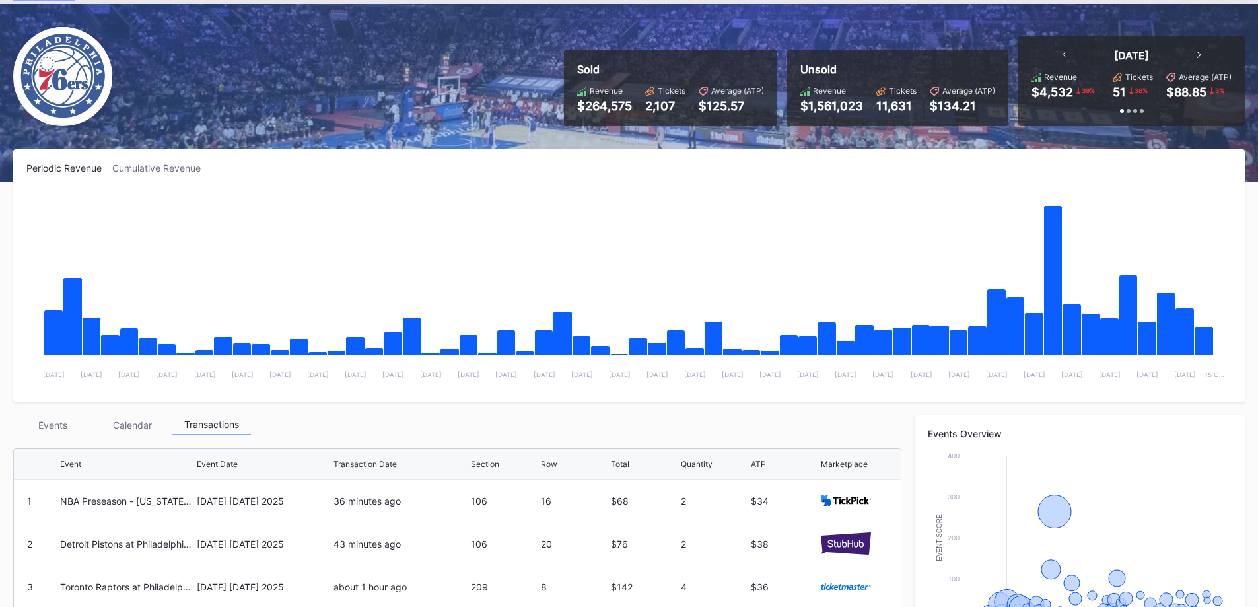
click at [59, 418] on div "Events" at bounding box center [52, 425] width 79 height 20
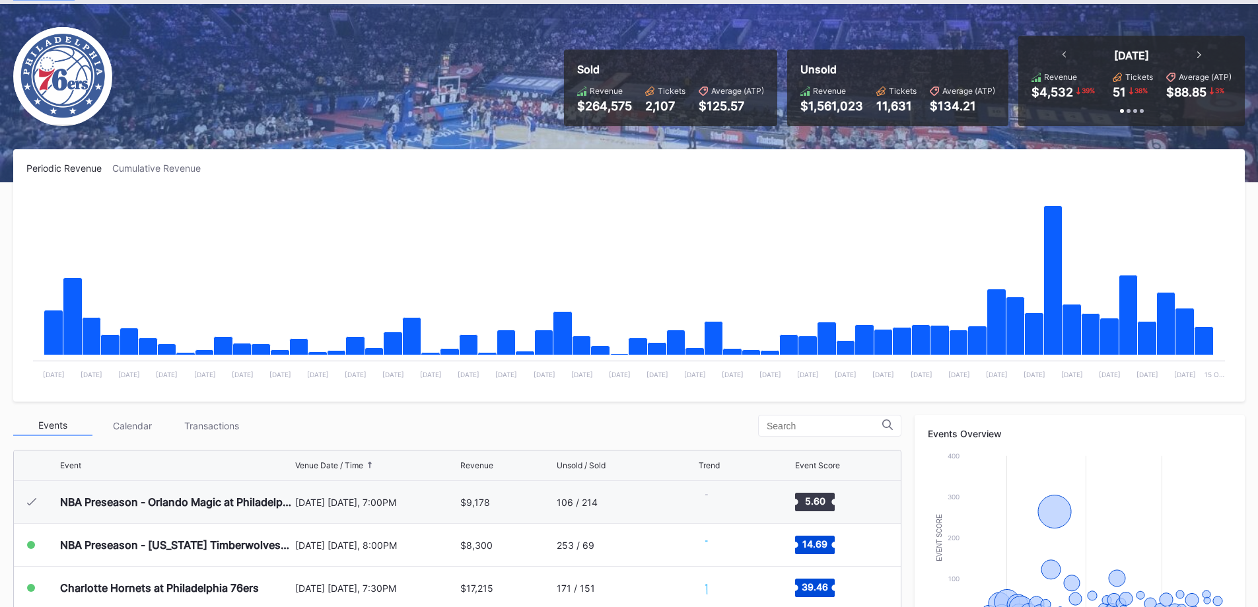
scroll to position [43, 0]
click at [240, 426] on div "Transactions" at bounding box center [211, 425] width 79 height 20
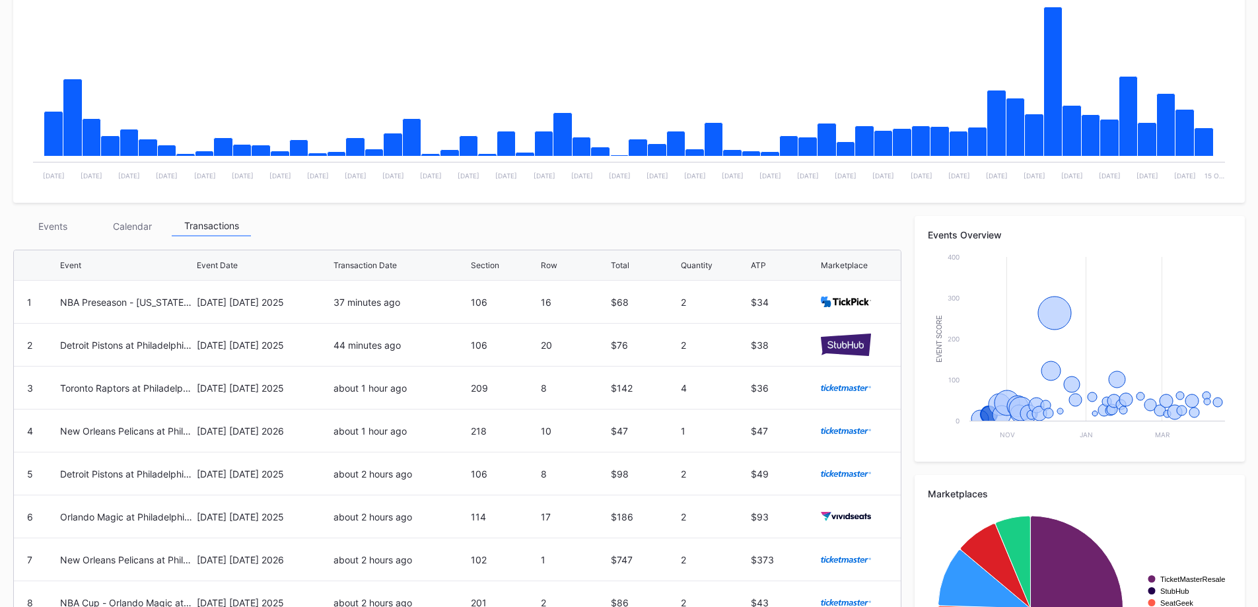
scroll to position [330, 0]
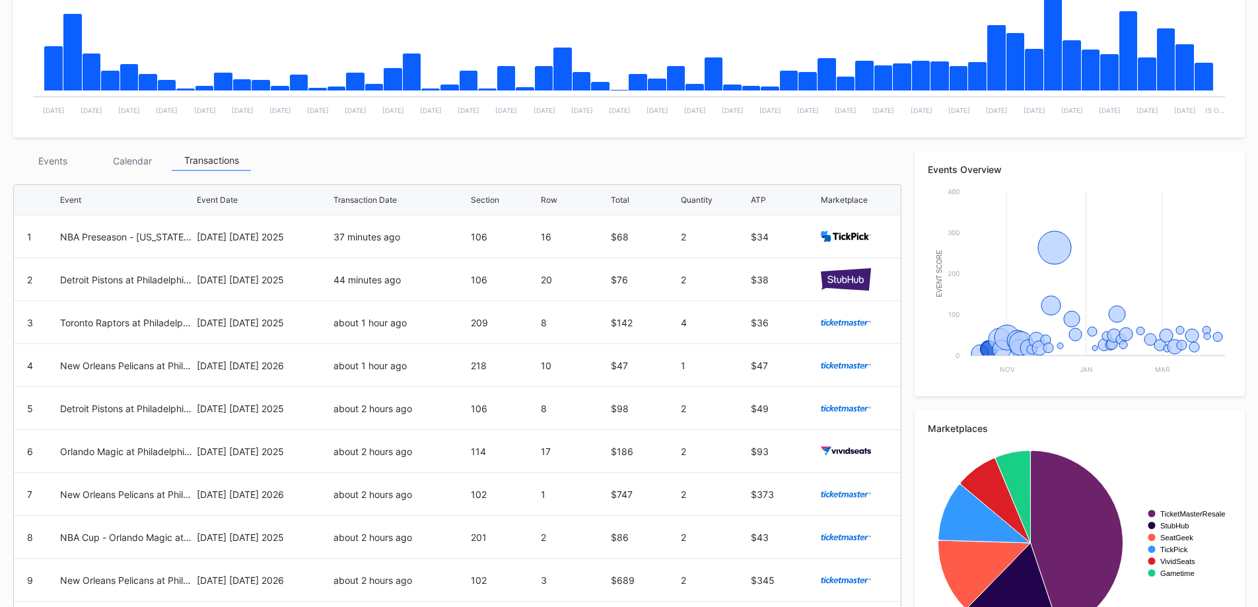
click at [78, 164] on div "Events" at bounding box center [52, 161] width 79 height 20
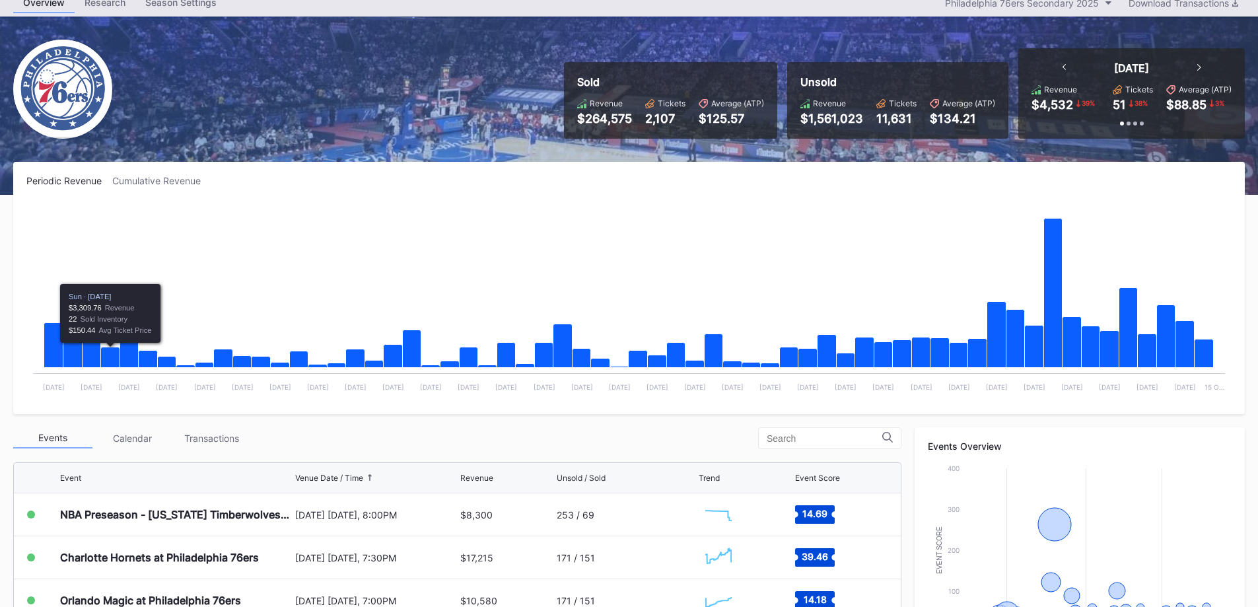
scroll to position [0, 0]
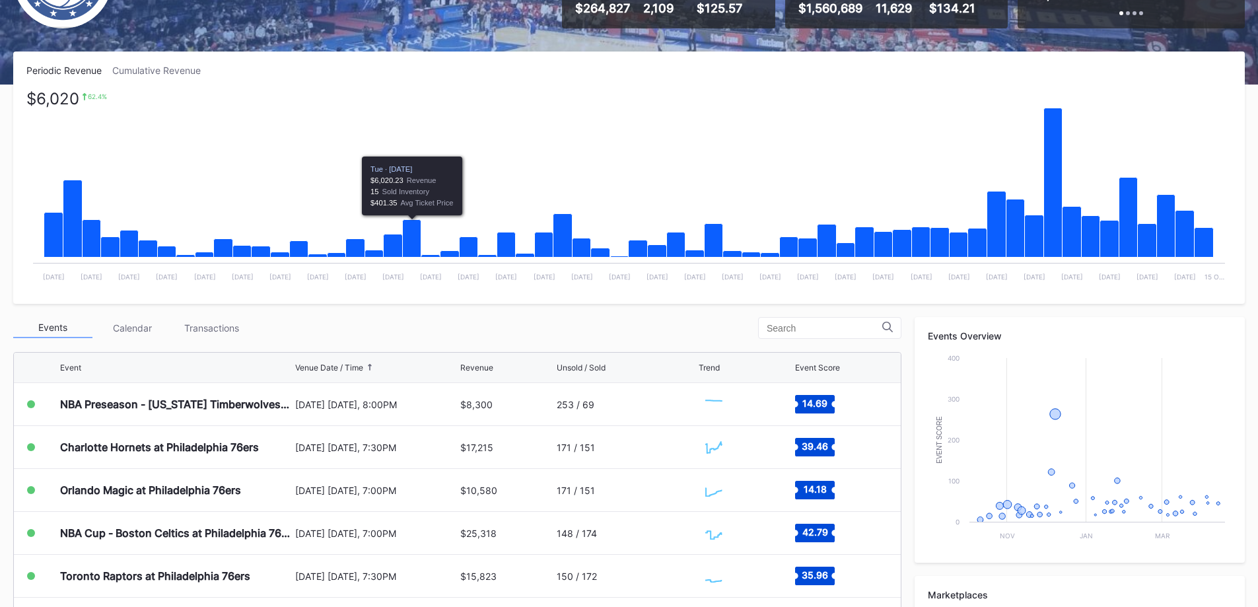
scroll to position [198, 0]
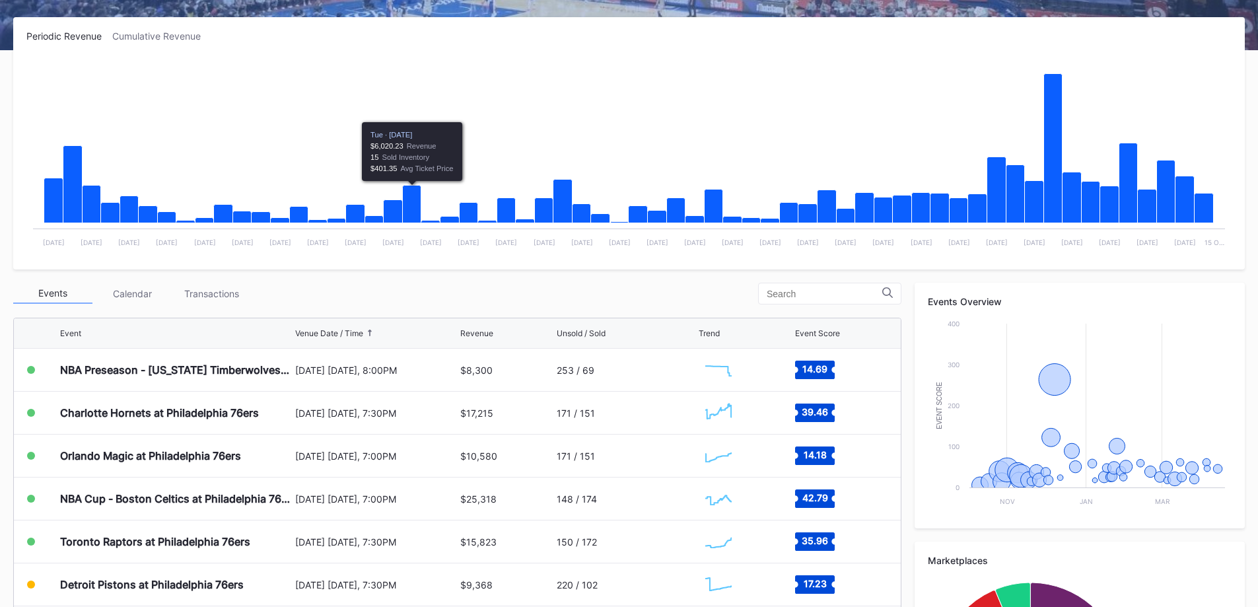
click at [246, 293] on div "Transactions" at bounding box center [211, 293] width 79 height 20
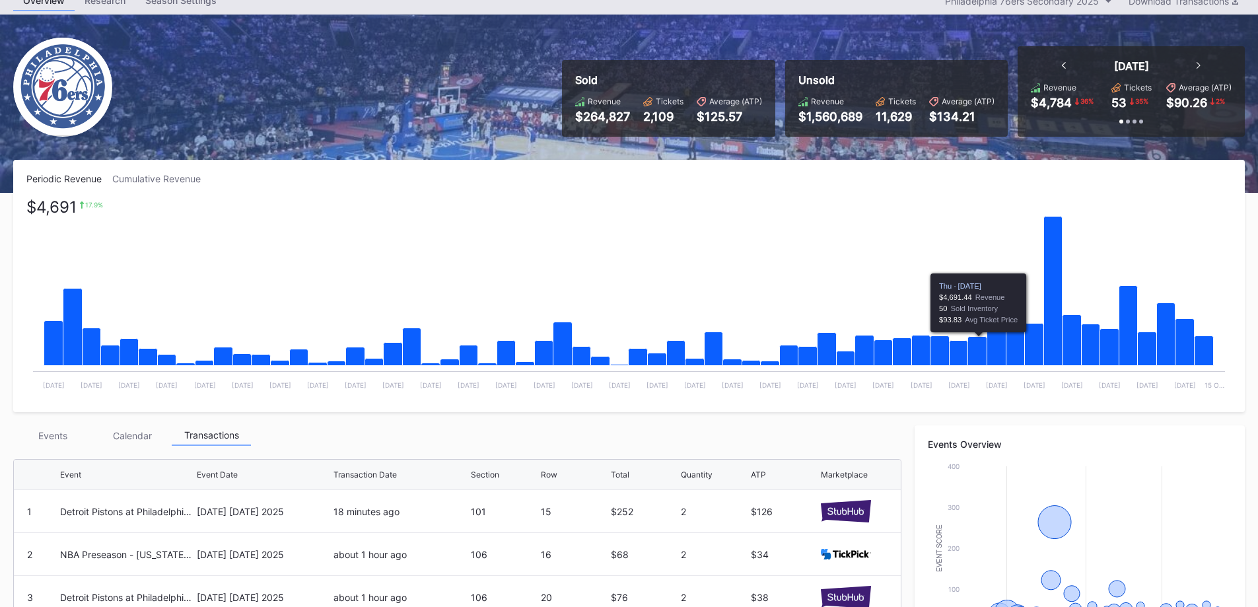
scroll to position [0, 0]
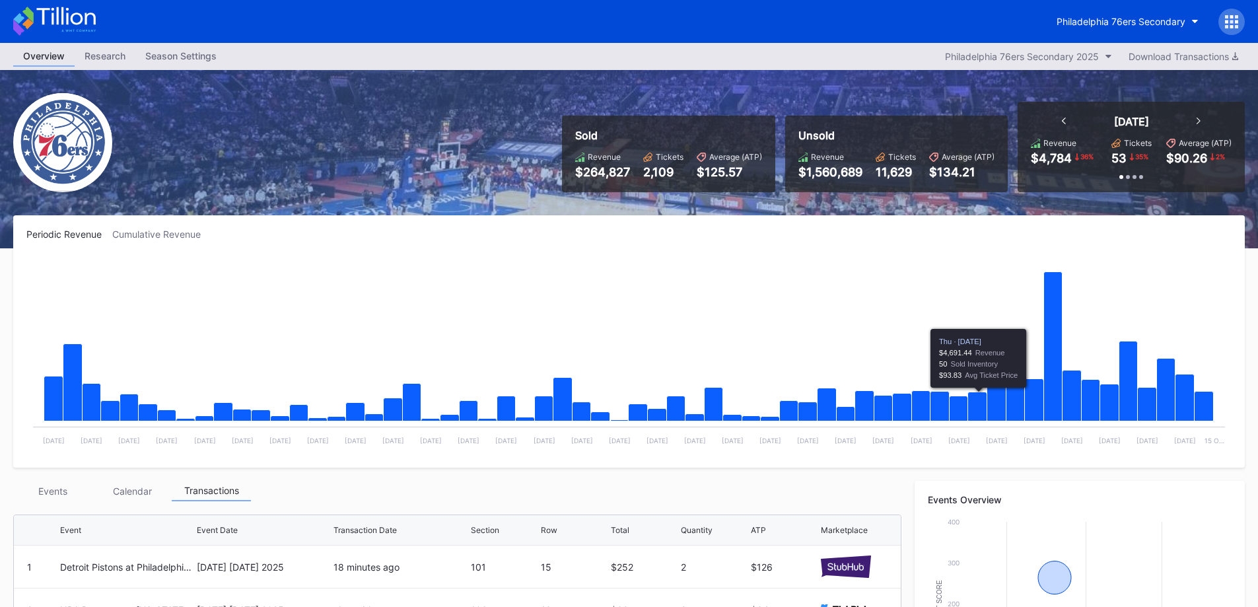
click at [1126, 28] on button "Philadelphia 76ers Secondary" at bounding box center [1128, 21] width 162 height 24
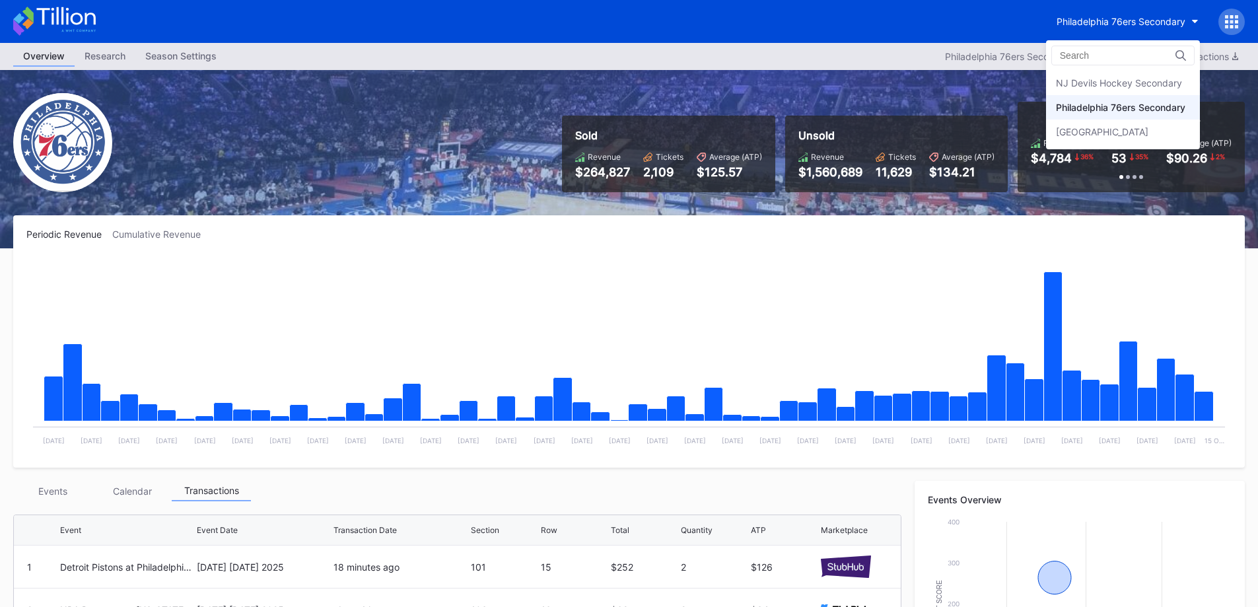
click at [1132, 79] on div "NJ Devils Hockey Secondary" at bounding box center [1119, 82] width 126 height 11
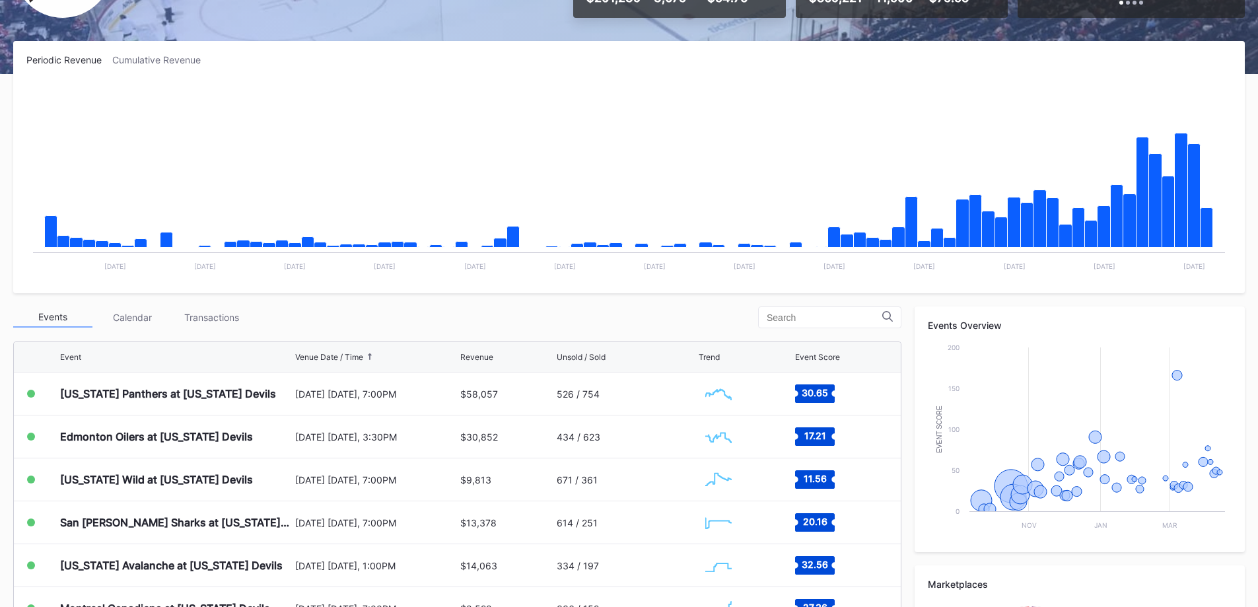
scroll to position [330, 0]
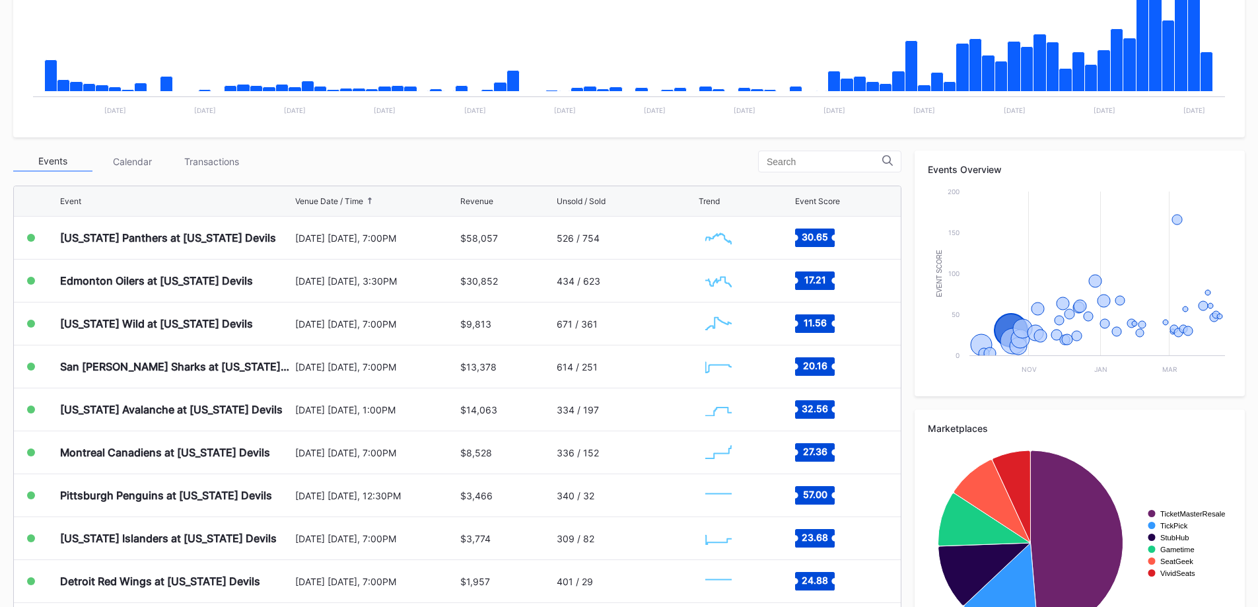
click at [203, 163] on div "Transactions" at bounding box center [211, 161] width 79 height 20
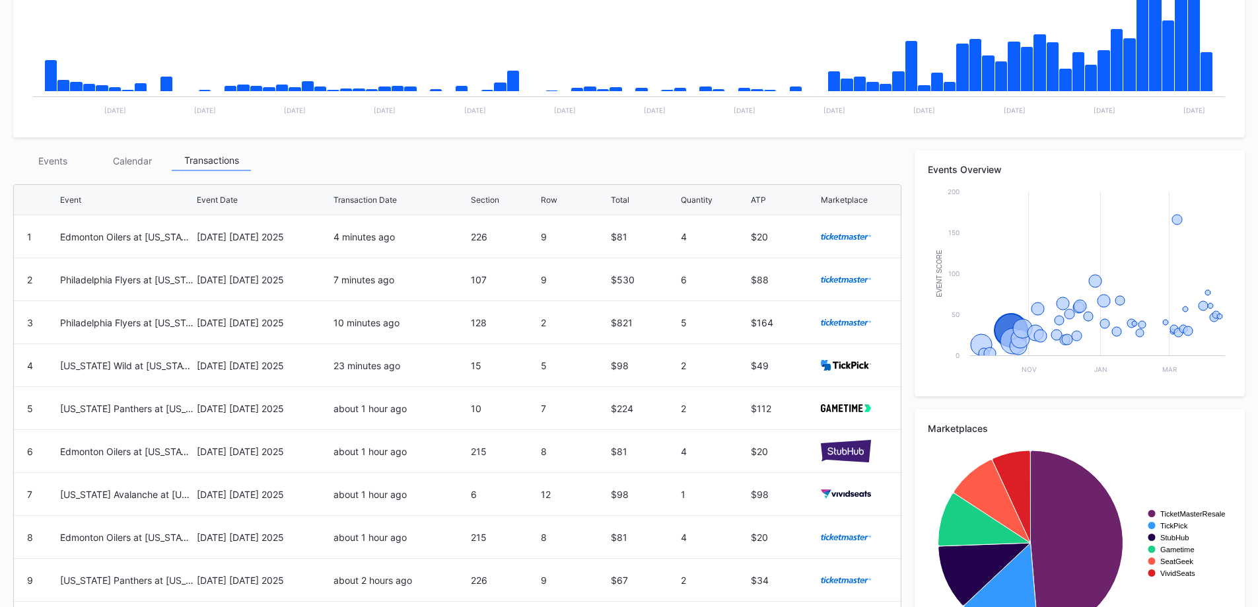
click at [73, 162] on div "Events" at bounding box center [52, 161] width 79 height 20
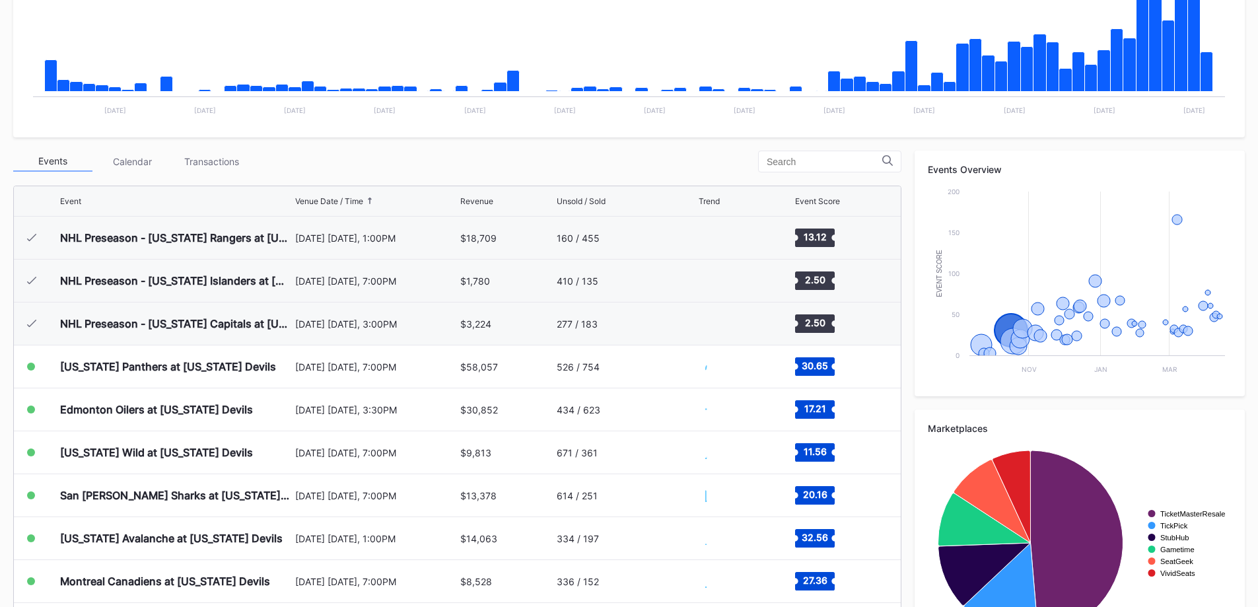
scroll to position [129, 0]
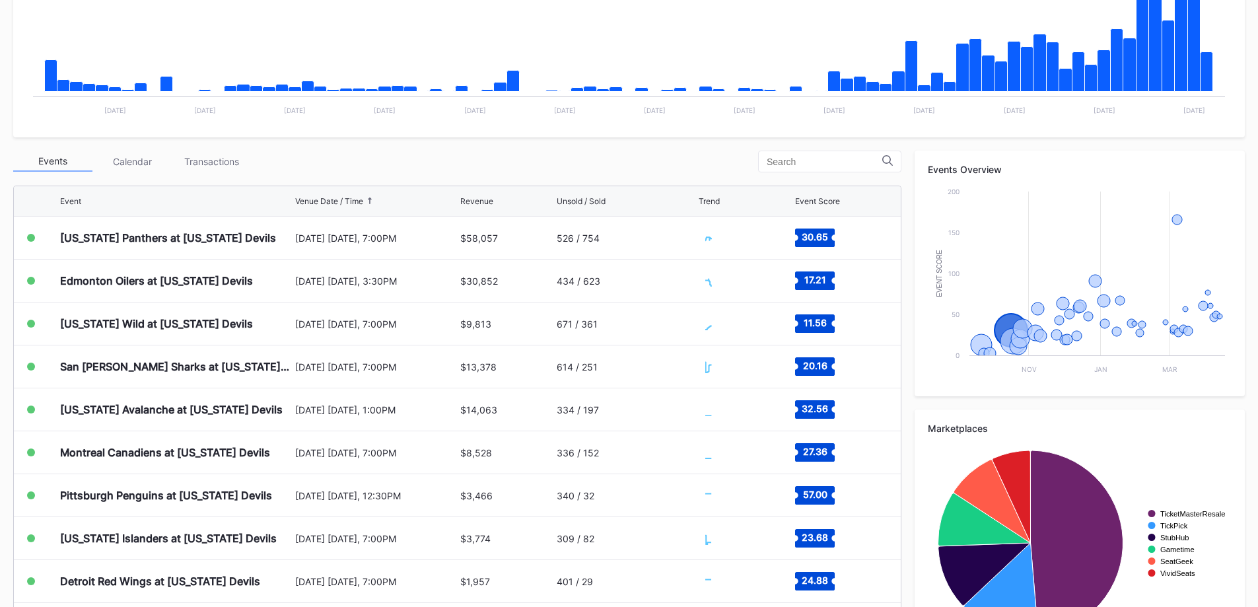
click at [323, 240] on div "[DATE] [DATE], 7:00PM" at bounding box center [376, 237] width 162 height 11
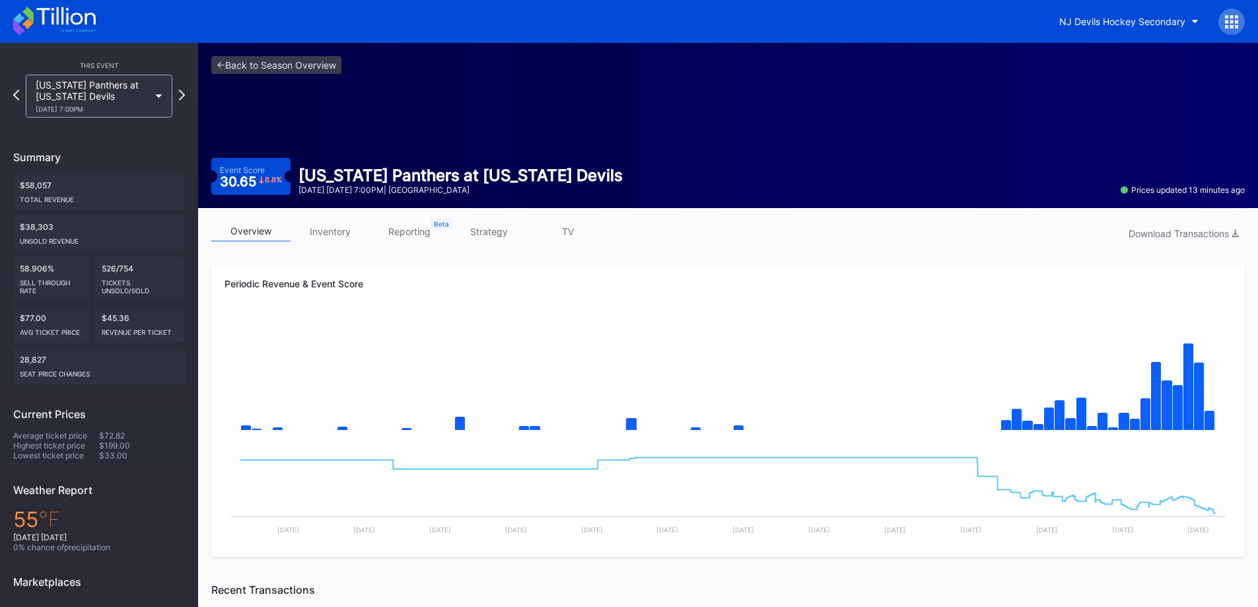
click at [352, 238] on link "inventory" at bounding box center [330, 231] width 79 height 20
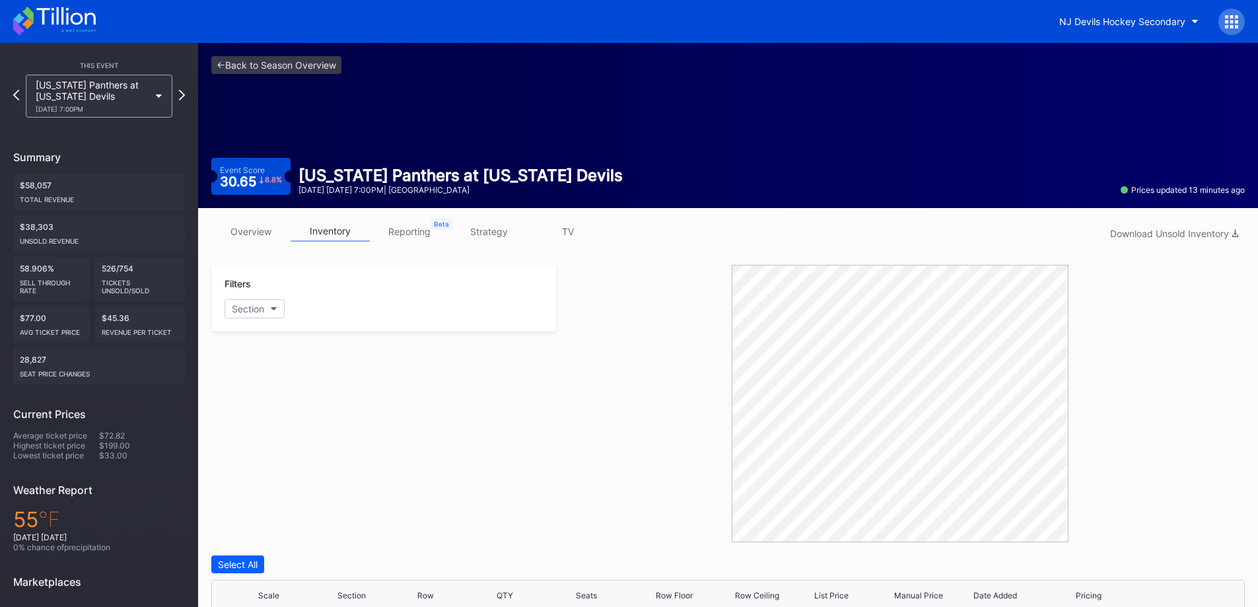
click at [258, 228] on link "overview" at bounding box center [250, 231] width 79 height 20
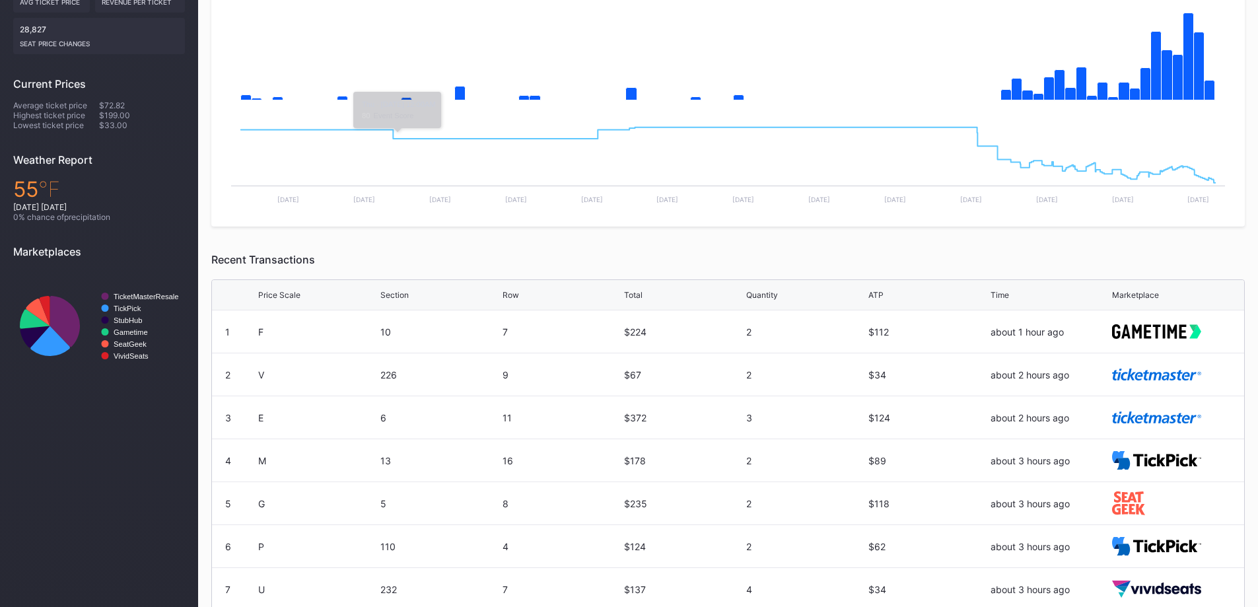
scroll to position [66, 0]
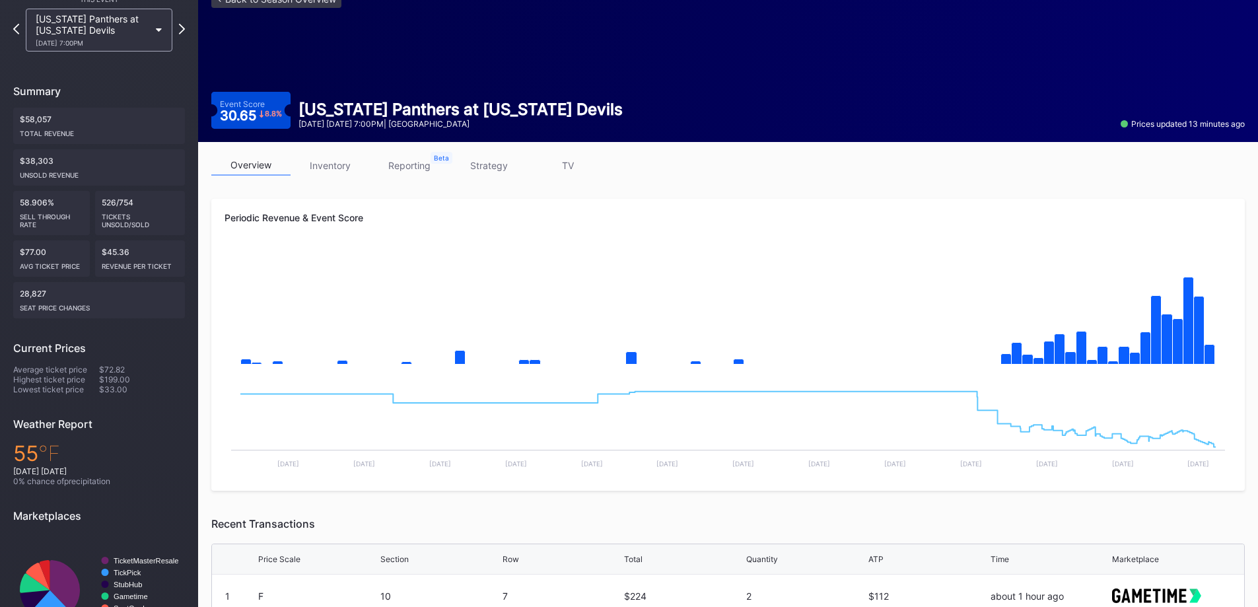
click at [339, 167] on link "inventory" at bounding box center [330, 165] width 79 height 20
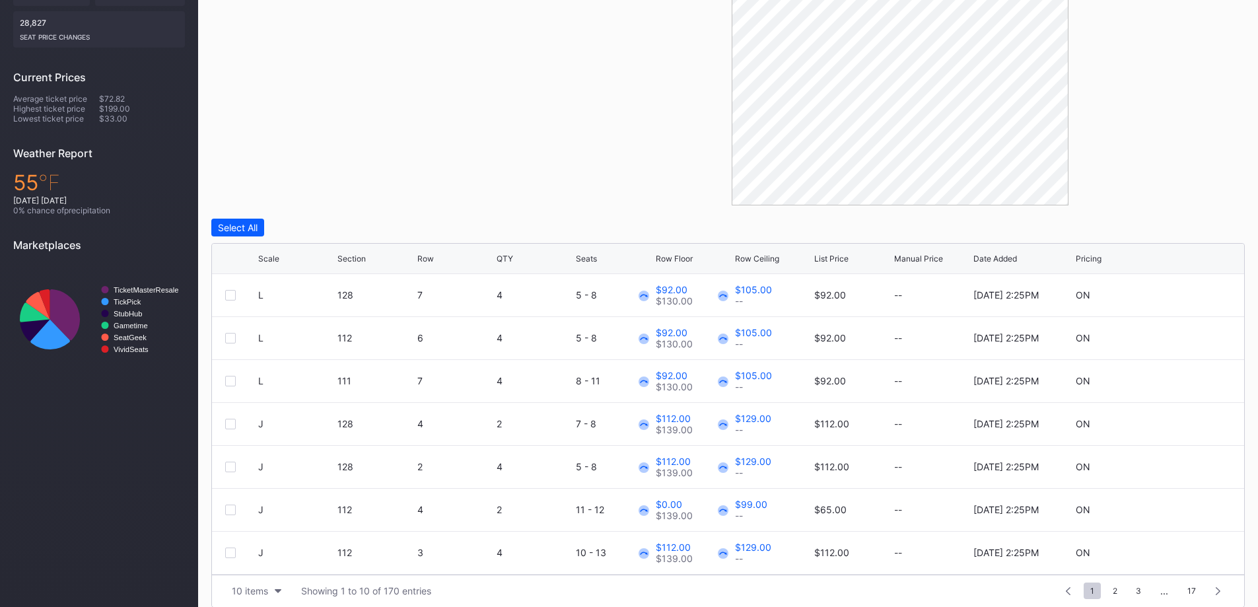
scroll to position [351, 0]
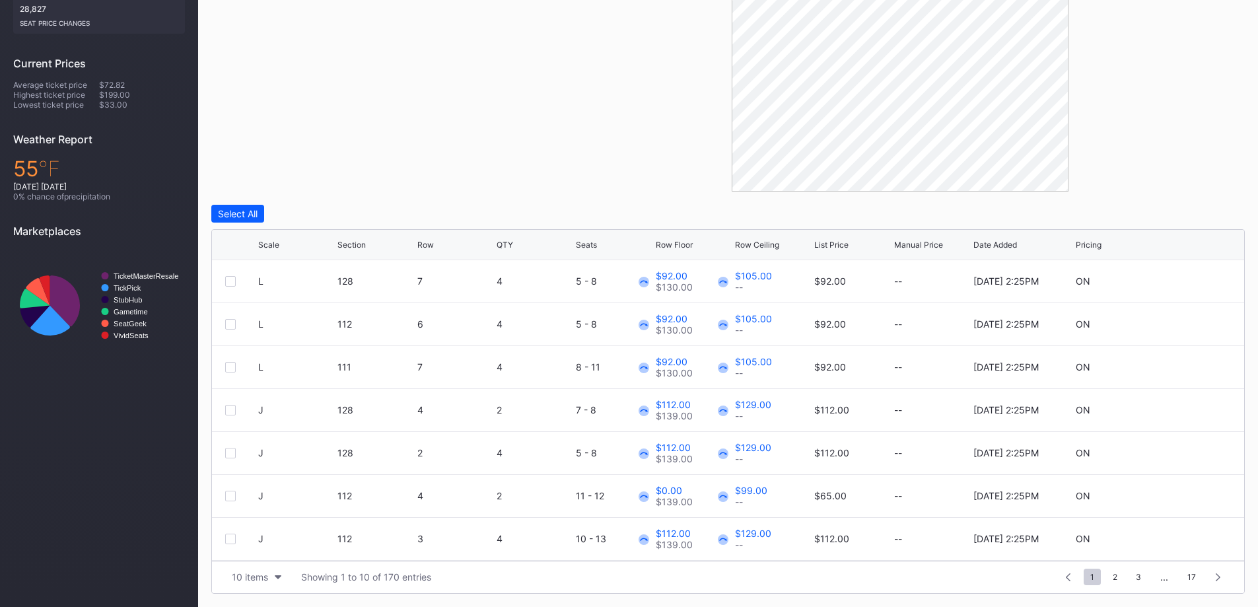
click at [283, 241] on icon at bounding box center [286, 244] width 7 height 7
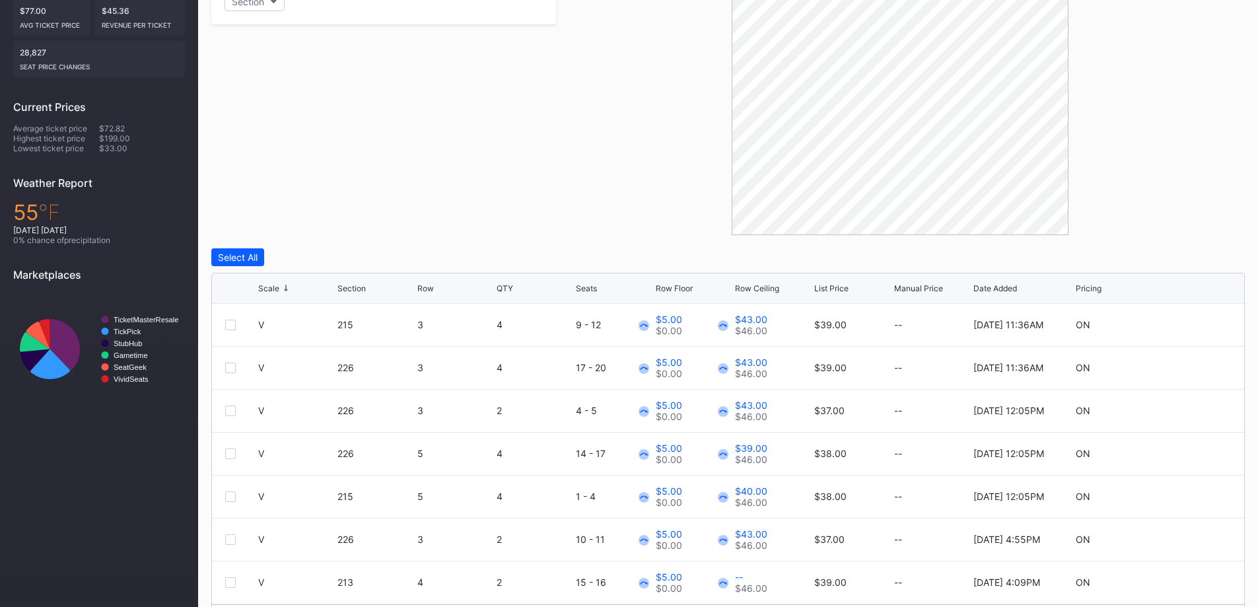
scroll to position [285, 0]
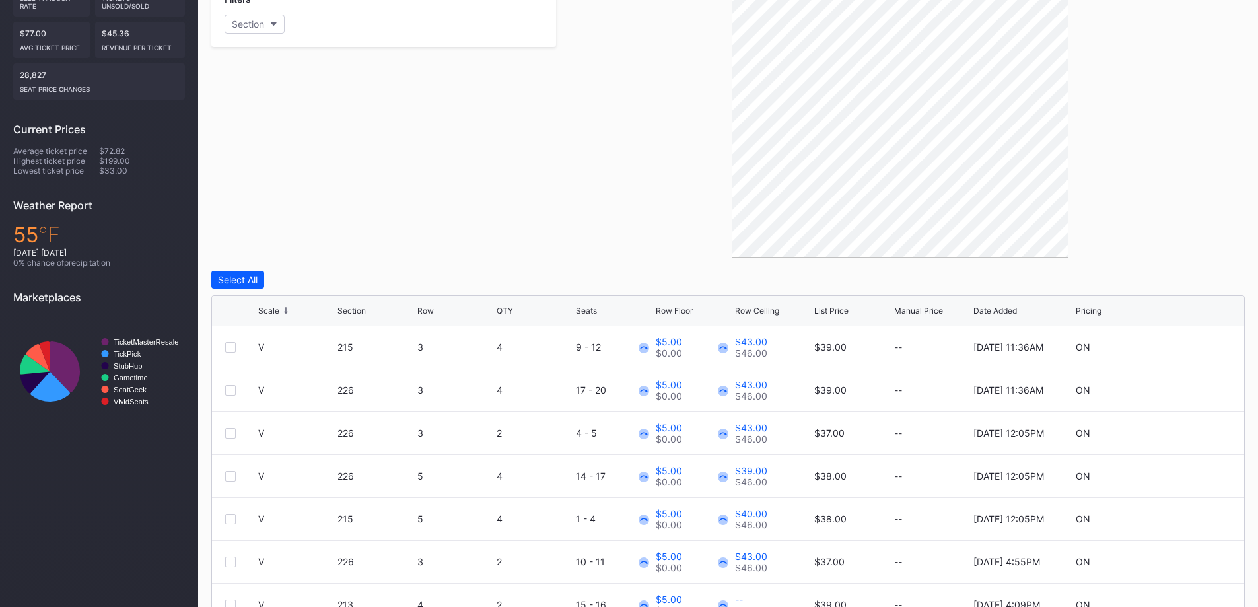
click at [822, 307] on div "List Price" at bounding box center [831, 311] width 34 height 10
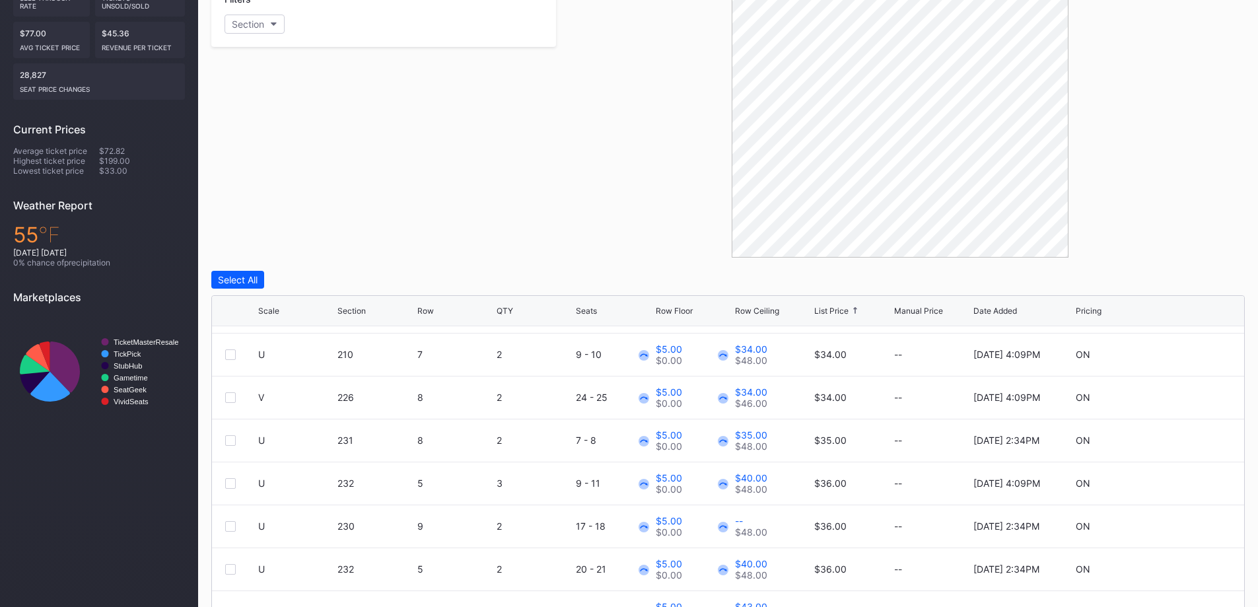
scroll to position [66, 0]
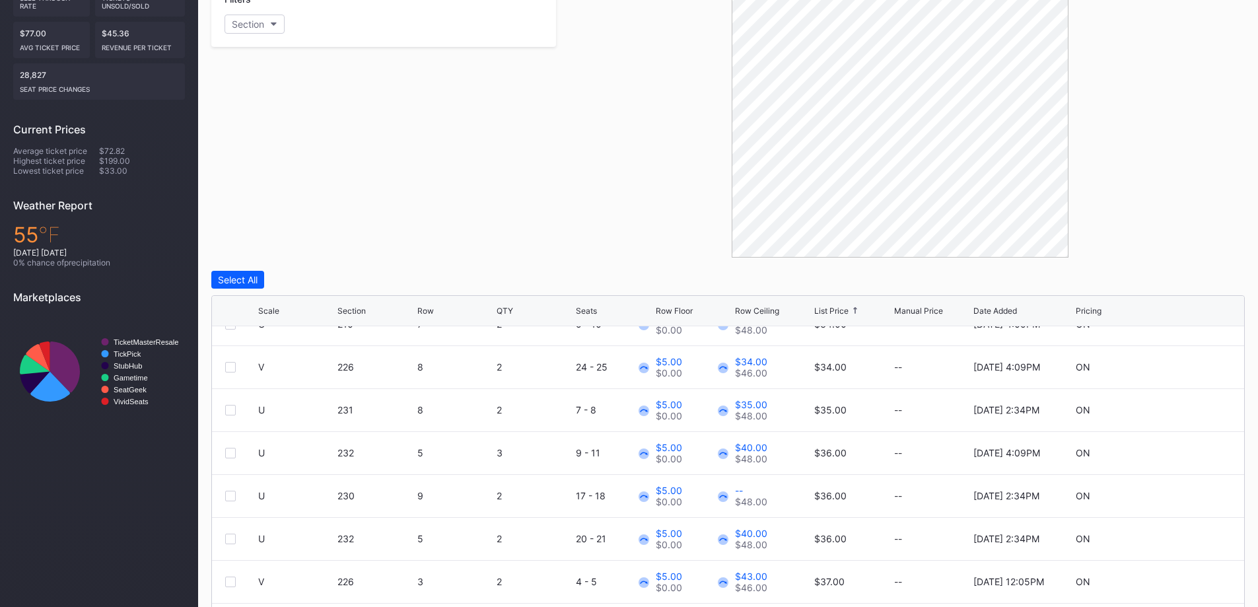
click at [1175, 452] on div at bounding box center [1191, 453] width 79 height 10
click at [1187, 452] on icon at bounding box center [1192, 453] width 10 height 10
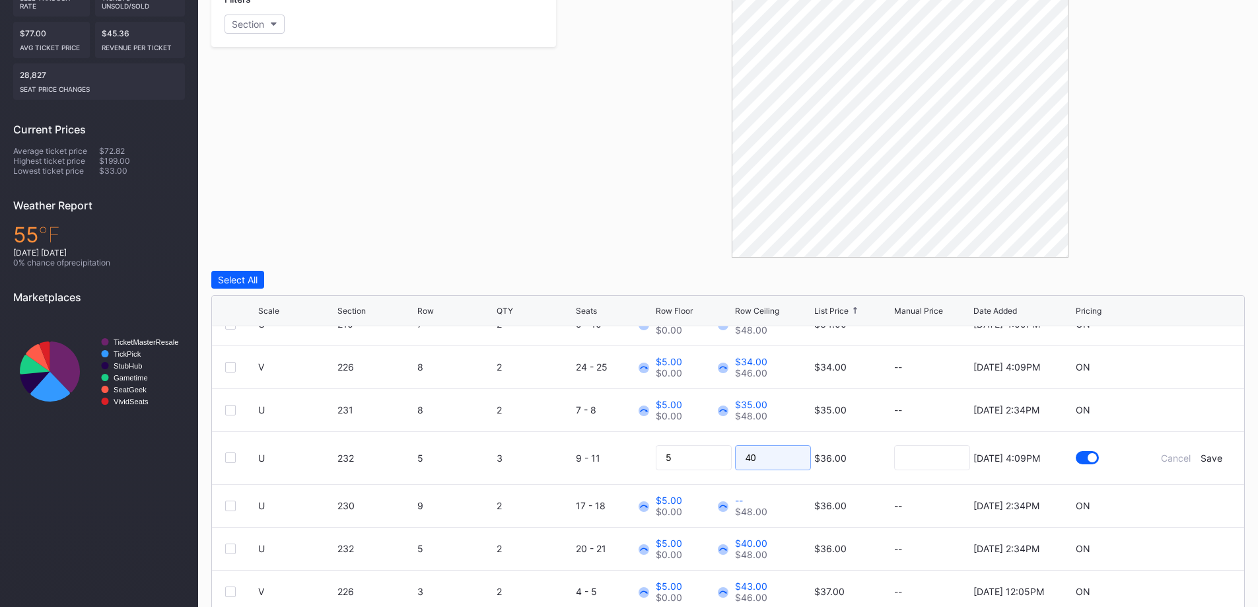
drag, startPoint x: 772, startPoint y: 456, endPoint x: 679, endPoint y: 452, distance: 93.2
click at [679, 452] on form "U 232 5 3 9 - 11 5 40 $36.00 10/6/2025 4:09PM Cancel Save" at bounding box center [744, 458] width 973 height 52
type input "34"
click at [1203, 459] on div "Save" at bounding box center [1211, 457] width 22 height 11
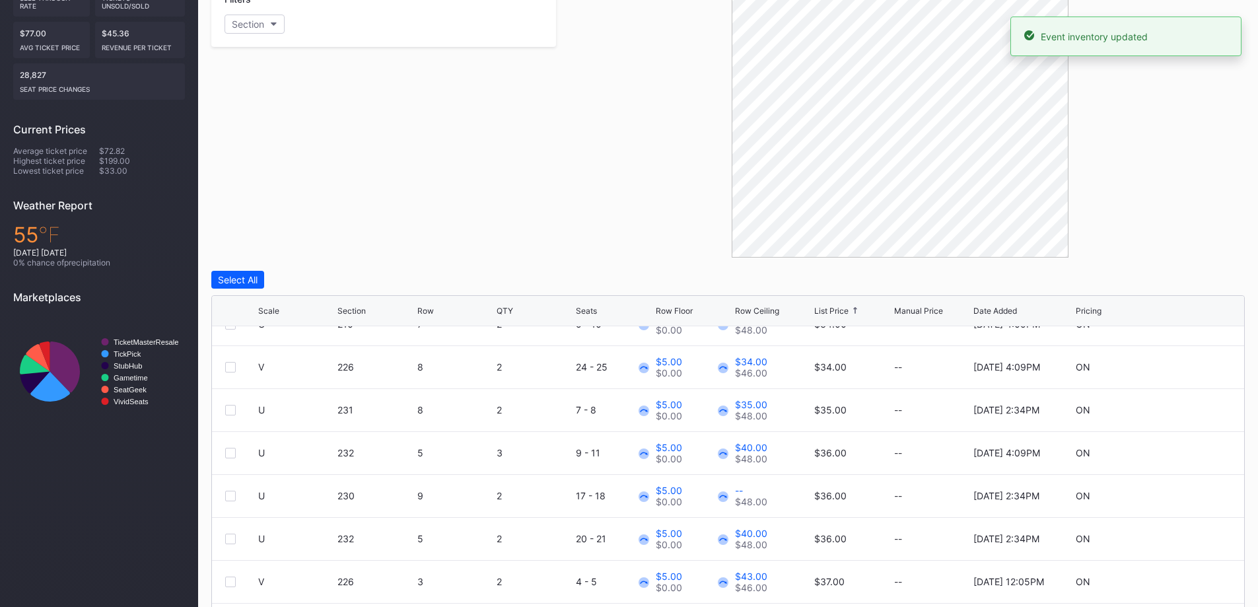
scroll to position [0, 0]
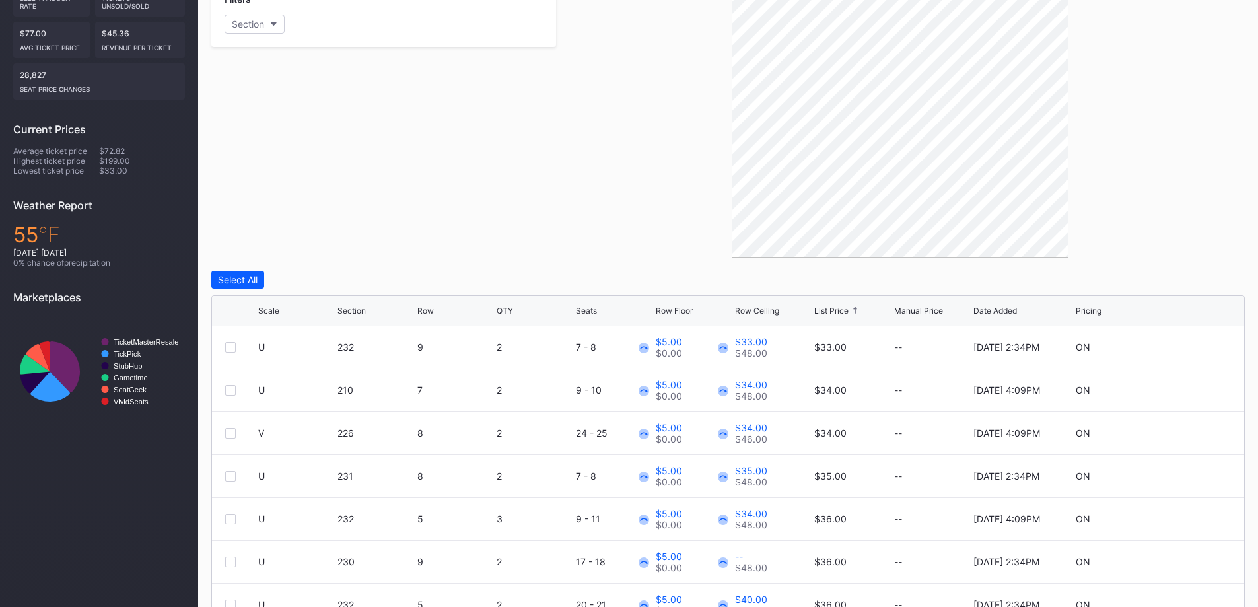
click at [380, 216] on div "Filters Section" at bounding box center [383, 118] width 345 height 277
click at [522, 155] on div "Filters Section" at bounding box center [383, 118] width 345 height 277
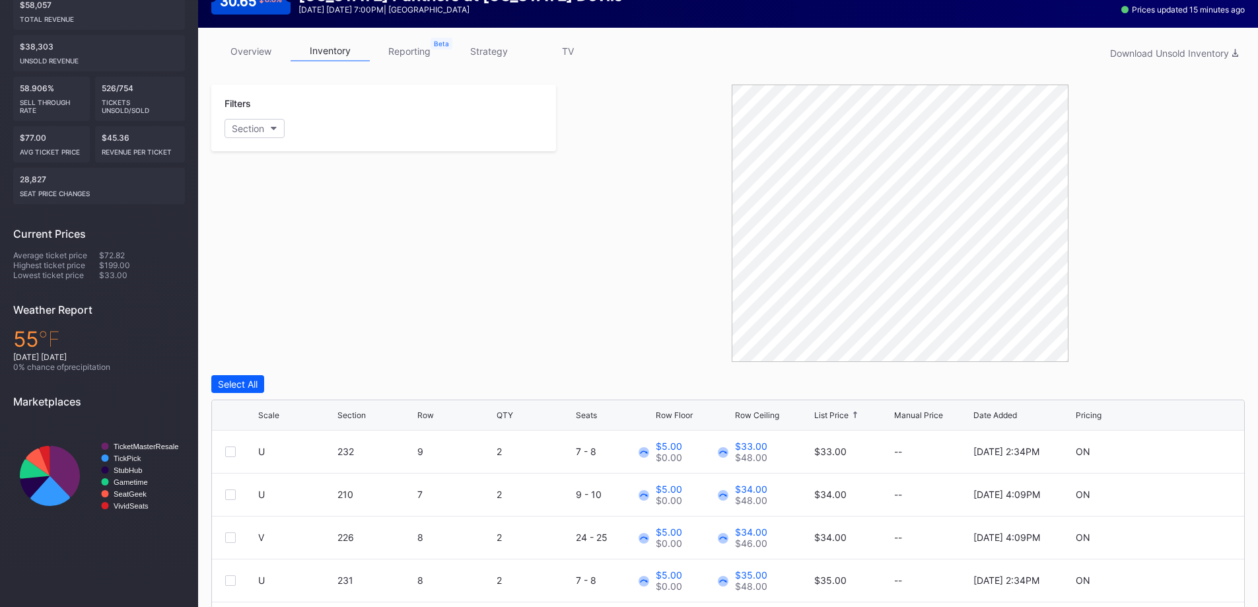
drag, startPoint x: 524, startPoint y: 193, endPoint x: 533, endPoint y: 193, distance: 9.2
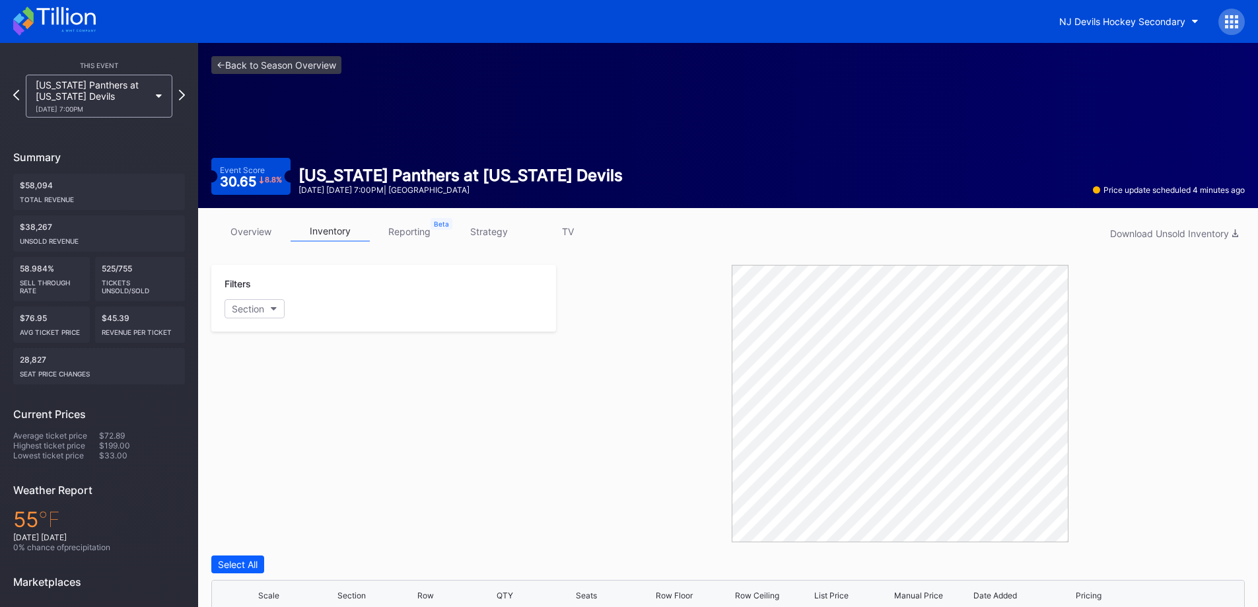
click at [258, 223] on link "overview" at bounding box center [250, 231] width 79 height 20
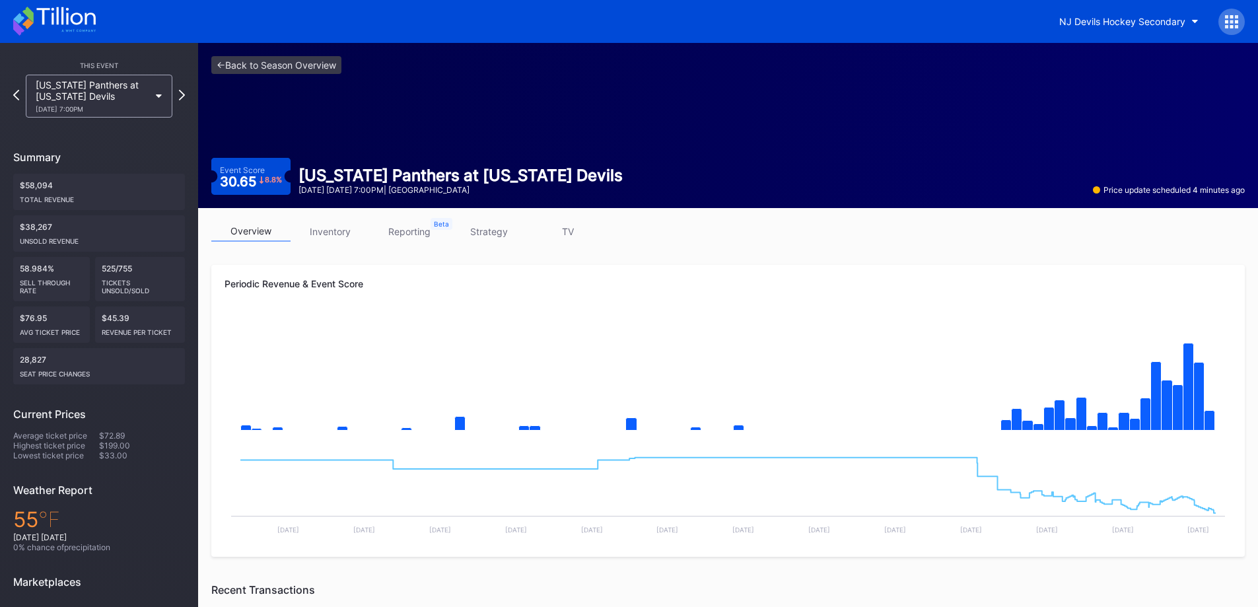
click at [483, 244] on div "overview inventory reporting strategy TV" at bounding box center [727, 234] width 1033 height 27
click at [483, 236] on link "strategy" at bounding box center [488, 231] width 79 height 20
